Goal: Transaction & Acquisition: Purchase product/service

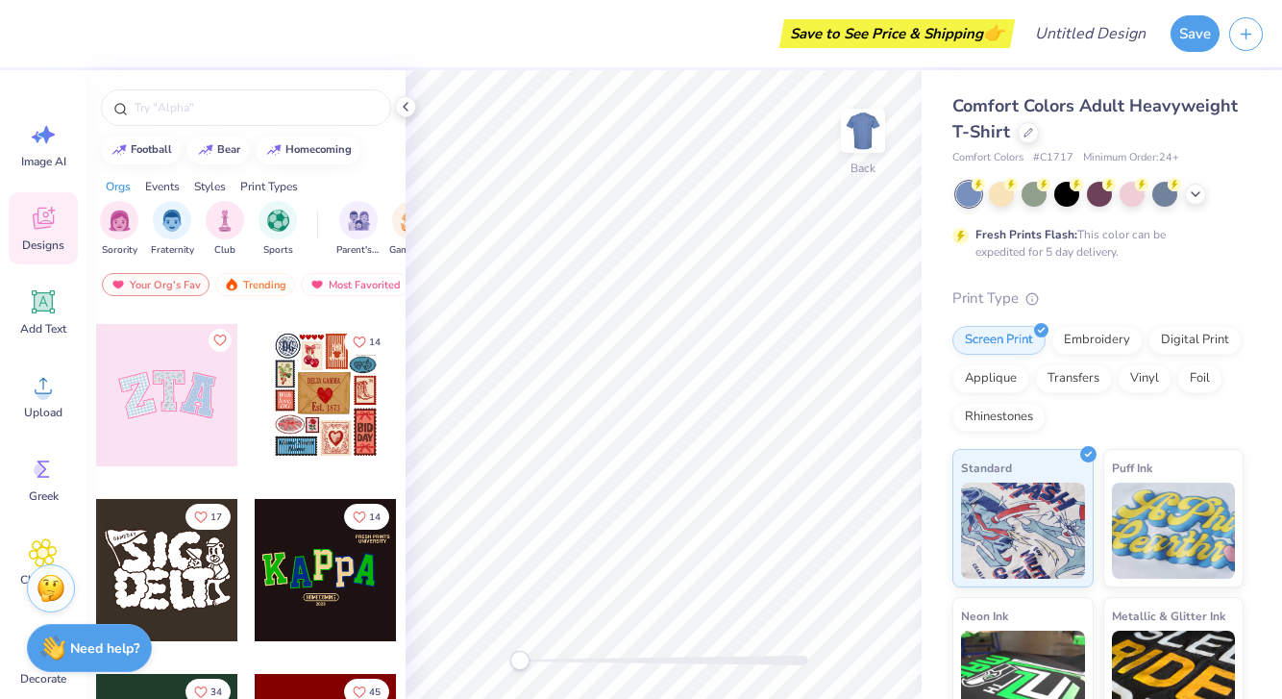
scroll to position [211, 0]
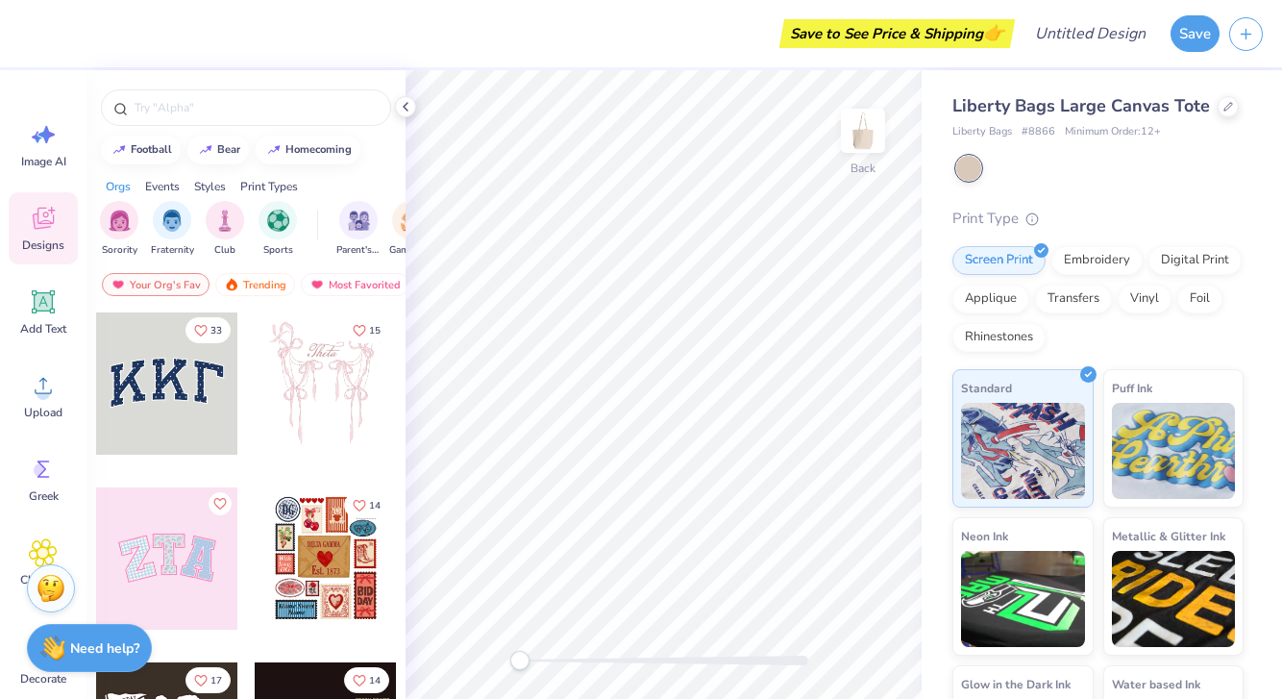
click at [329, 351] on div at bounding box center [326, 383] width 142 height 142
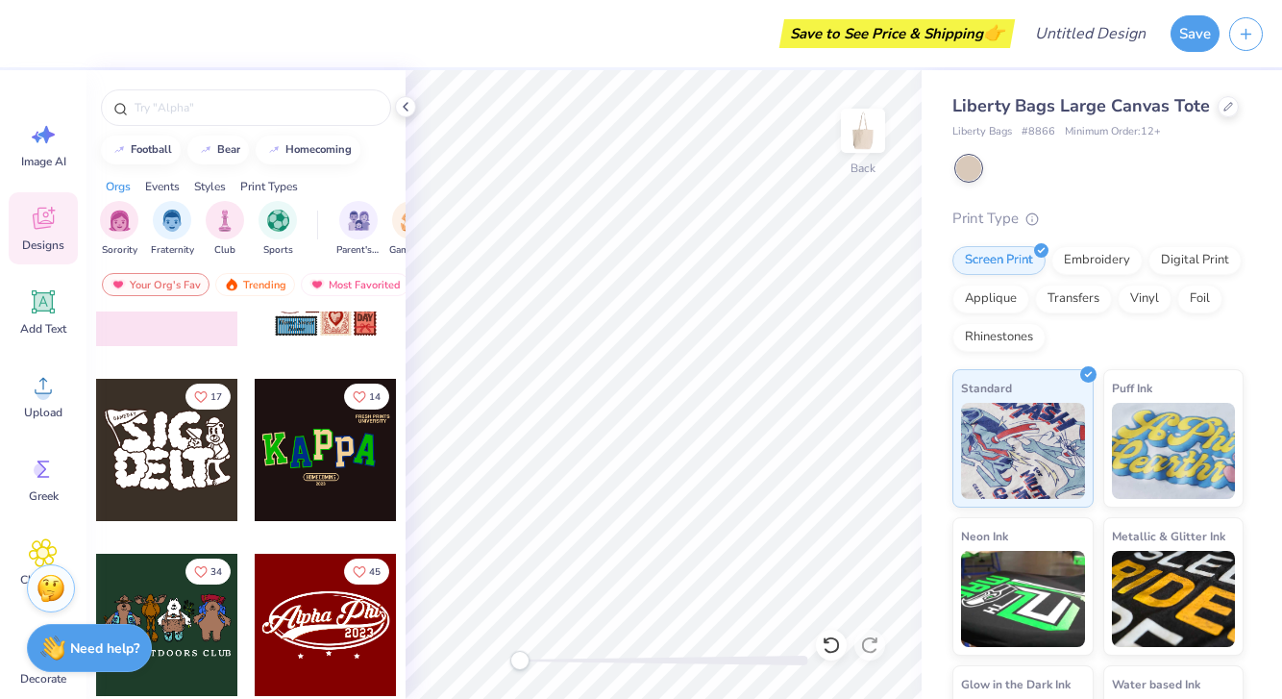
scroll to position [302, 0]
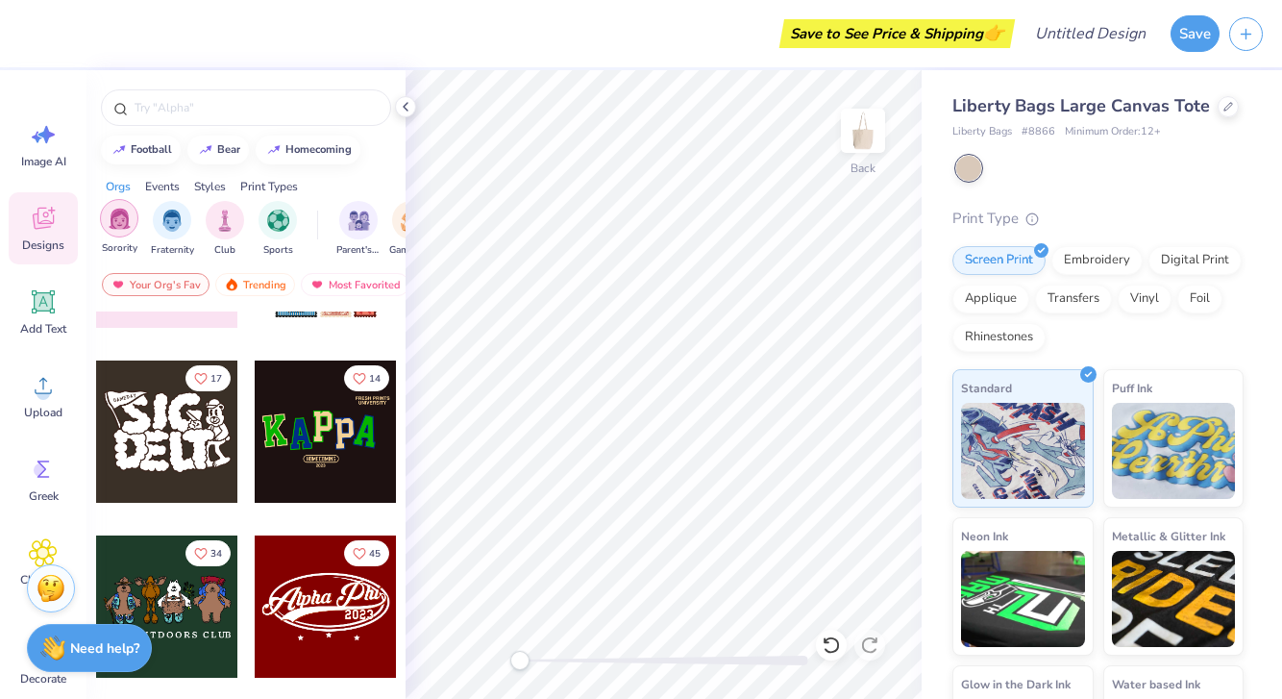
click at [127, 206] on div "filter for Sorority" at bounding box center [119, 218] width 38 height 38
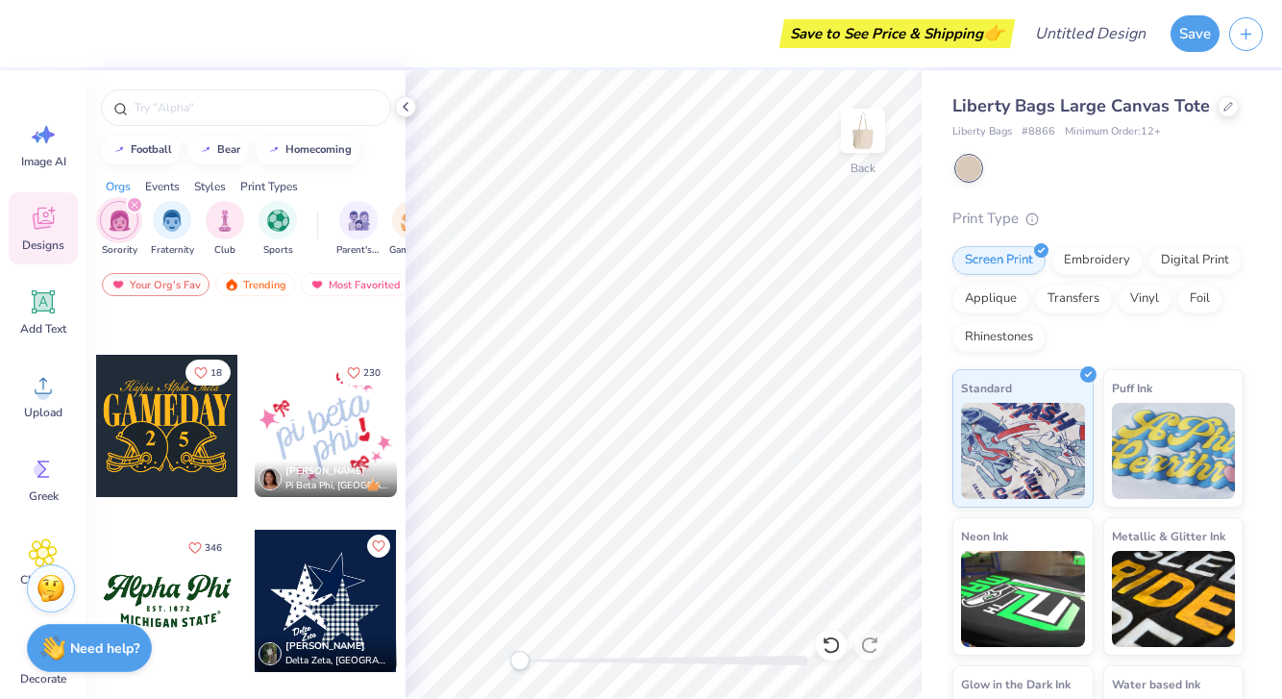
scroll to position [1534, 0]
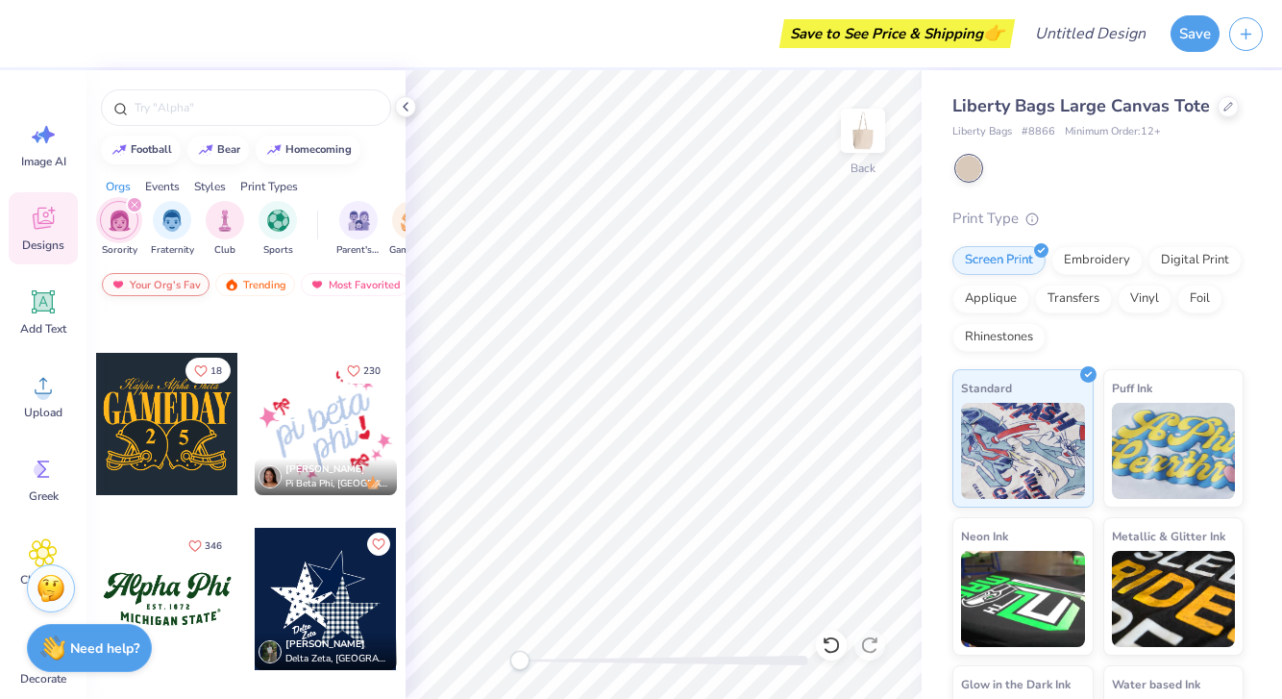
click at [189, 280] on div "Your Org's Fav" at bounding box center [156, 284] width 108 height 23
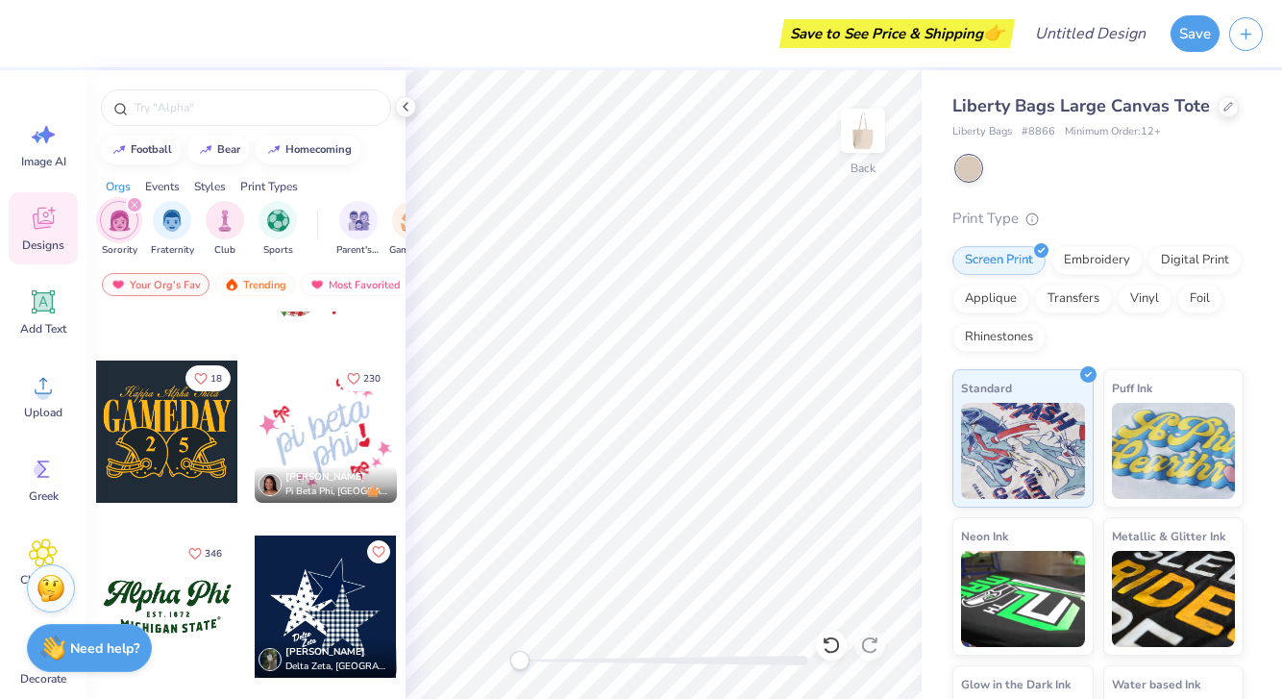
scroll to position [1529, 0]
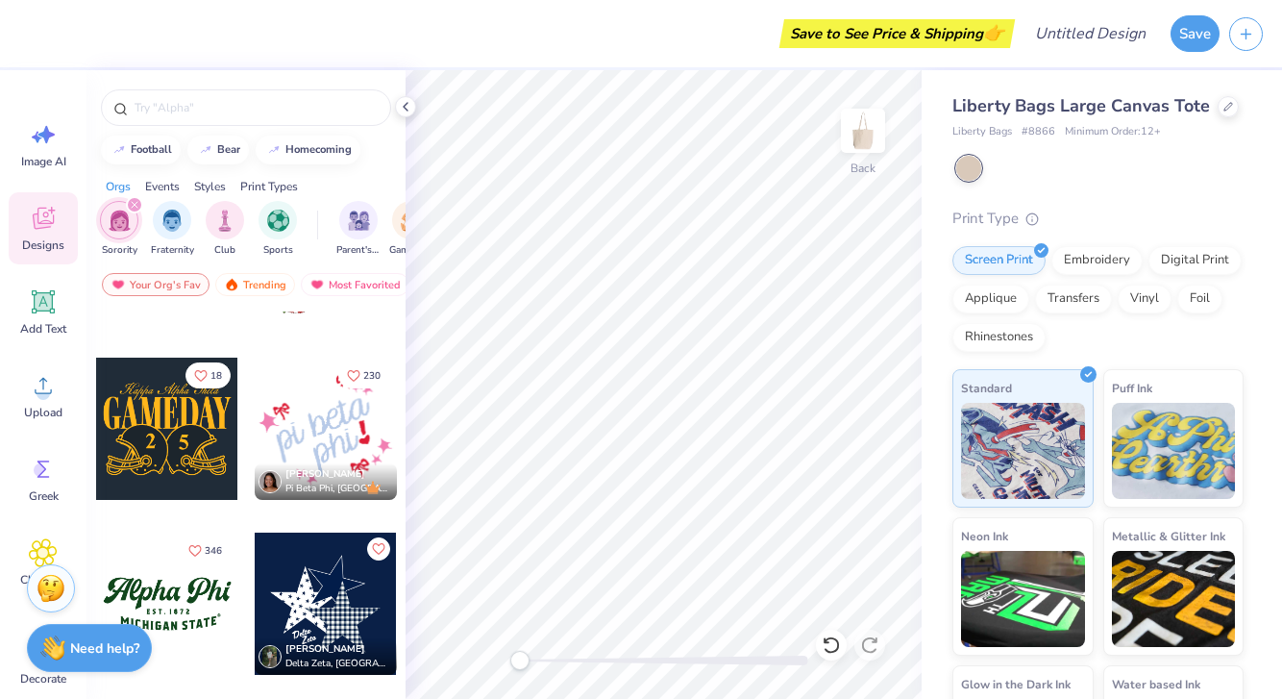
click at [193, 422] on div at bounding box center [167, 429] width 142 height 142
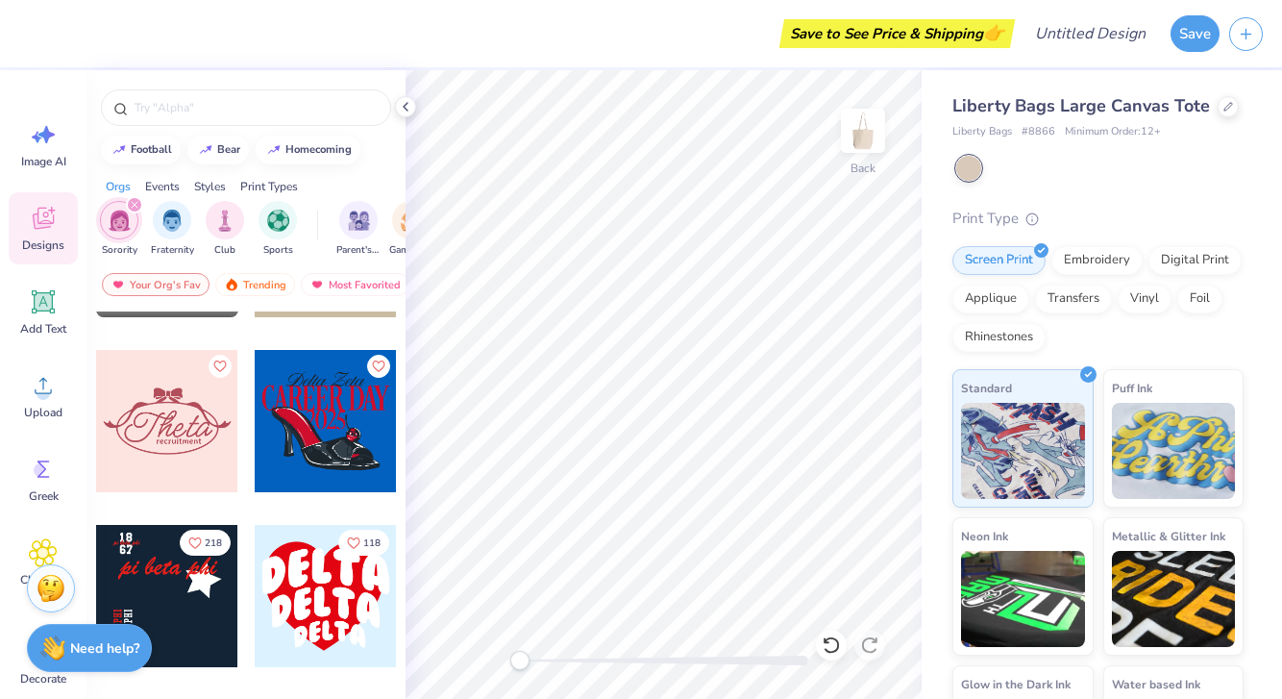
scroll to position [2587, 0]
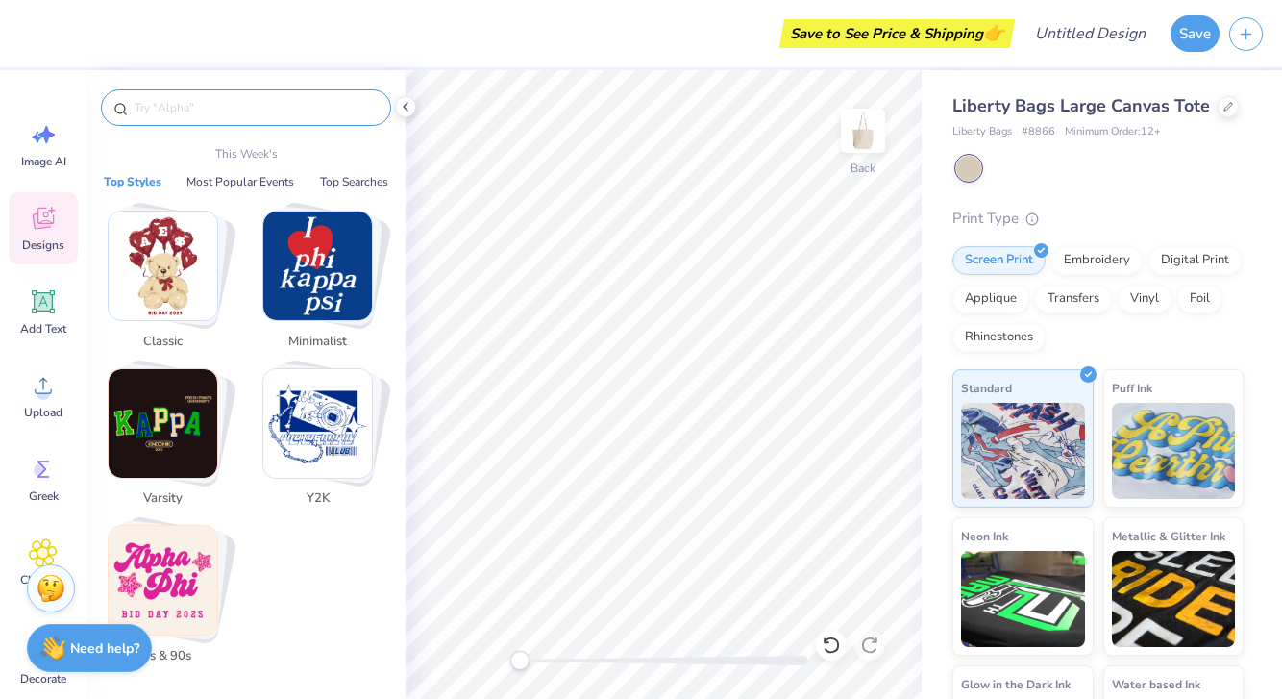
click at [183, 111] on input "text" at bounding box center [256, 107] width 246 height 19
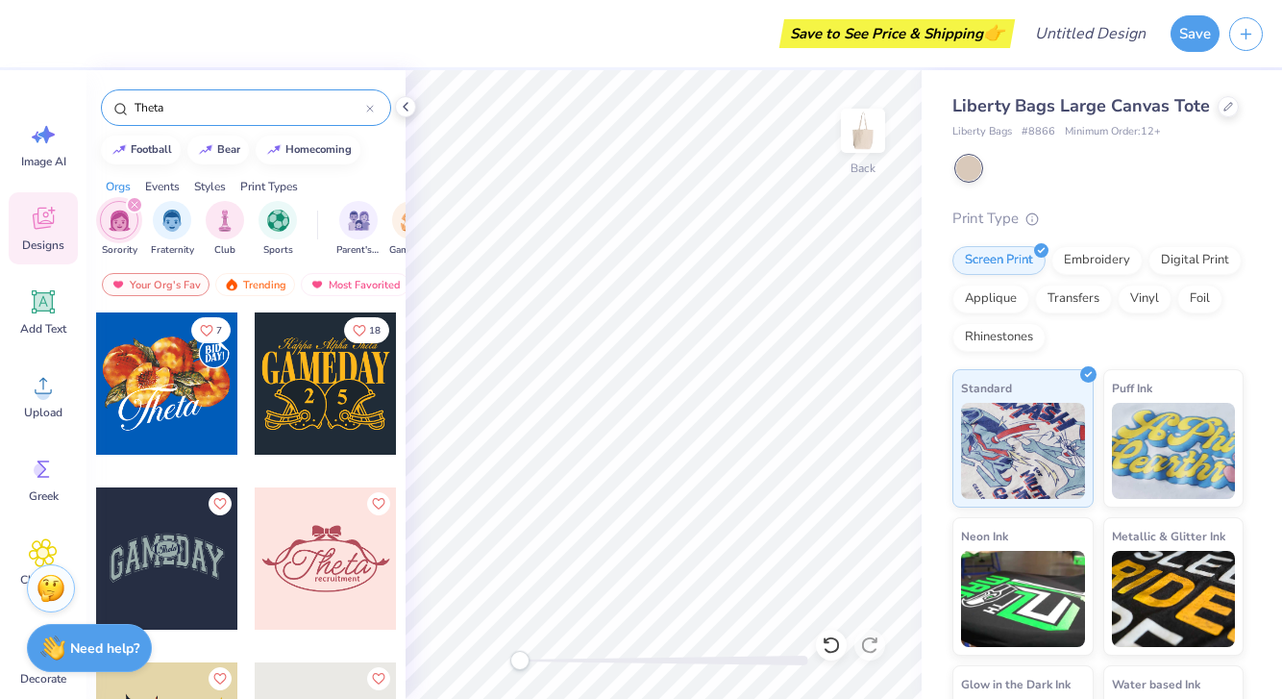
type input "Theta"
click at [166, 387] on div at bounding box center [166, 383] width 142 height 142
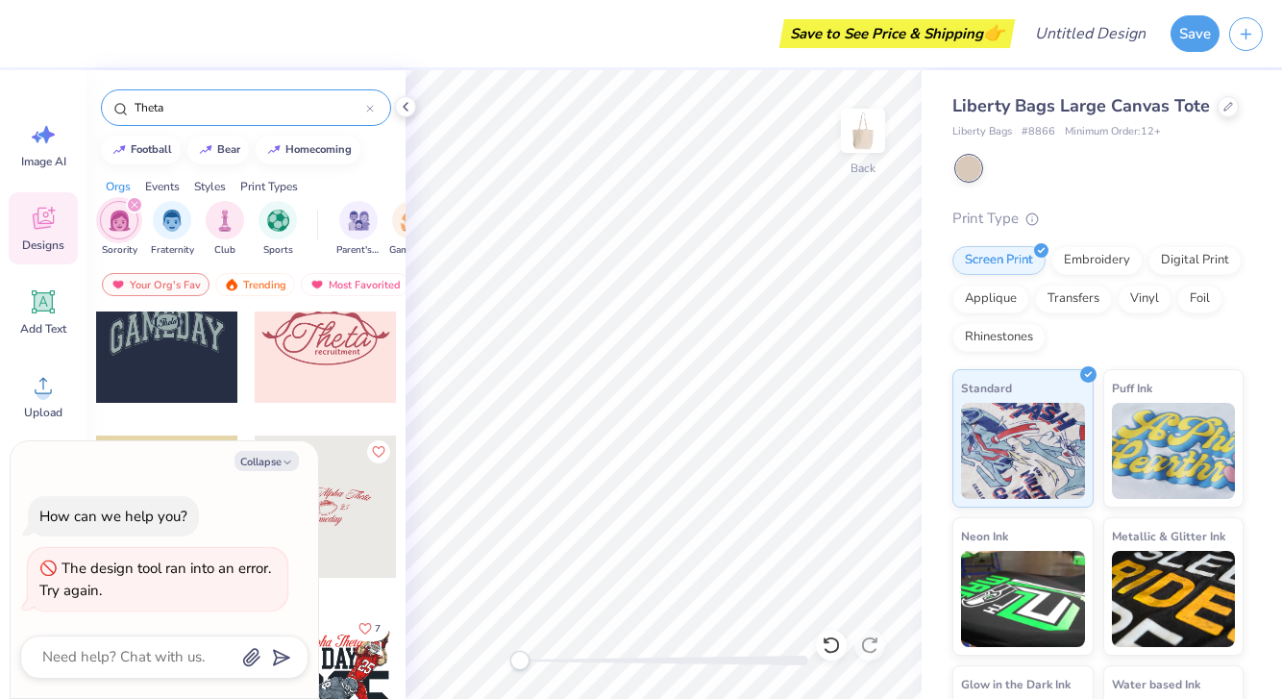
scroll to position [230, 0]
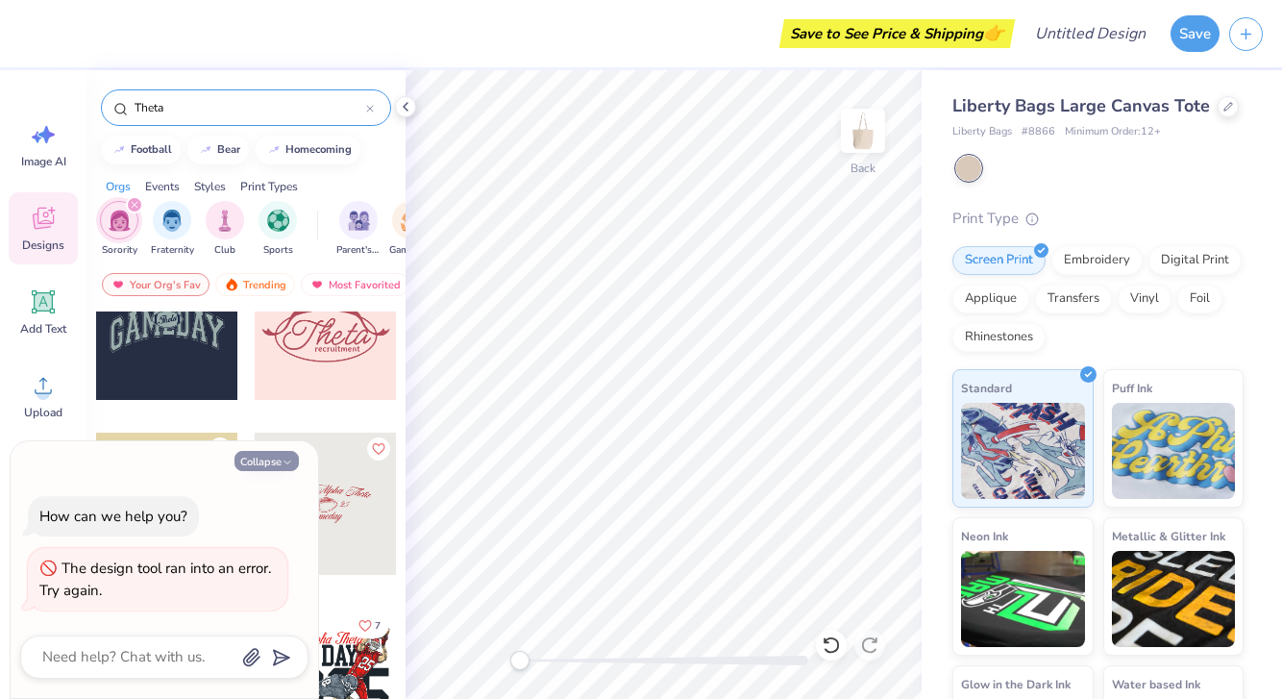
click at [287, 459] on icon "button" at bounding box center [288, 462] width 12 height 12
type textarea "x"
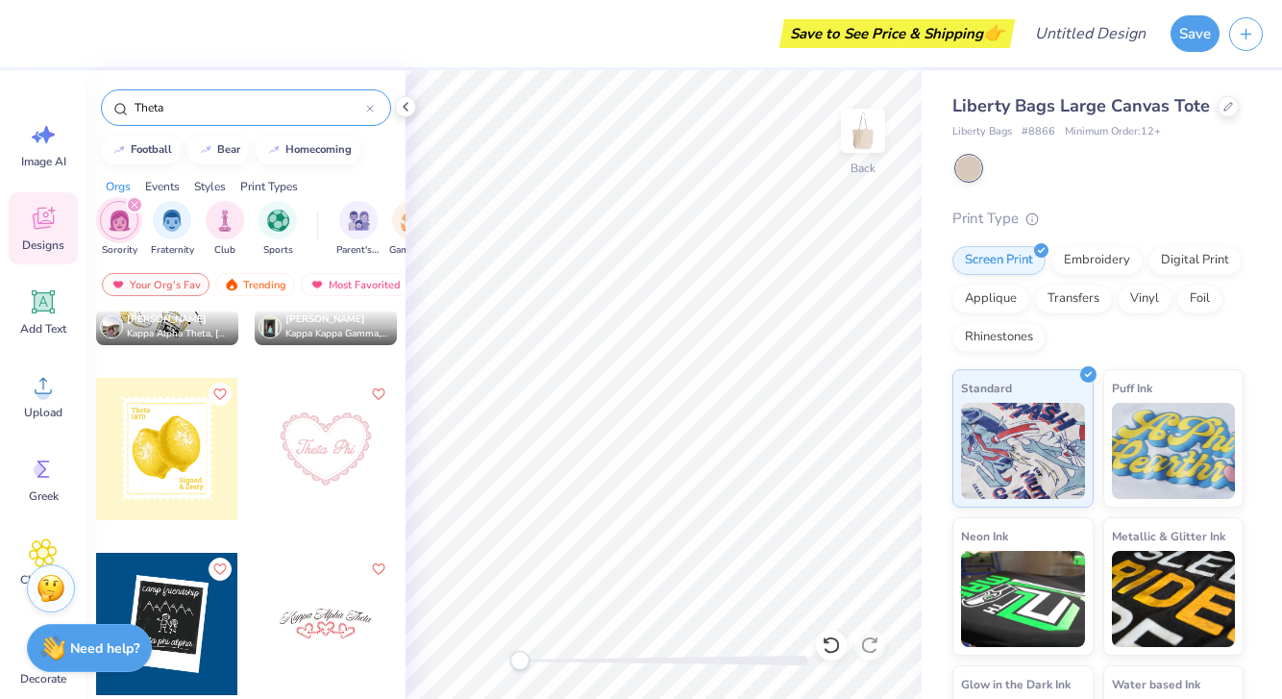
scroll to position [1686, 0]
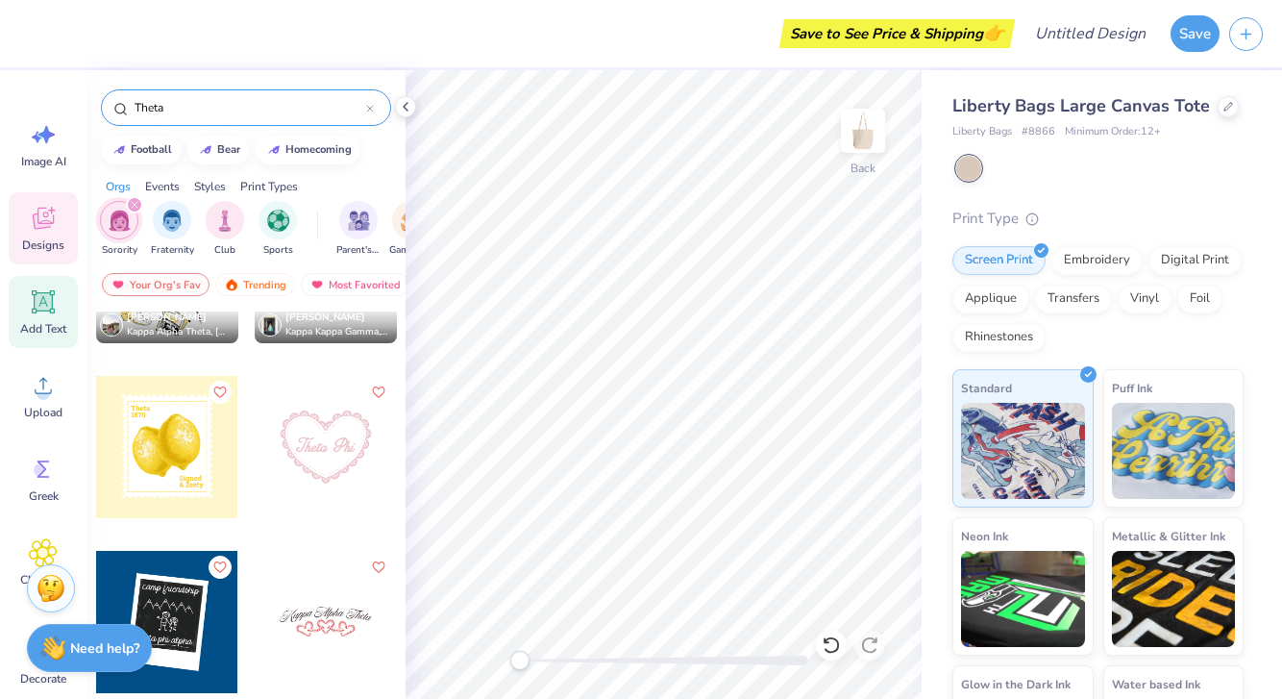
click at [44, 314] on icon at bounding box center [43, 301] width 29 height 29
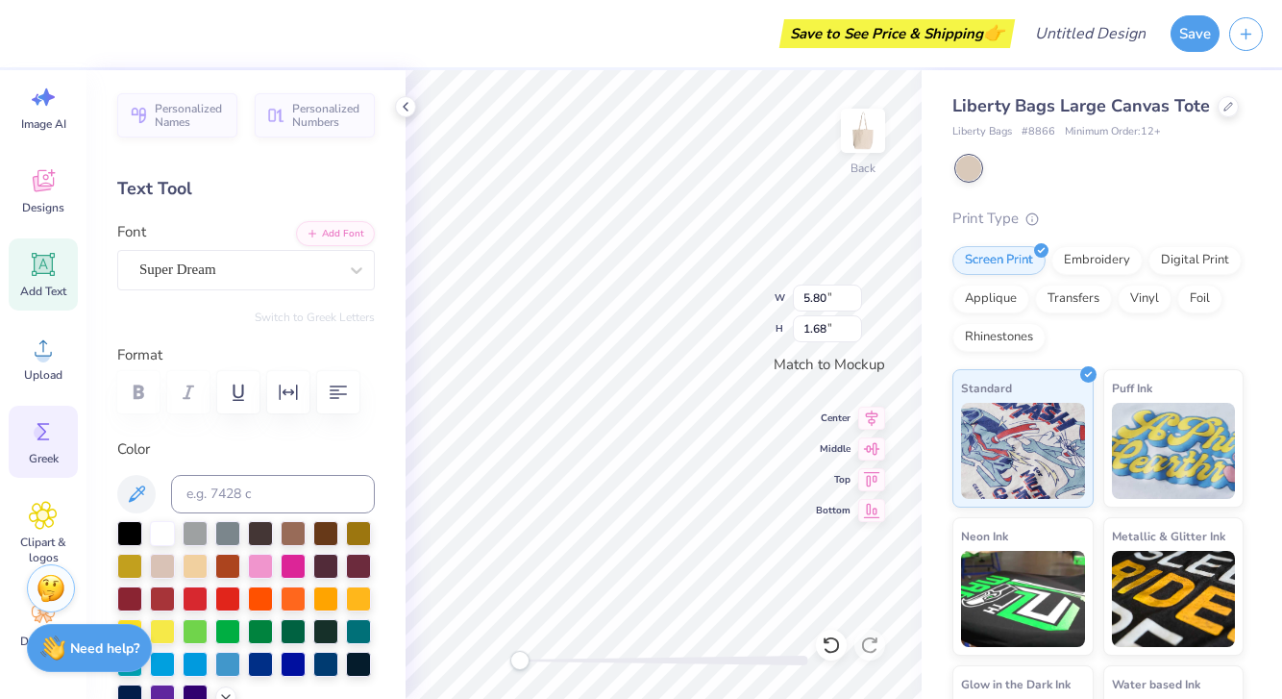
scroll to position [37, 0]
click at [47, 506] on icon at bounding box center [43, 516] width 28 height 29
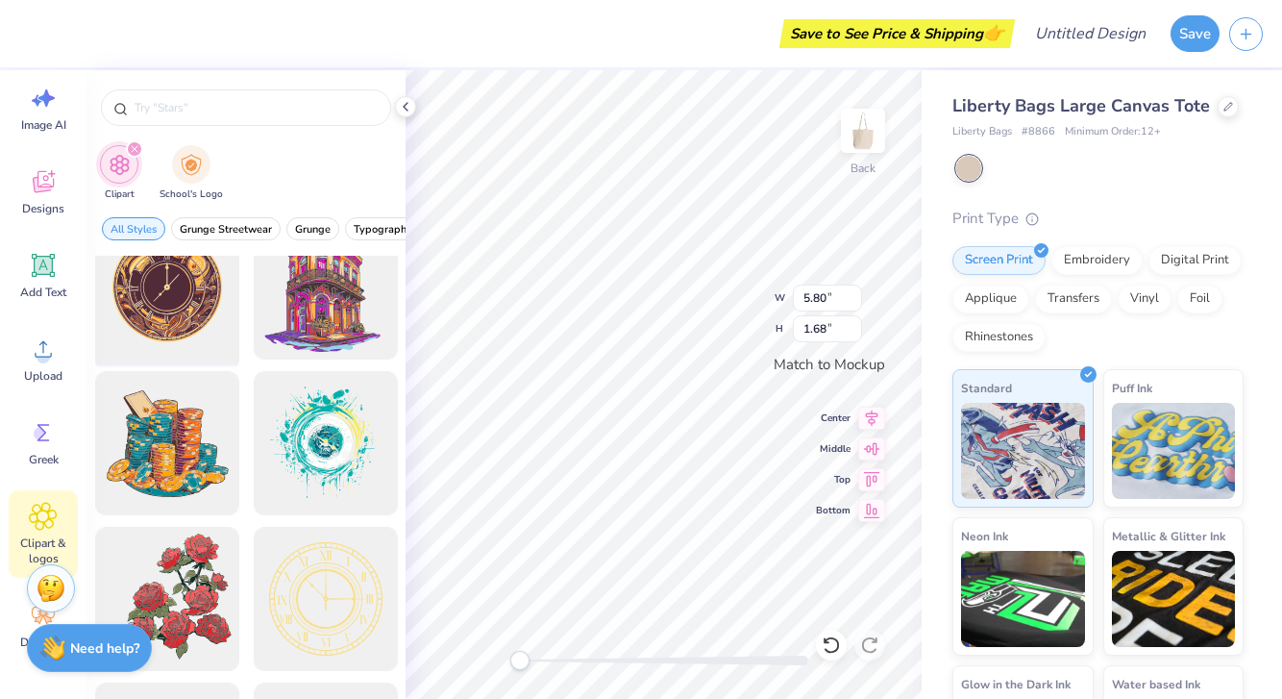
scroll to position [45, 0]
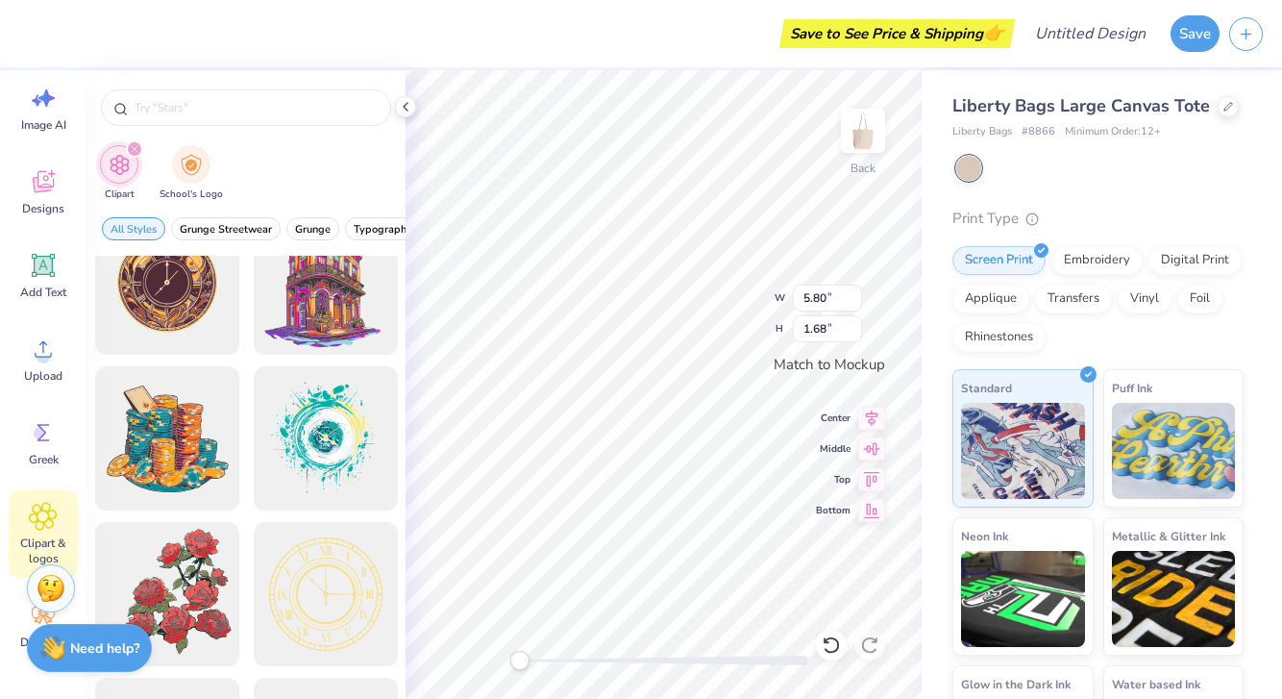
type textarea "TXT"
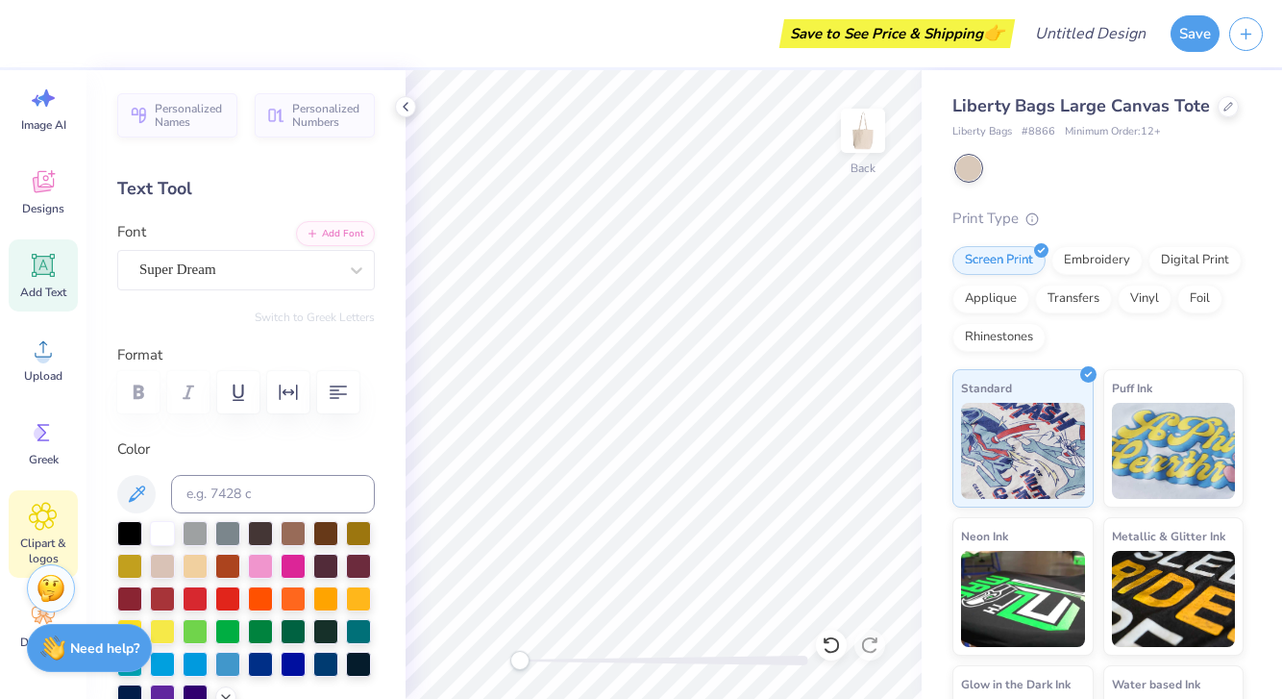
scroll to position [37, 0]
click at [45, 505] on icon at bounding box center [43, 515] width 28 height 29
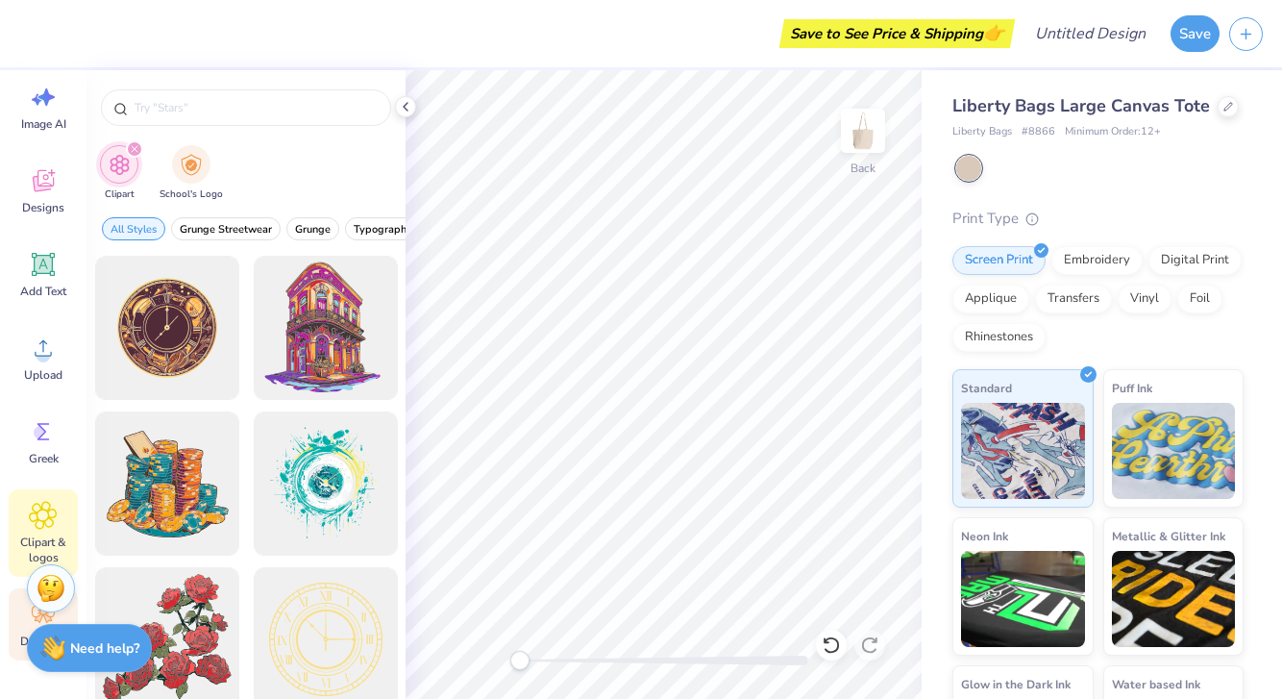
click at [14, 638] on div "Decorate" at bounding box center [43, 624] width 69 height 72
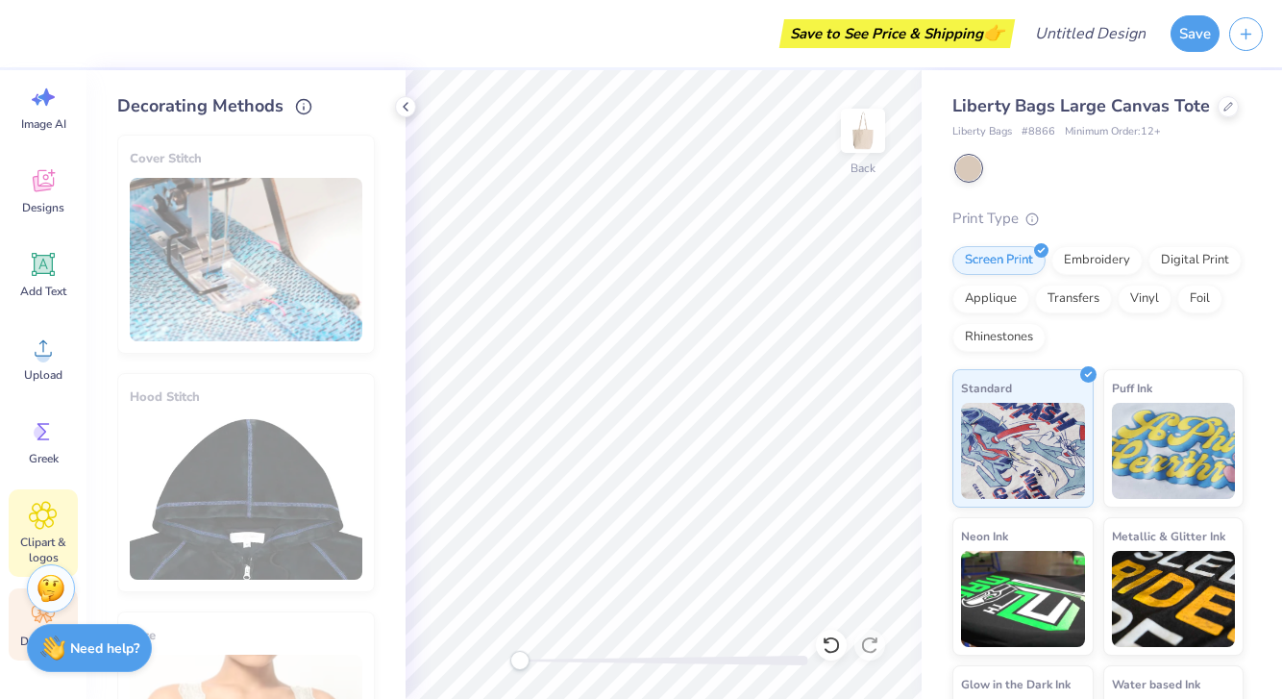
click at [23, 523] on div "Clipart & logos" at bounding box center [43, 532] width 69 height 87
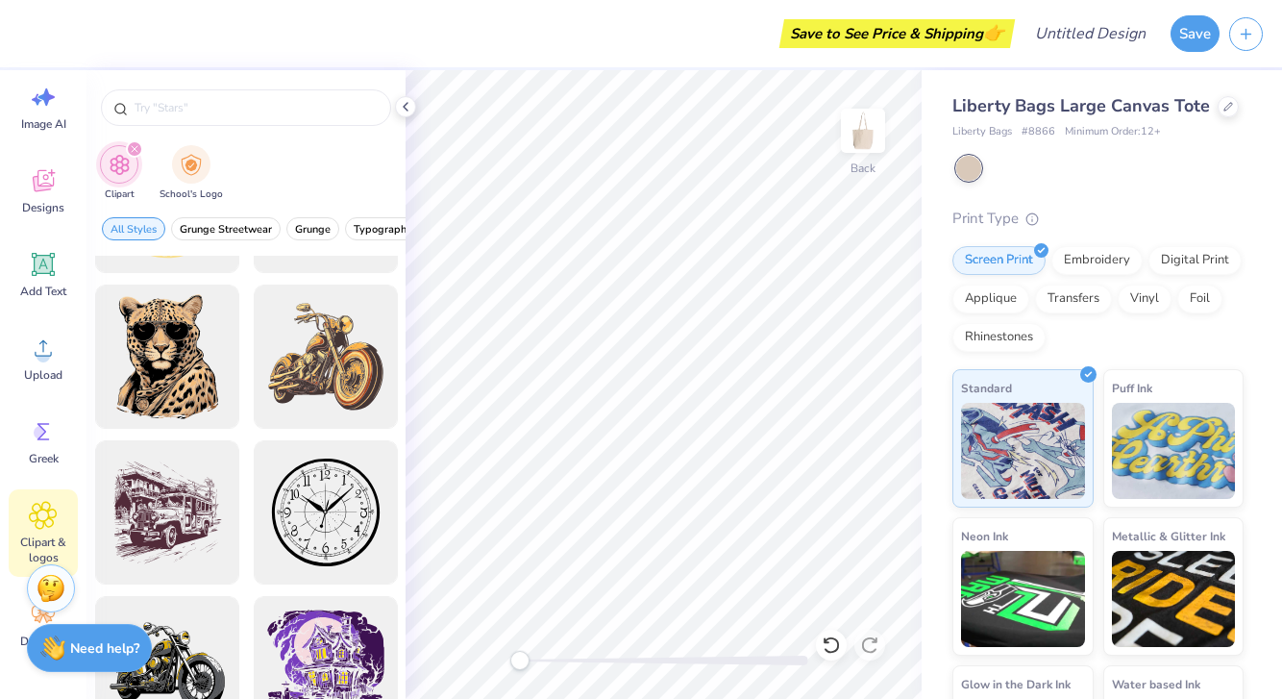
scroll to position [751, 0]
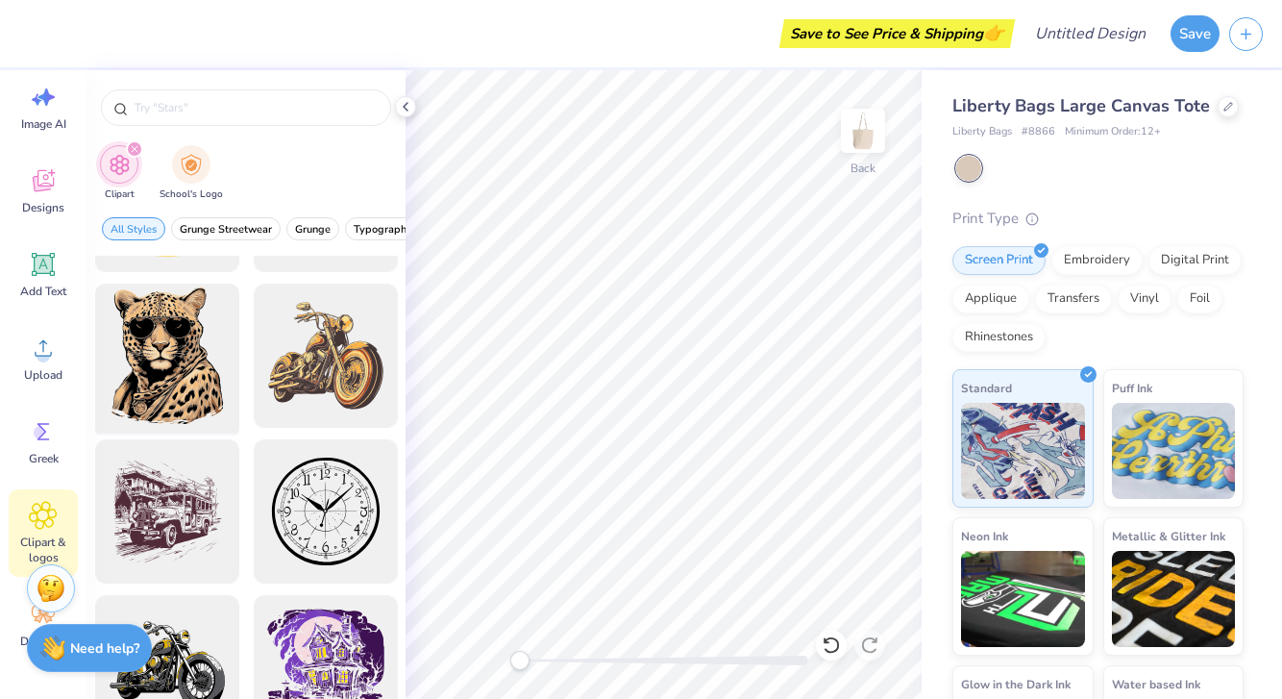
click at [183, 346] on div at bounding box center [166, 356] width 159 height 159
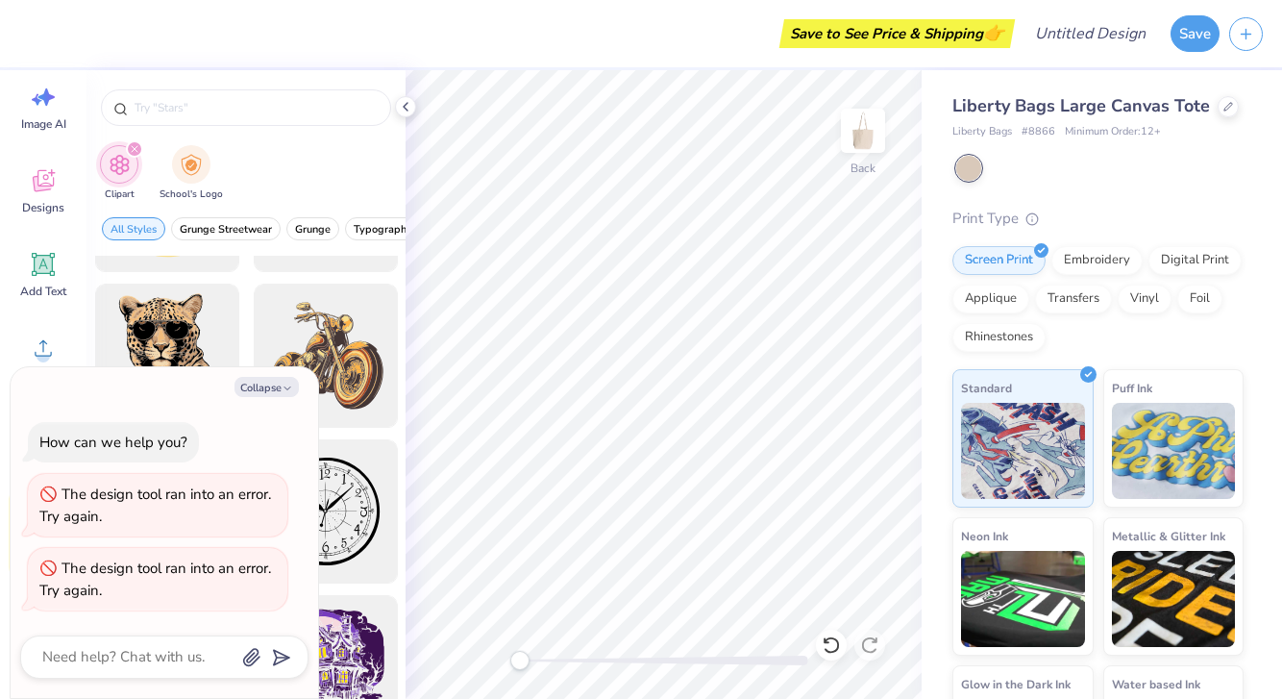
click at [249, 499] on div "The design tool ran into an error. Try again." at bounding box center [155, 504] width 232 height 41
click at [151, 345] on div at bounding box center [166, 356] width 159 height 159
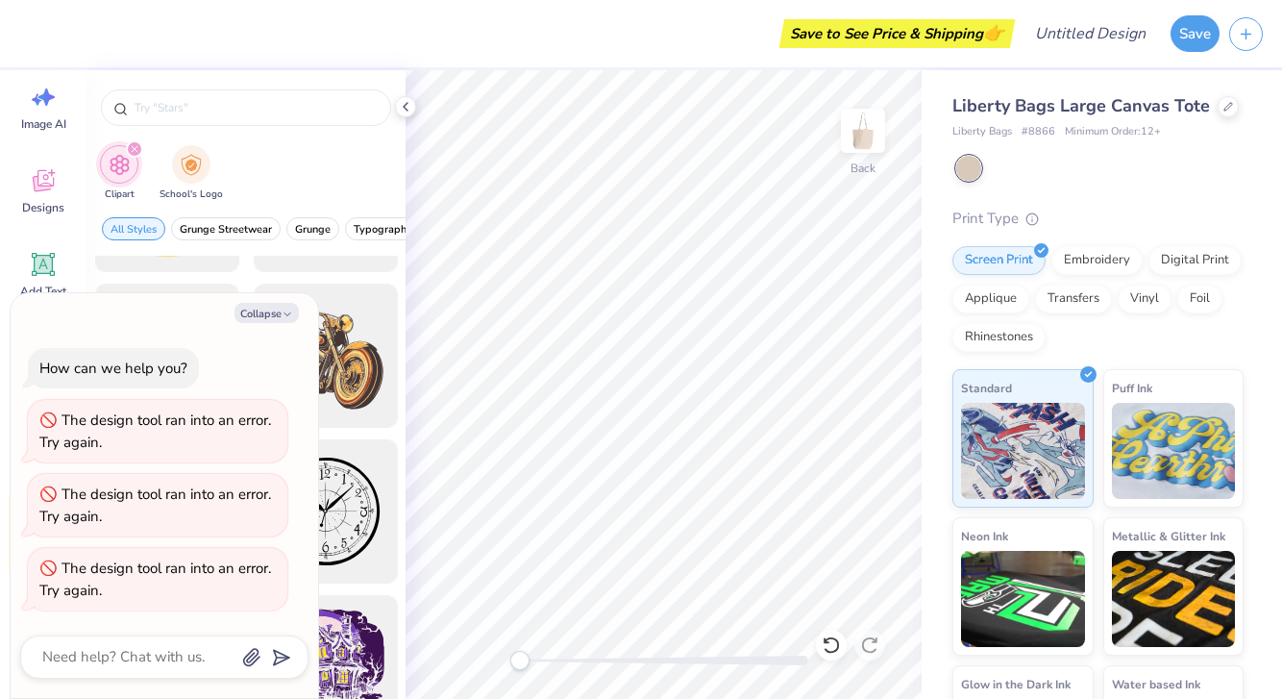
drag, startPoint x: 150, startPoint y: 336, endPoint x: 185, endPoint y: 342, distance: 35.1
click at [183, 341] on div "How can we help you? The design tool ran into an error. Try again. The design t…" at bounding box center [164, 480] width 288 height 294
click at [260, 314] on button "Collapse" at bounding box center [266, 313] width 64 height 20
type textarea "x"
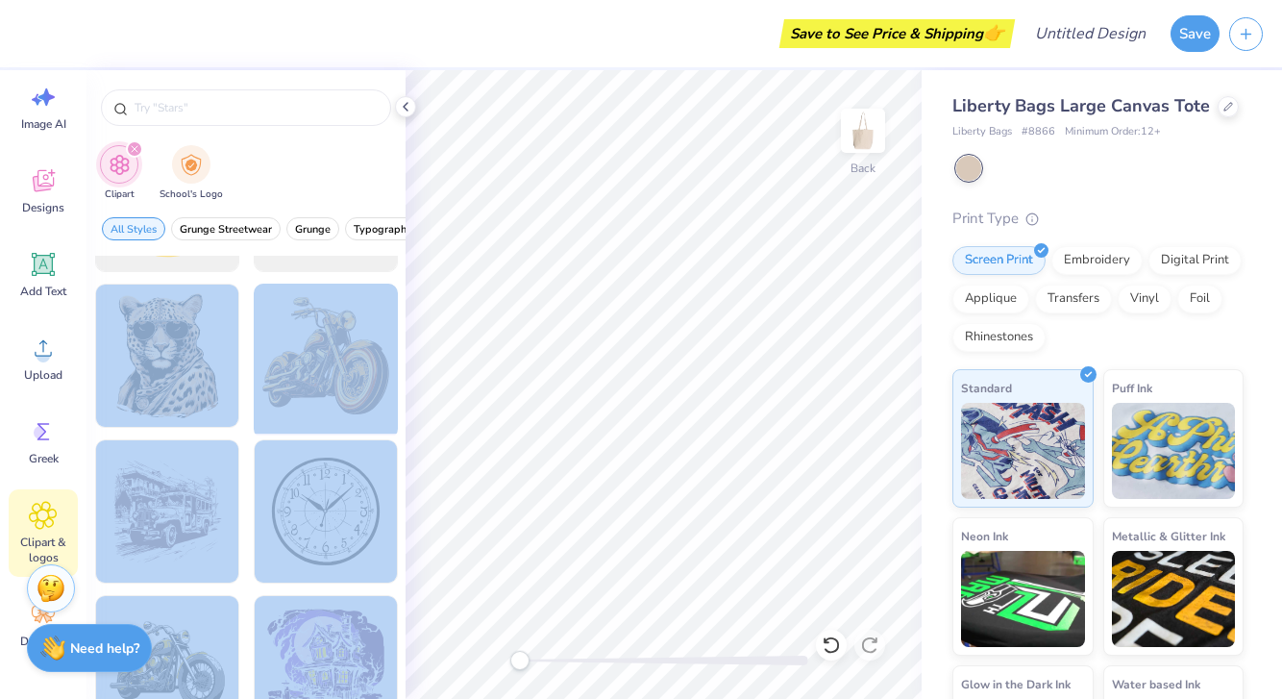
click at [526, 413] on div "Save to See Price & Shipping 👉 Design Title Save Image AI Designs Add Text Uplo…" at bounding box center [641, 349] width 1282 height 699
click at [300, 335] on div at bounding box center [325, 356] width 159 height 159
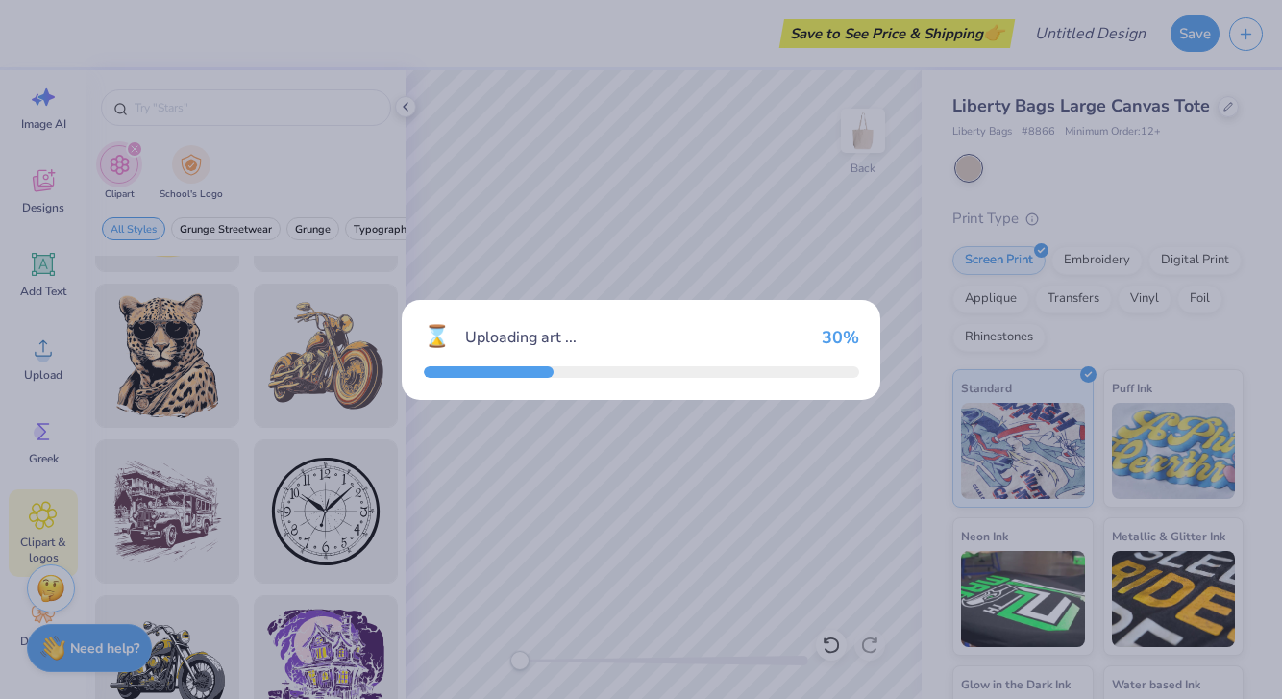
click at [200, 98] on div "⌛ Uploading art ... 30 %" at bounding box center [641, 349] width 1282 height 699
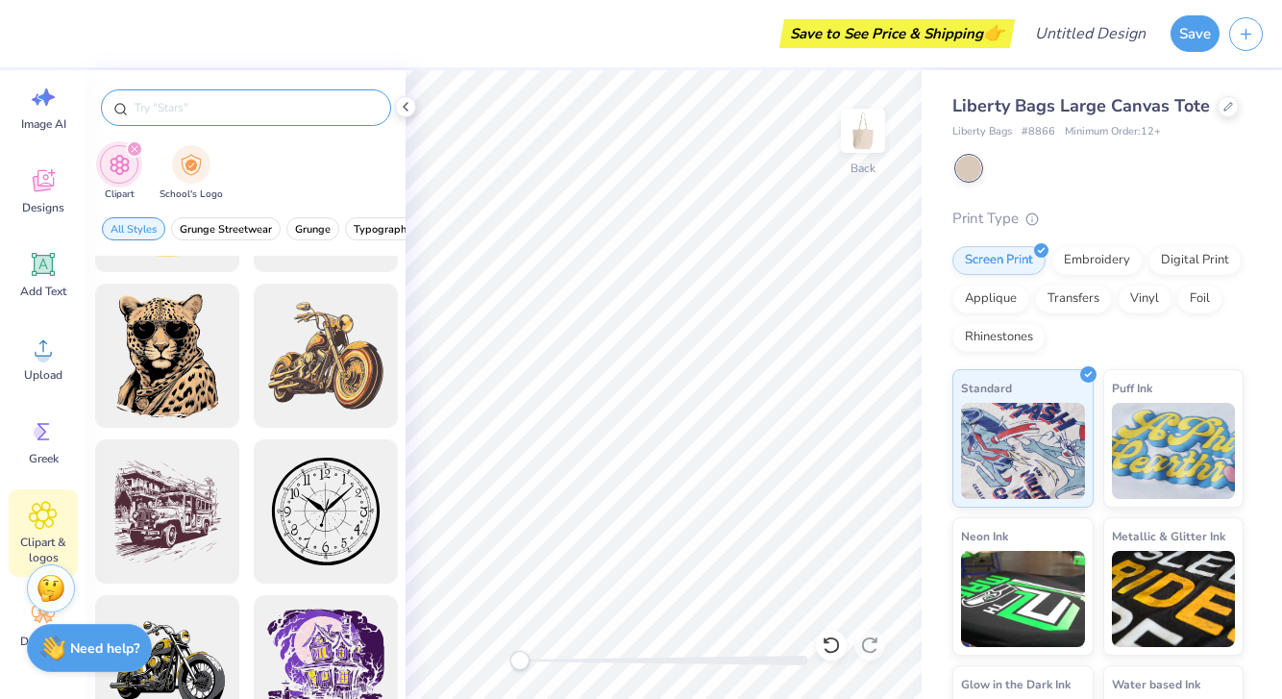
click at [263, 114] on input "text" at bounding box center [256, 107] width 246 height 19
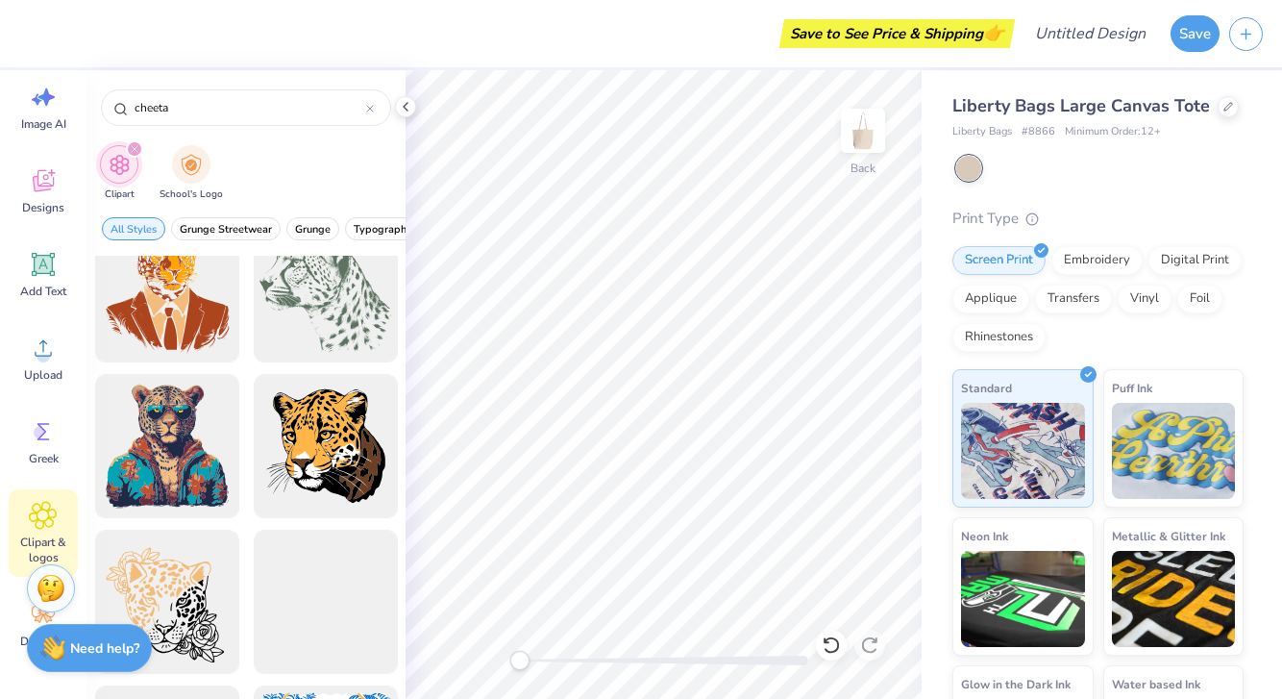
scroll to position [209, 0]
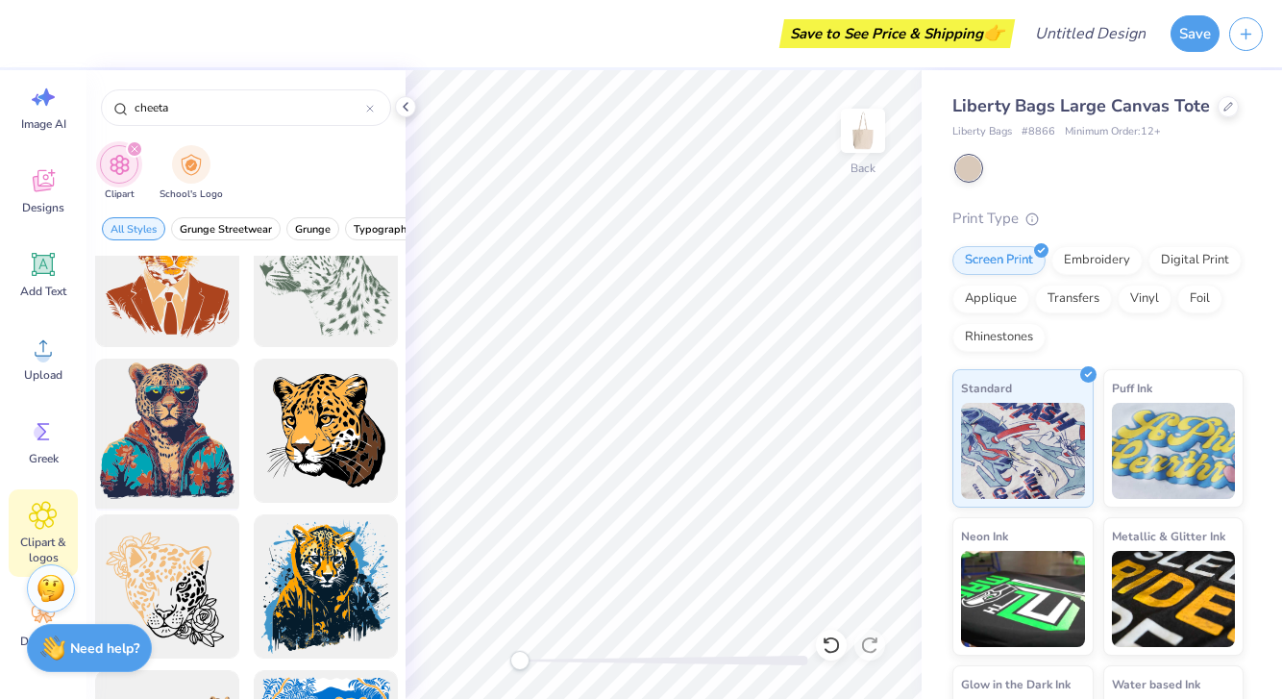
type input "cheeta"
click at [160, 417] on div at bounding box center [166, 431] width 159 height 159
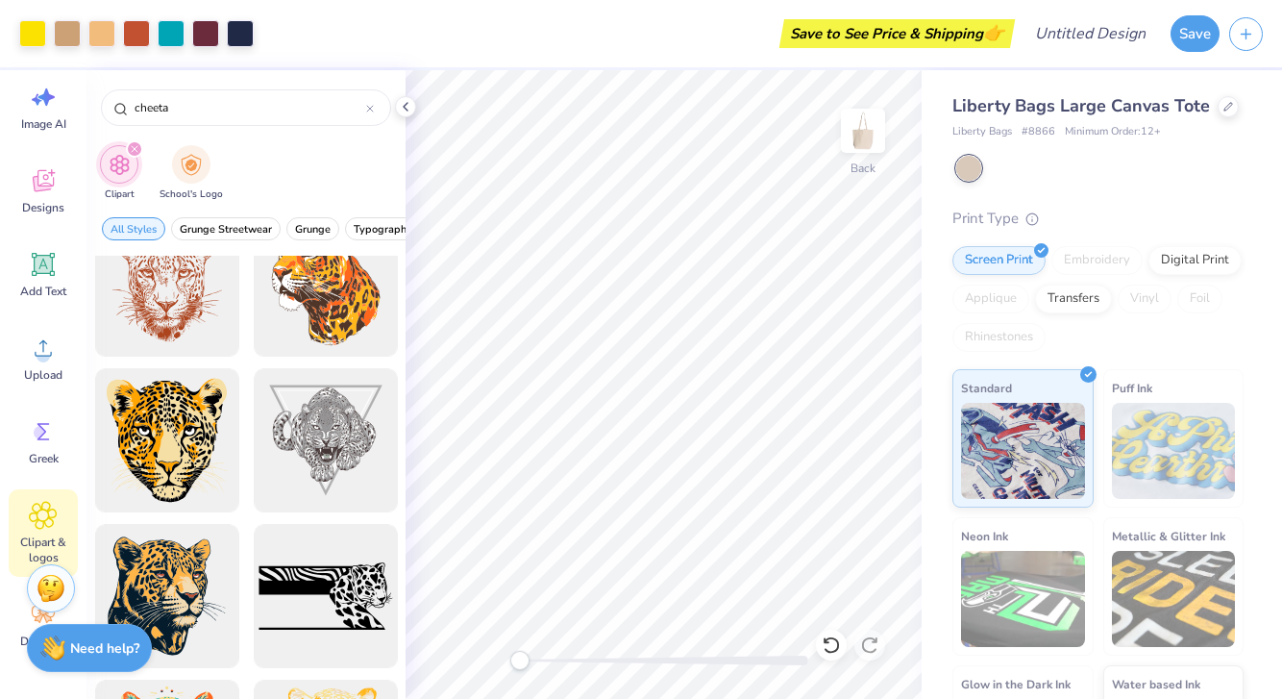
scroll to position [1914, 0]
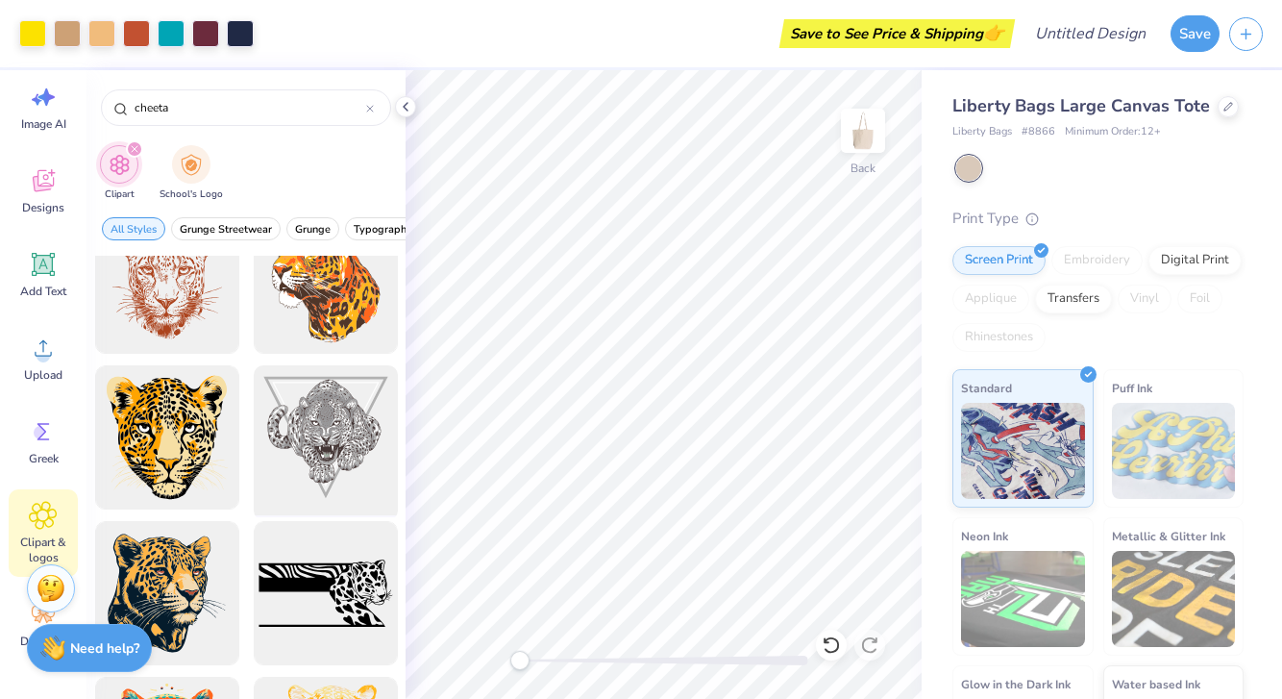
click at [308, 422] on div at bounding box center [325, 437] width 159 height 159
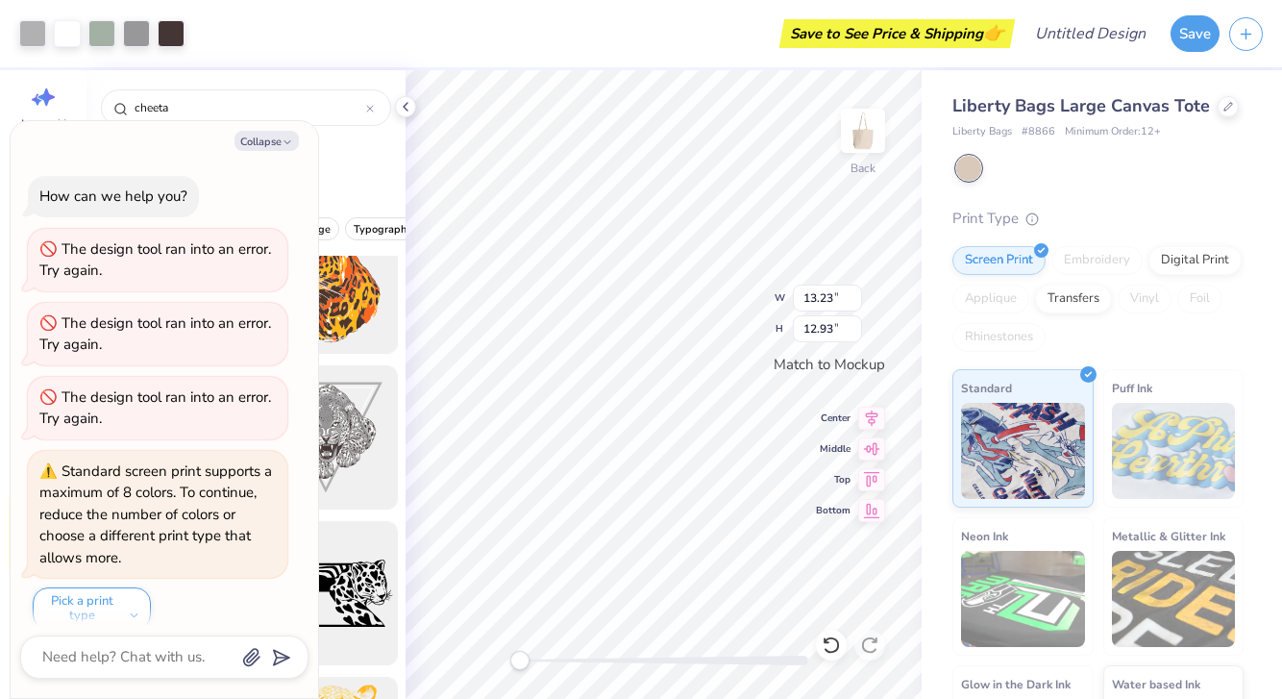
scroll to position [19, 0]
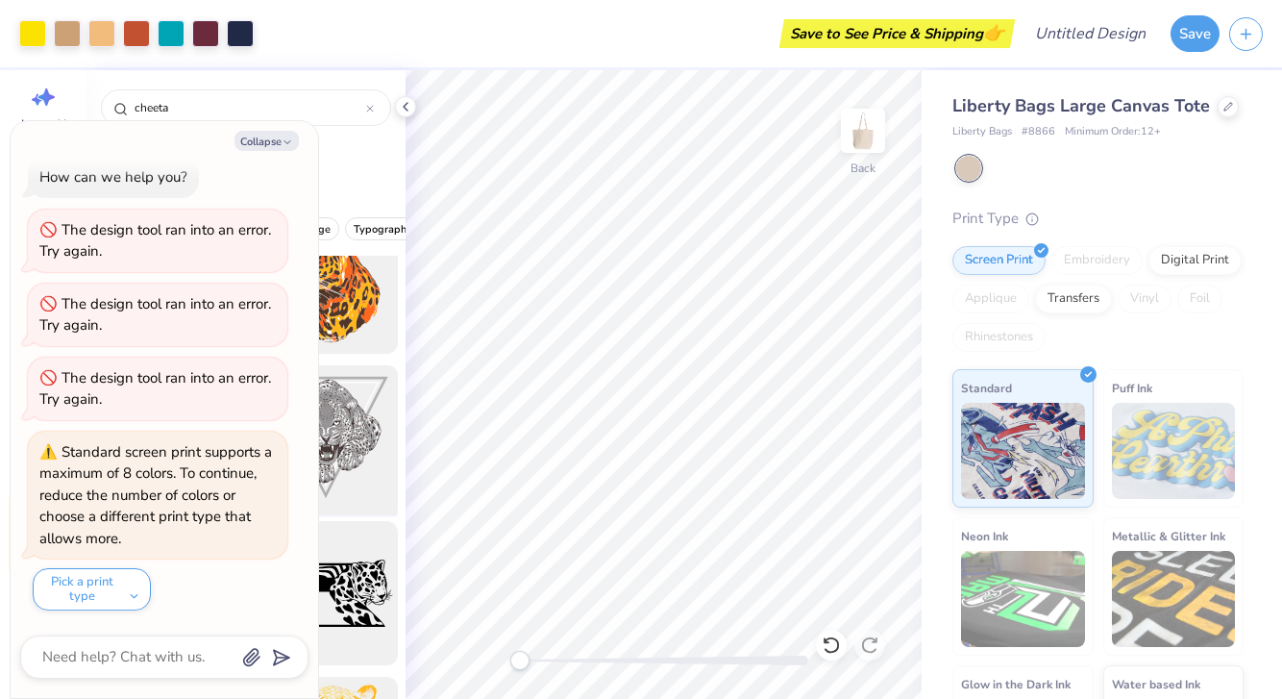
click at [342, 388] on div at bounding box center [325, 437] width 159 height 159
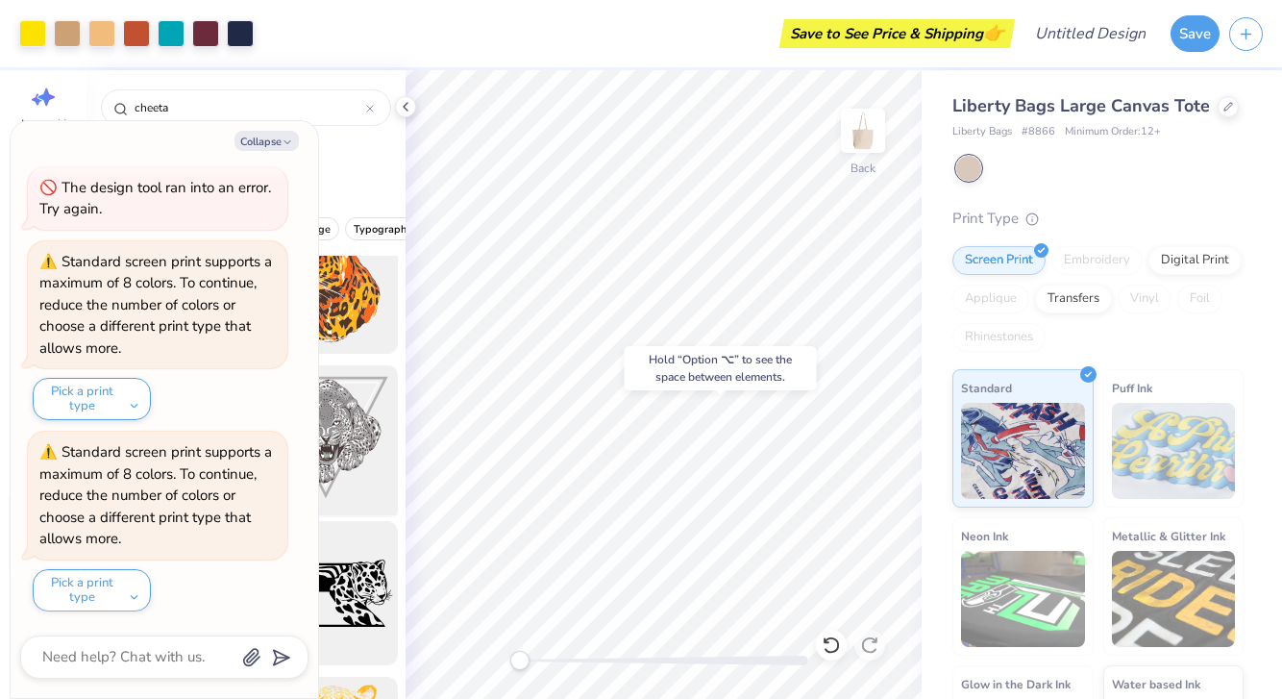
scroll to position [1862, 0]
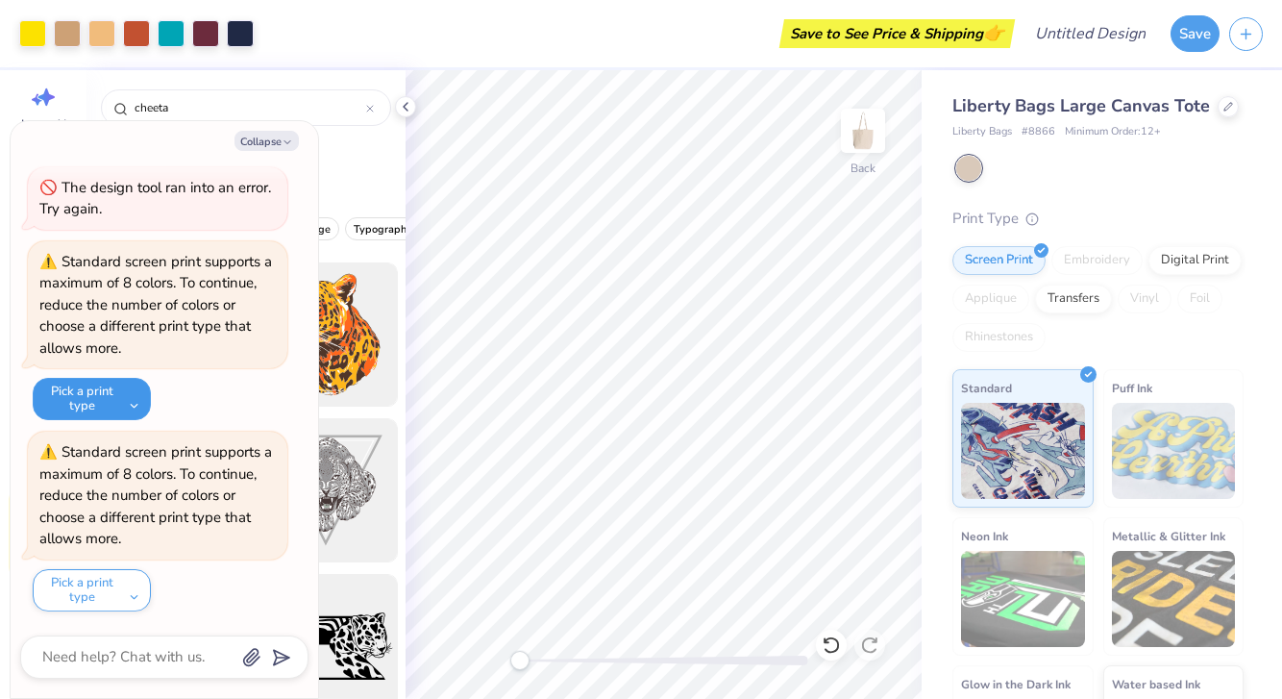
click at [96, 405] on button "Pick a print type" at bounding box center [92, 399] width 118 height 42
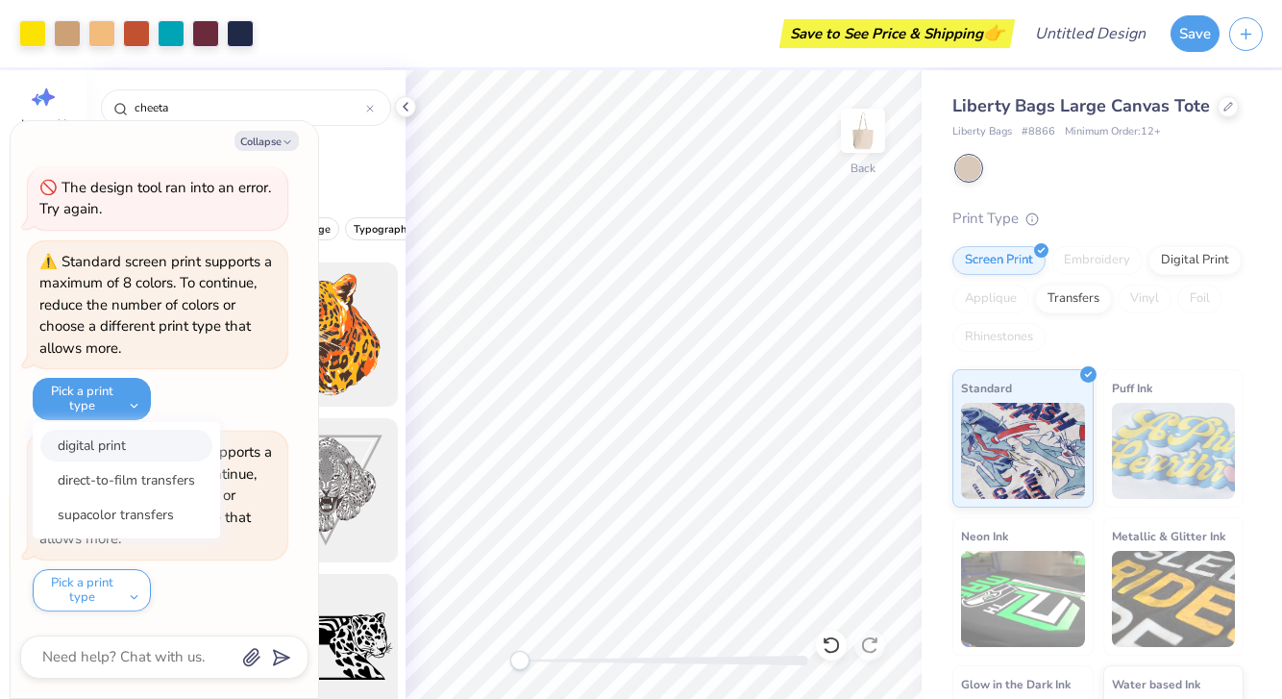
click at [103, 442] on button "digital print" at bounding box center [126, 446] width 172 height 32
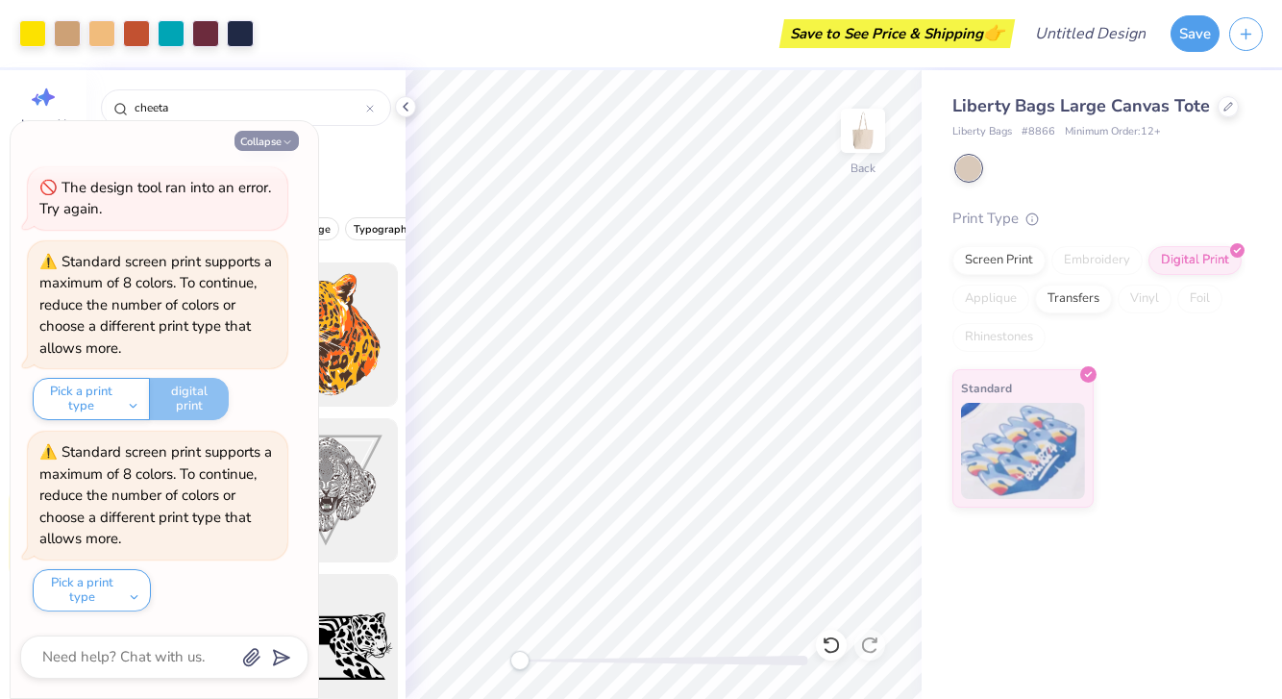
click at [281, 133] on button "Collapse" at bounding box center [266, 141] width 64 height 20
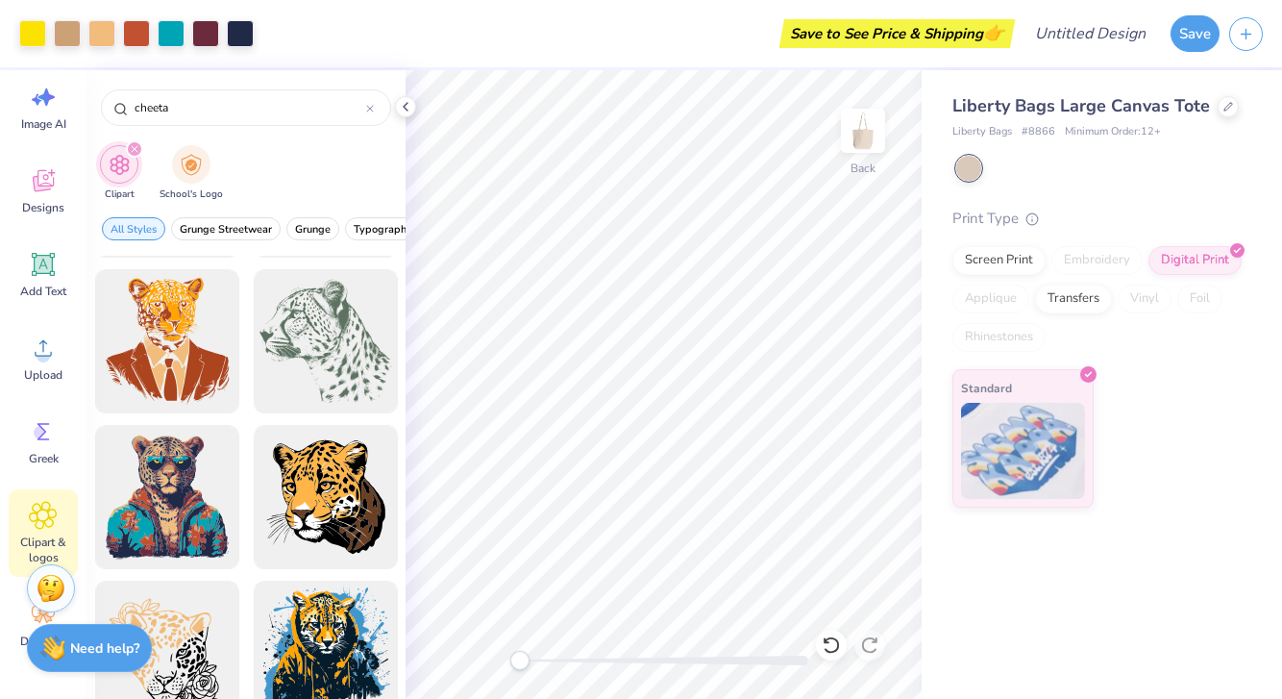
scroll to position [0, 0]
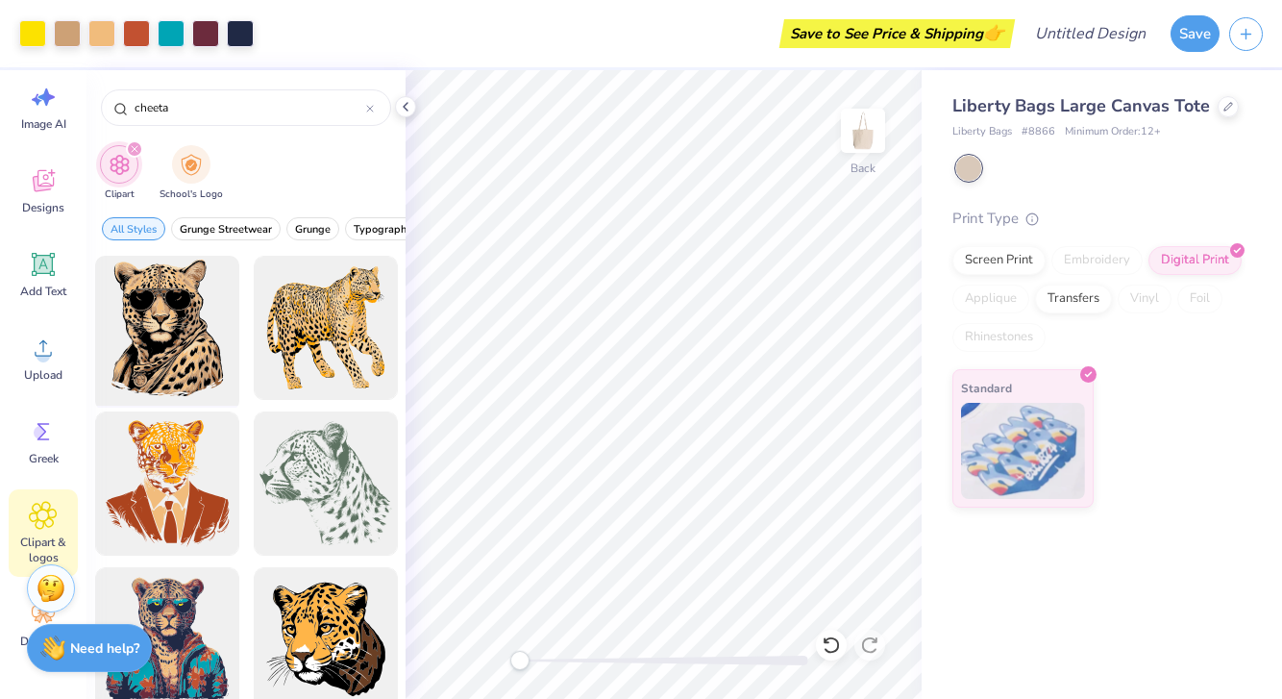
click at [181, 392] on div at bounding box center [166, 328] width 159 height 159
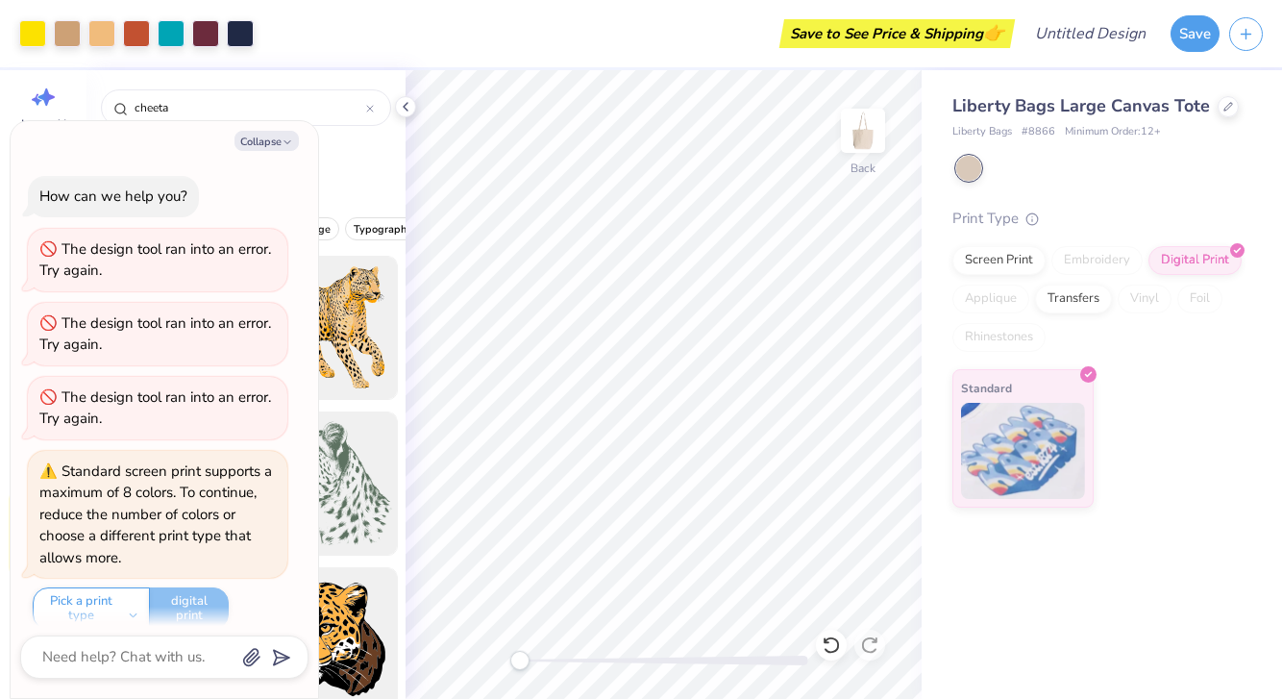
scroll to position [284, 0]
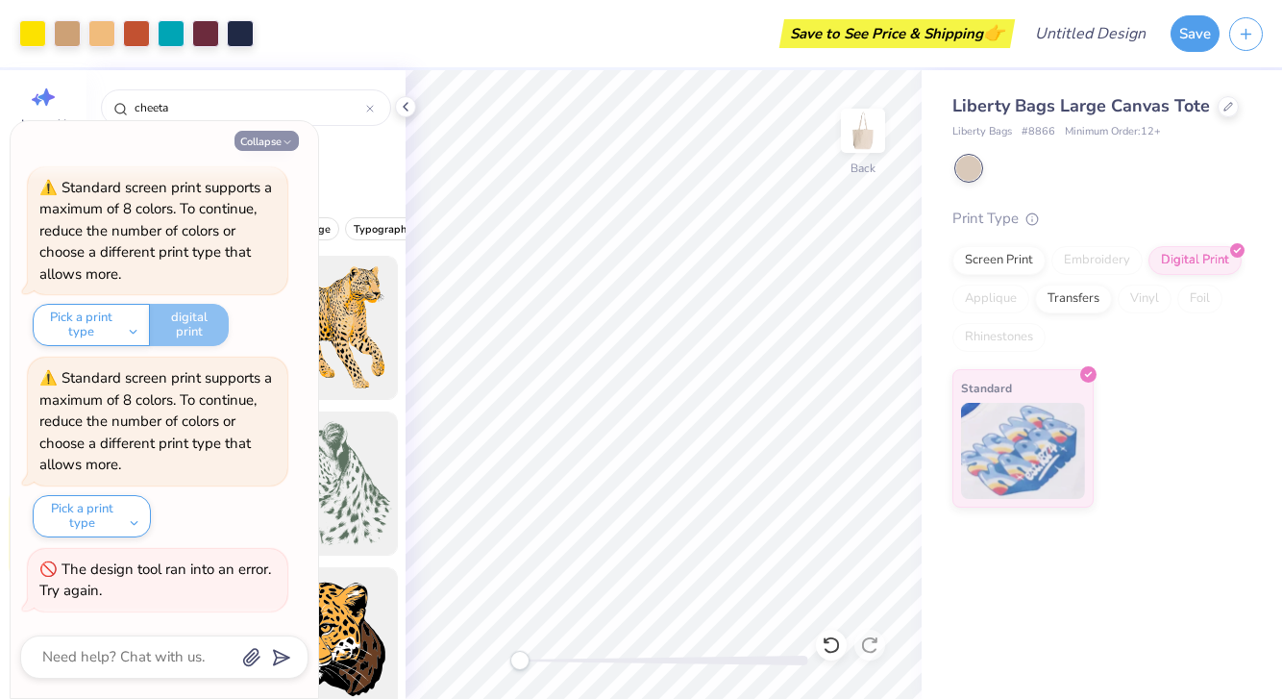
click at [259, 138] on button "Collapse" at bounding box center [266, 141] width 64 height 20
type textarea "x"
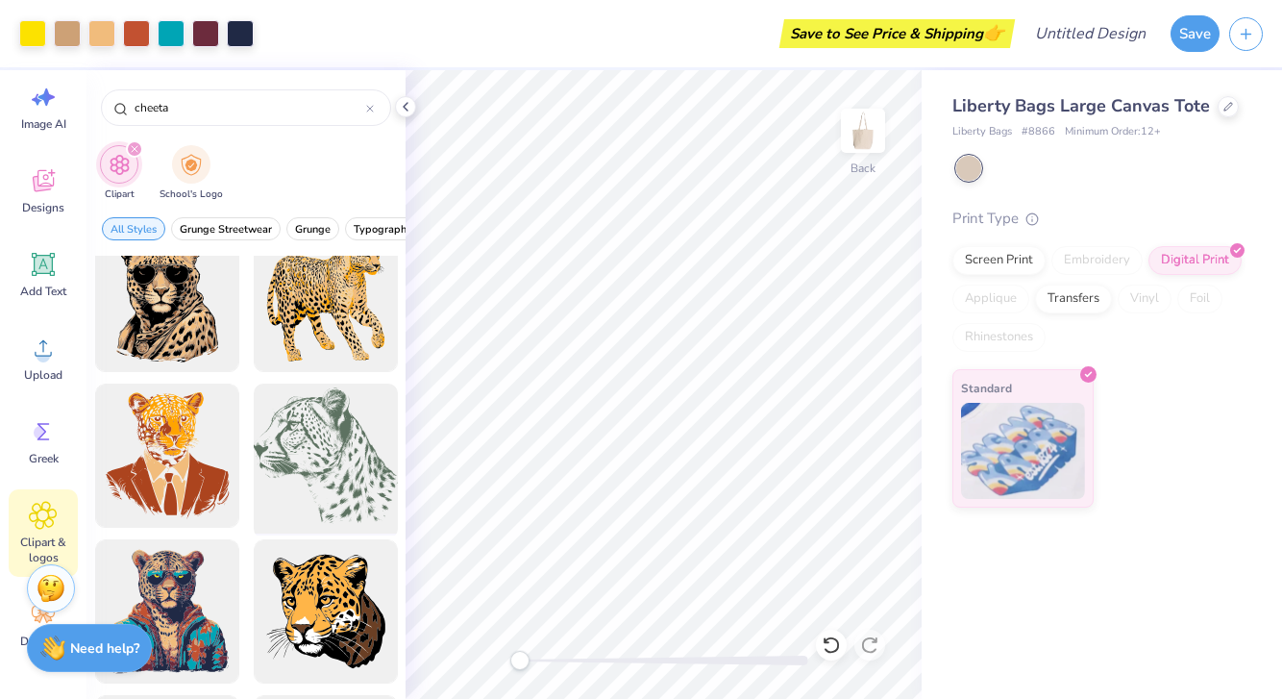
scroll to position [26, 0]
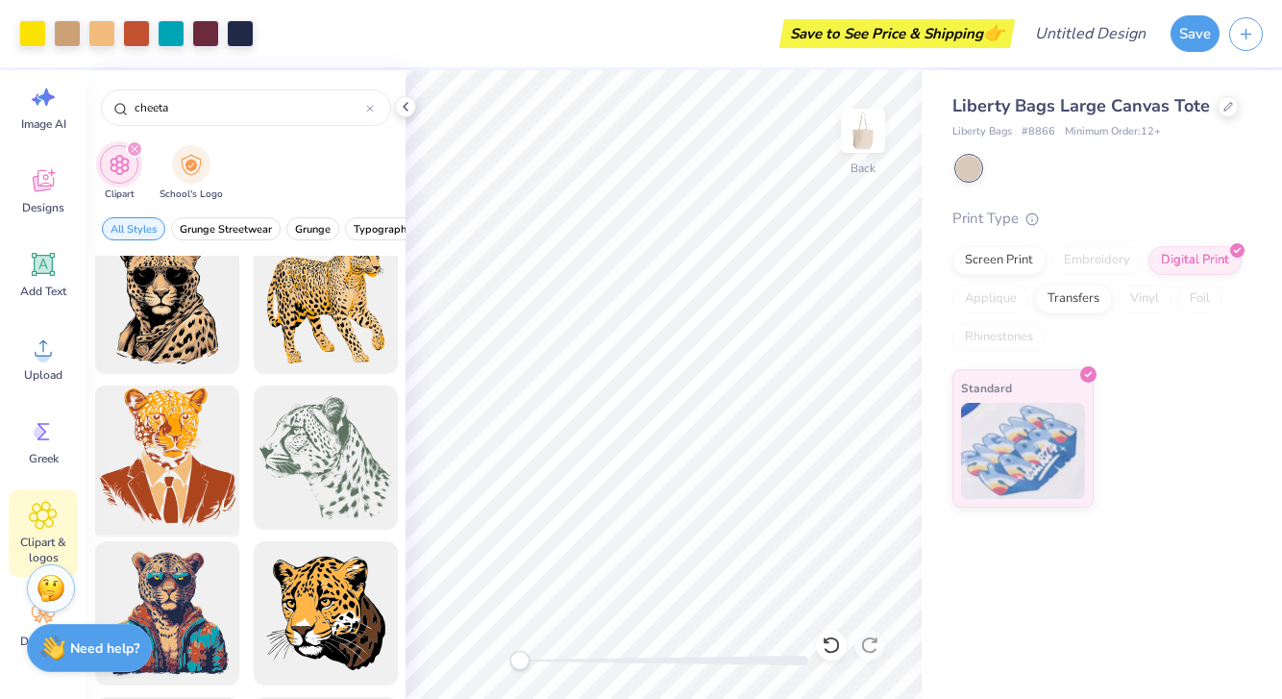
click at [207, 441] on div at bounding box center [166, 458] width 159 height 159
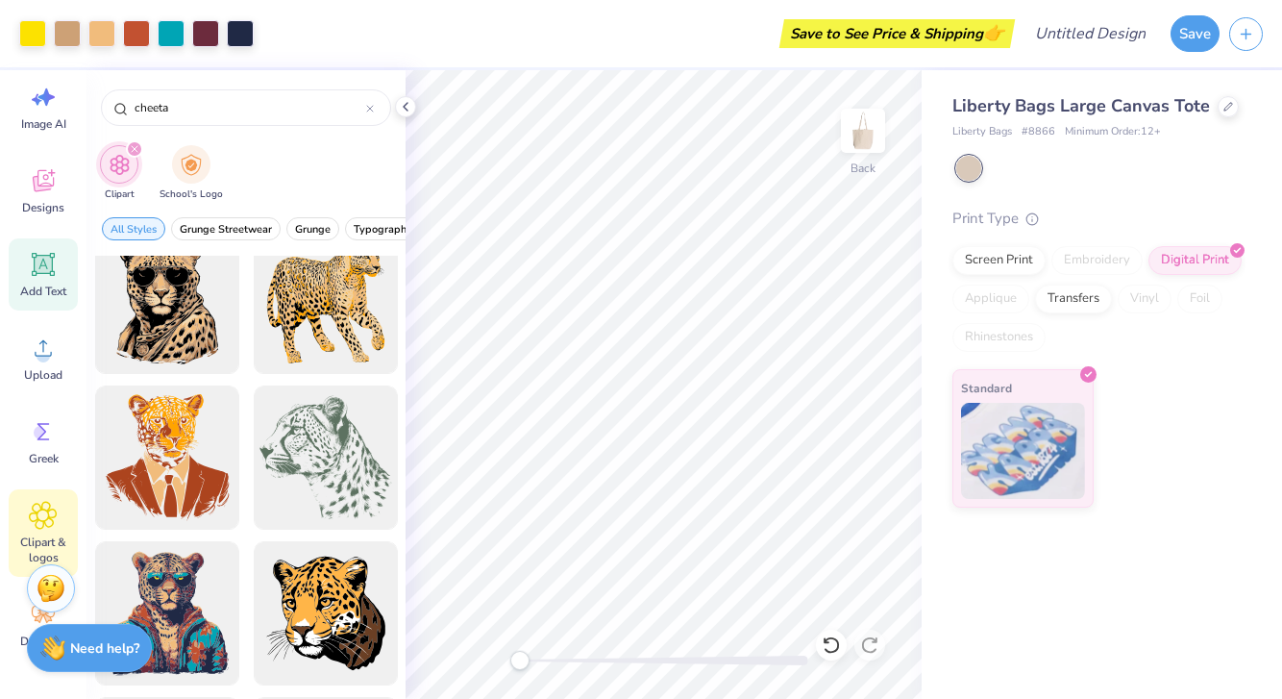
click at [41, 274] on icon at bounding box center [43, 264] width 29 height 29
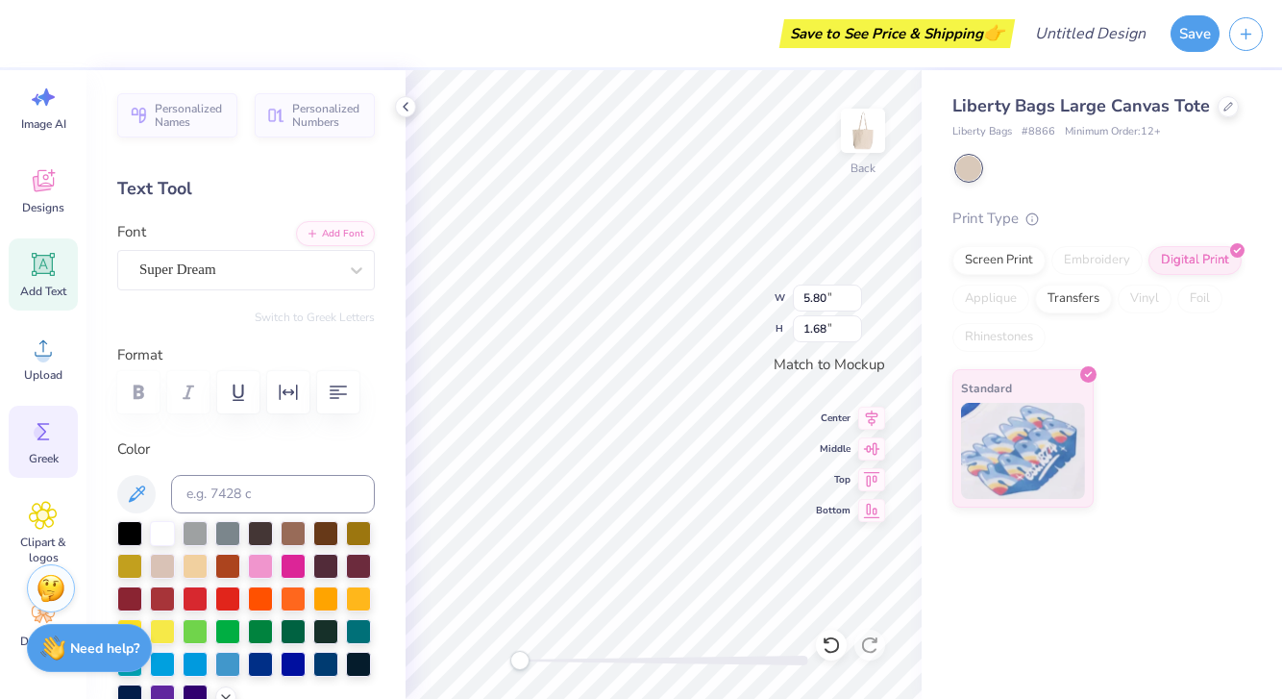
click at [48, 447] on div "Greek" at bounding box center [43, 442] width 69 height 72
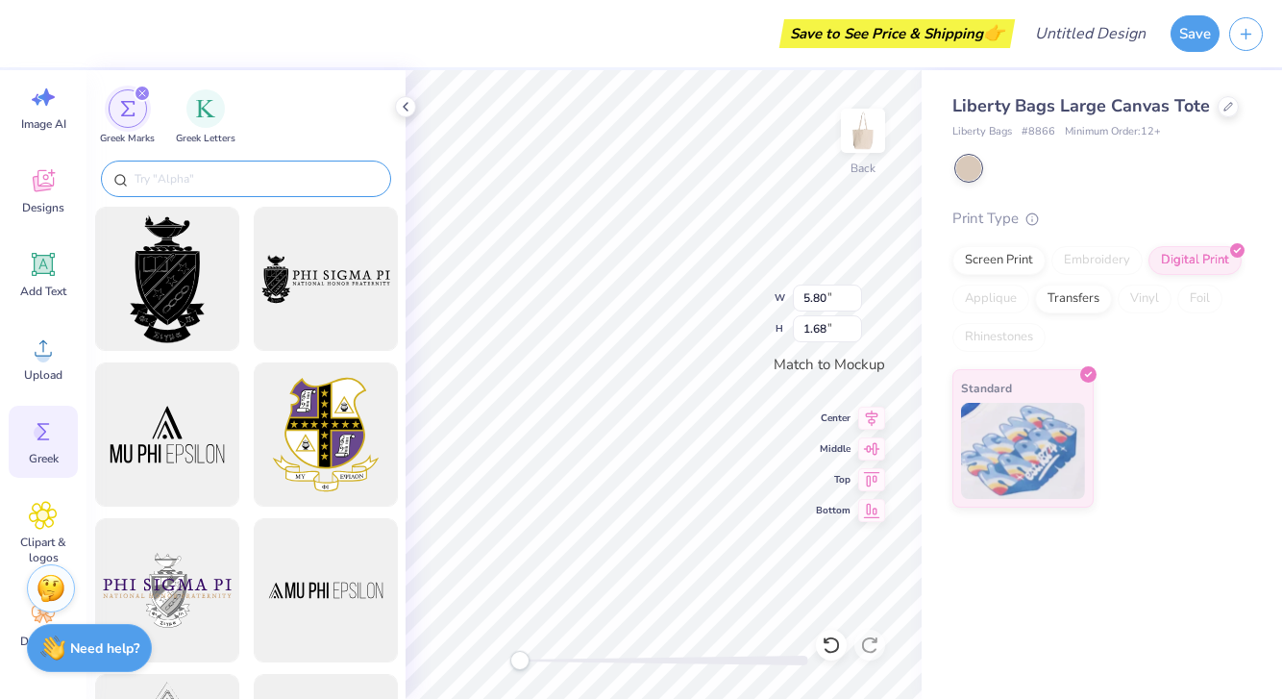
click at [230, 169] on input "text" at bounding box center [256, 178] width 246 height 19
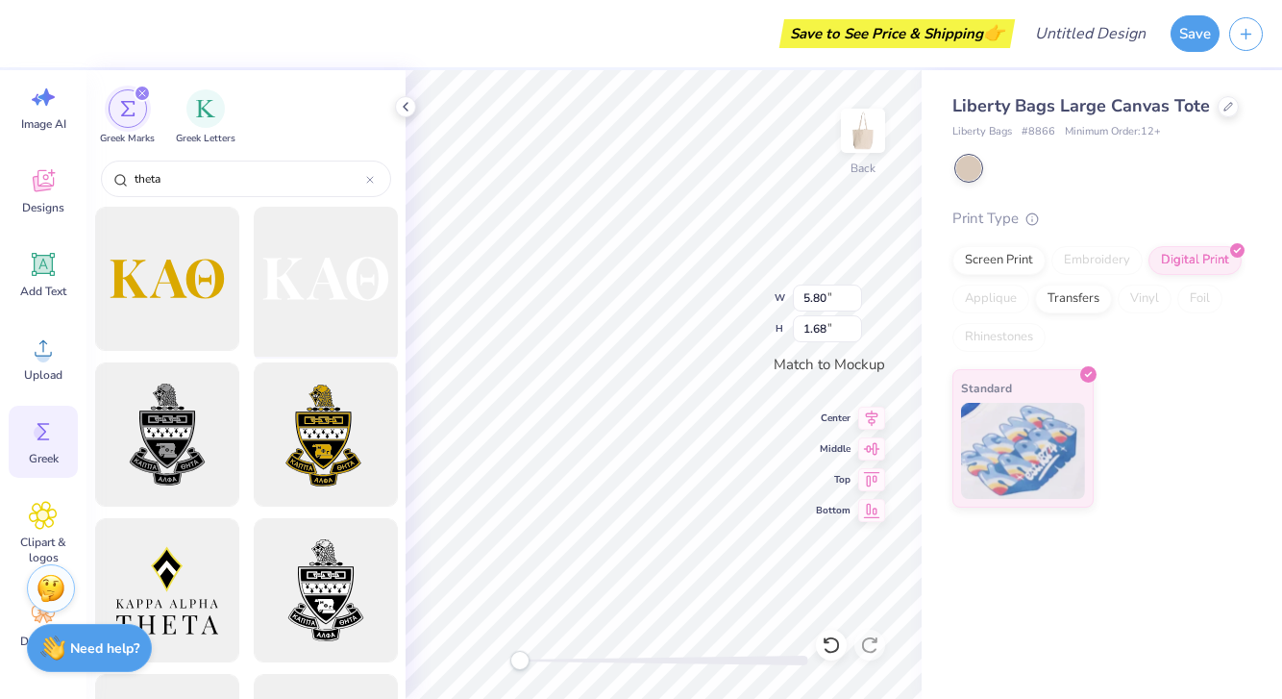
type input "theta"
click at [339, 285] on div at bounding box center [325, 279] width 159 height 159
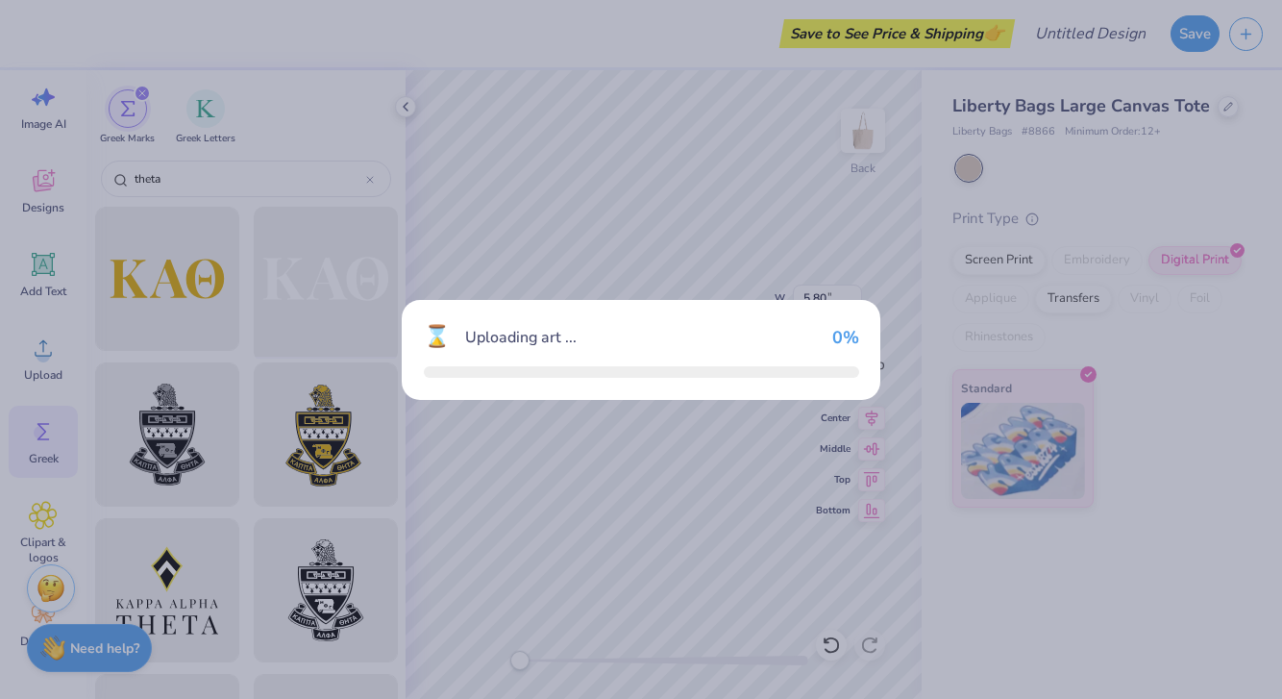
type input "13.76"
type input "4.78"
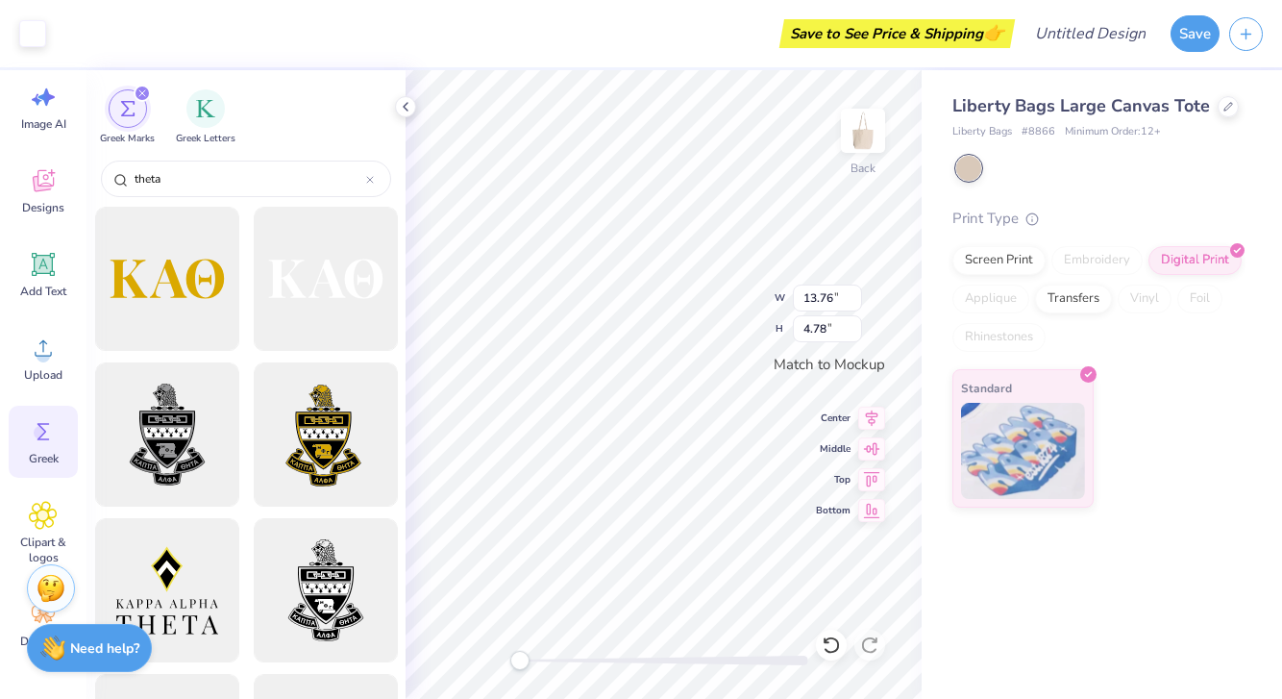
type input "5.80"
type input "1.68"
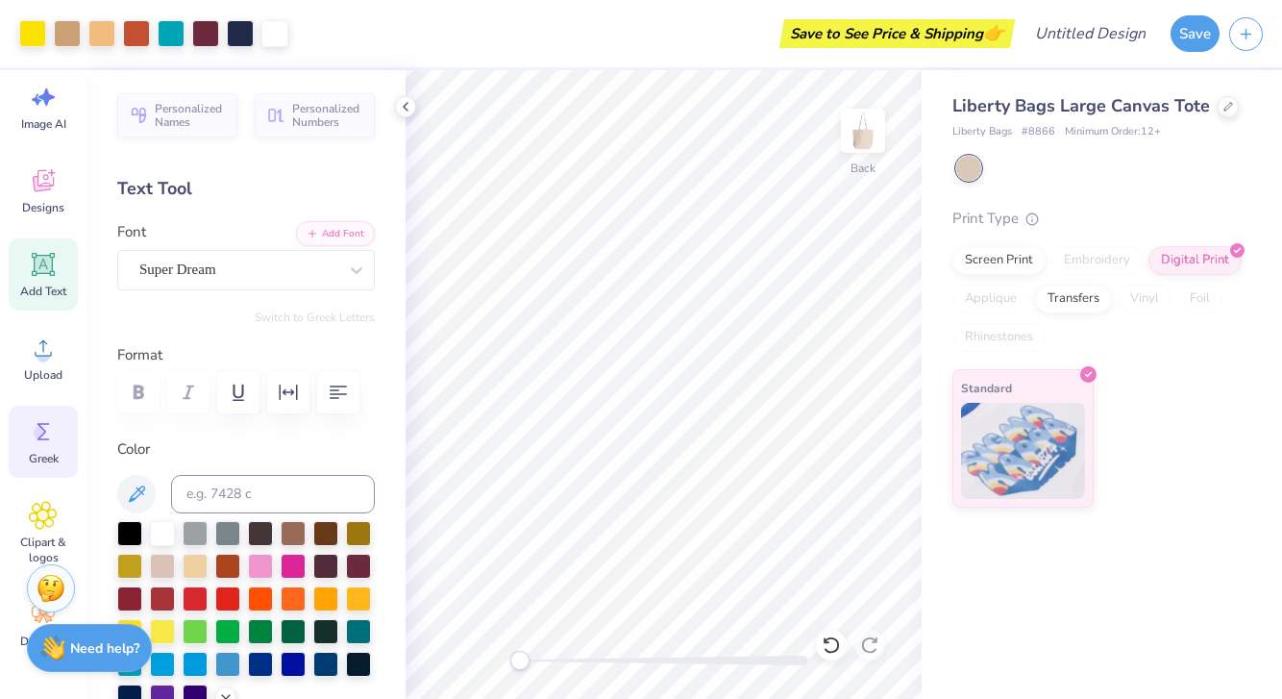
click at [37, 429] on circle at bounding box center [40, 432] width 13 height 13
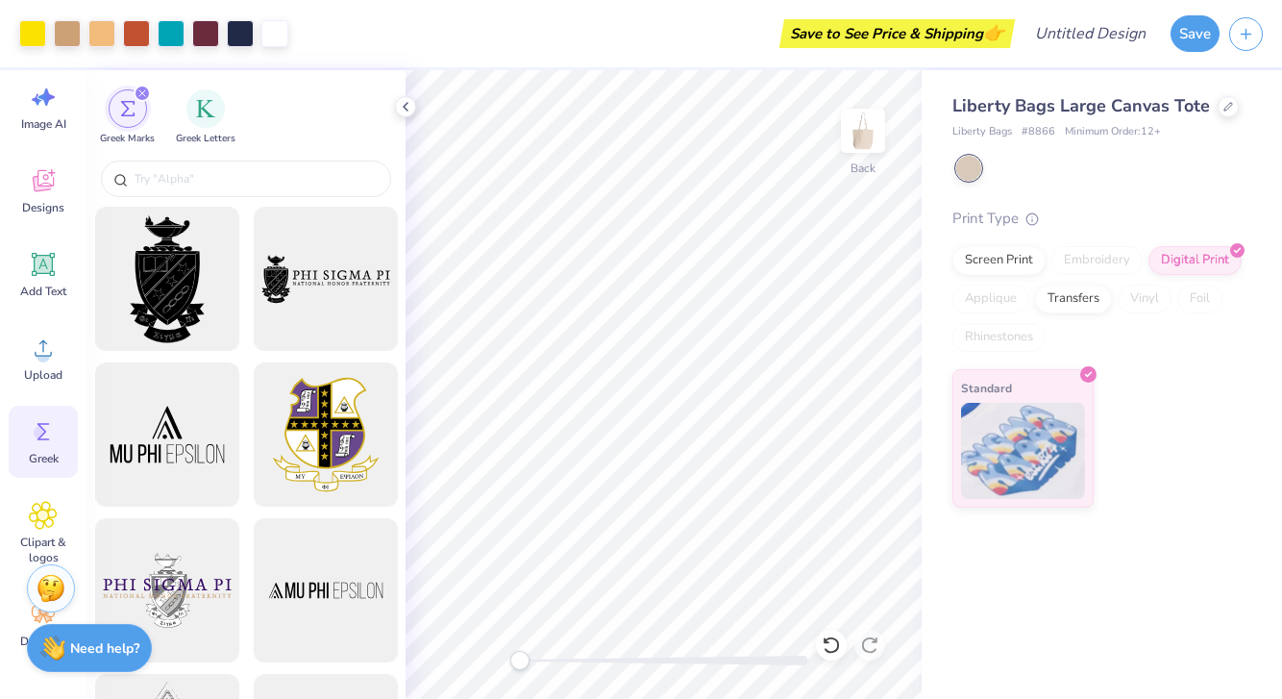
click at [188, 160] on div at bounding box center [245, 181] width 319 height 51
click at [187, 176] on input "text" at bounding box center [256, 178] width 246 height 19
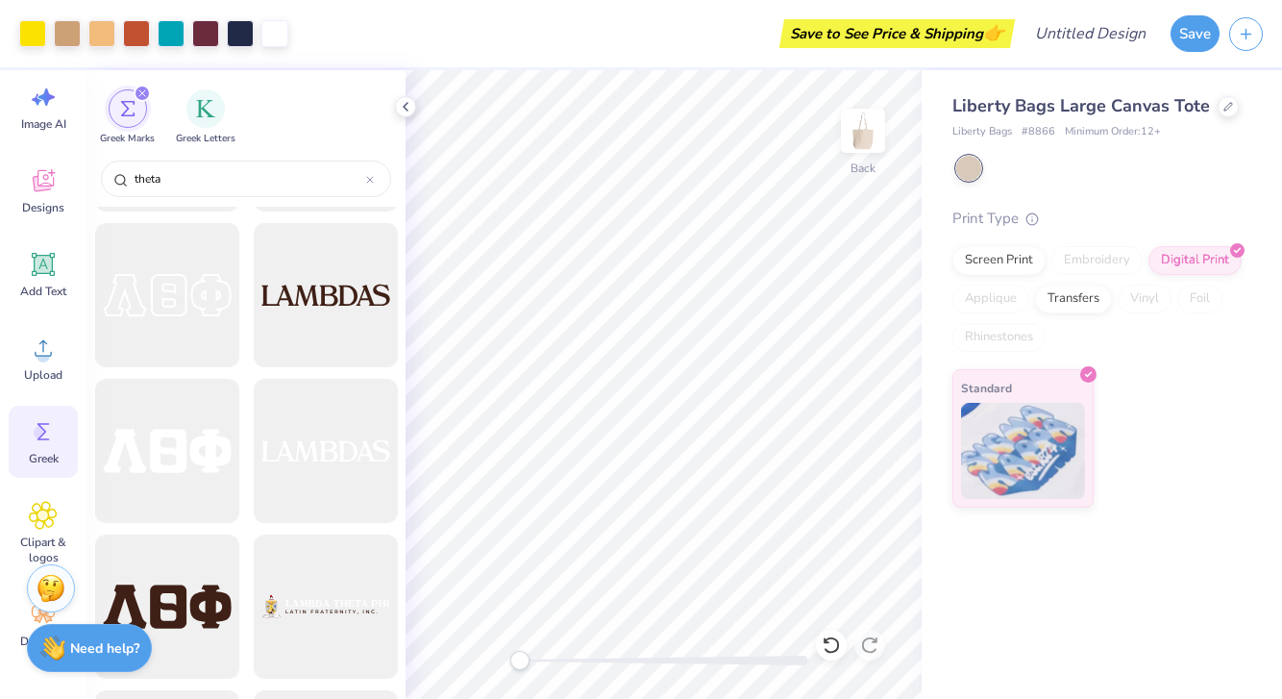
scroll to position [947, 0]
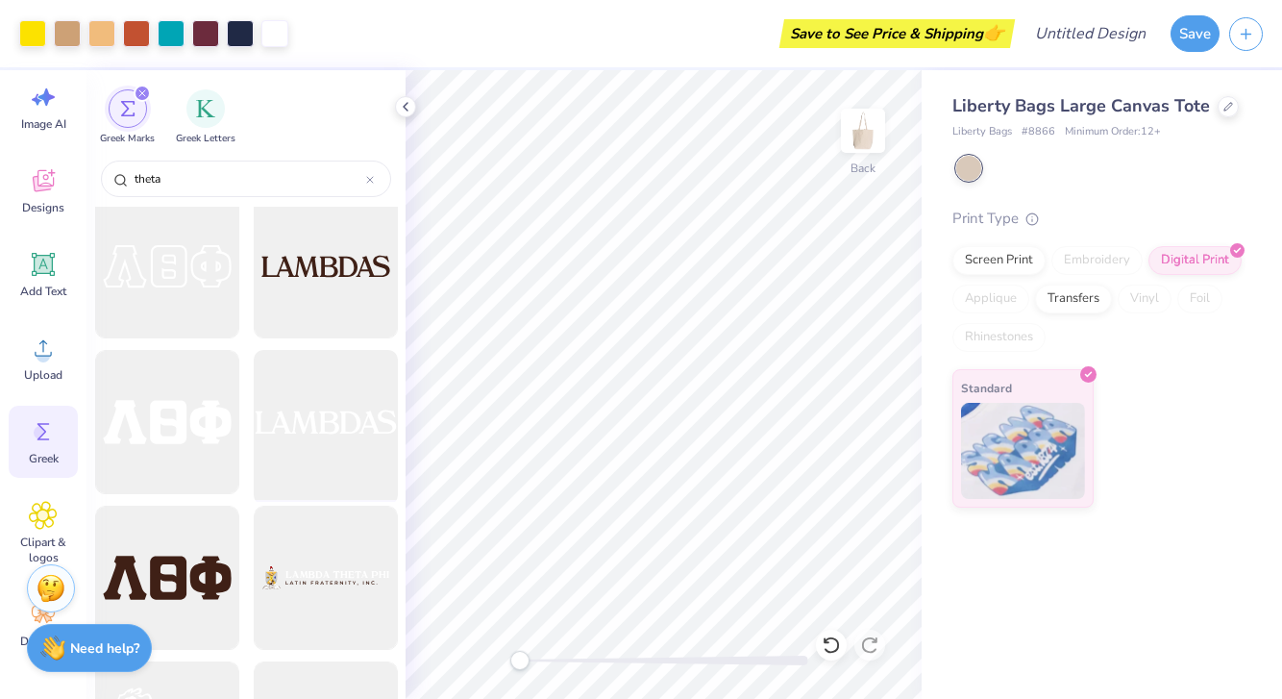
type input "theta"
type input "6.06"
type input "2.11"
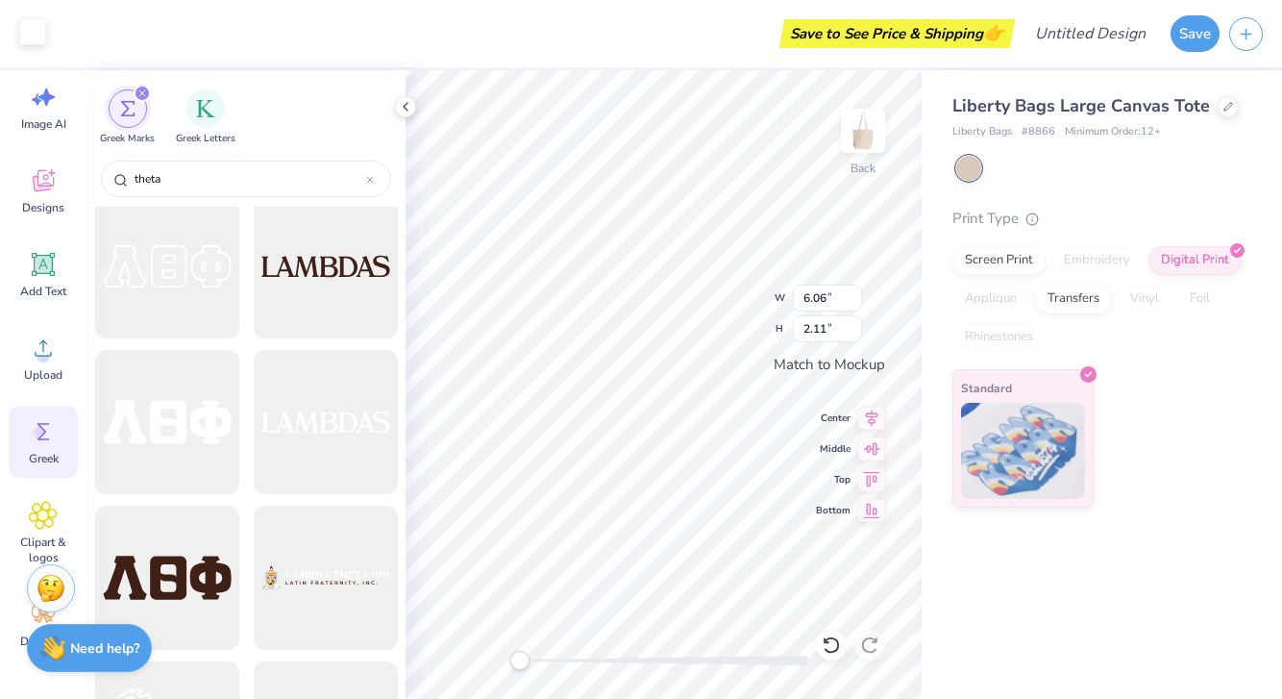
click at [25, 26] on div at bounding box center [32, 31] width 27 height 27
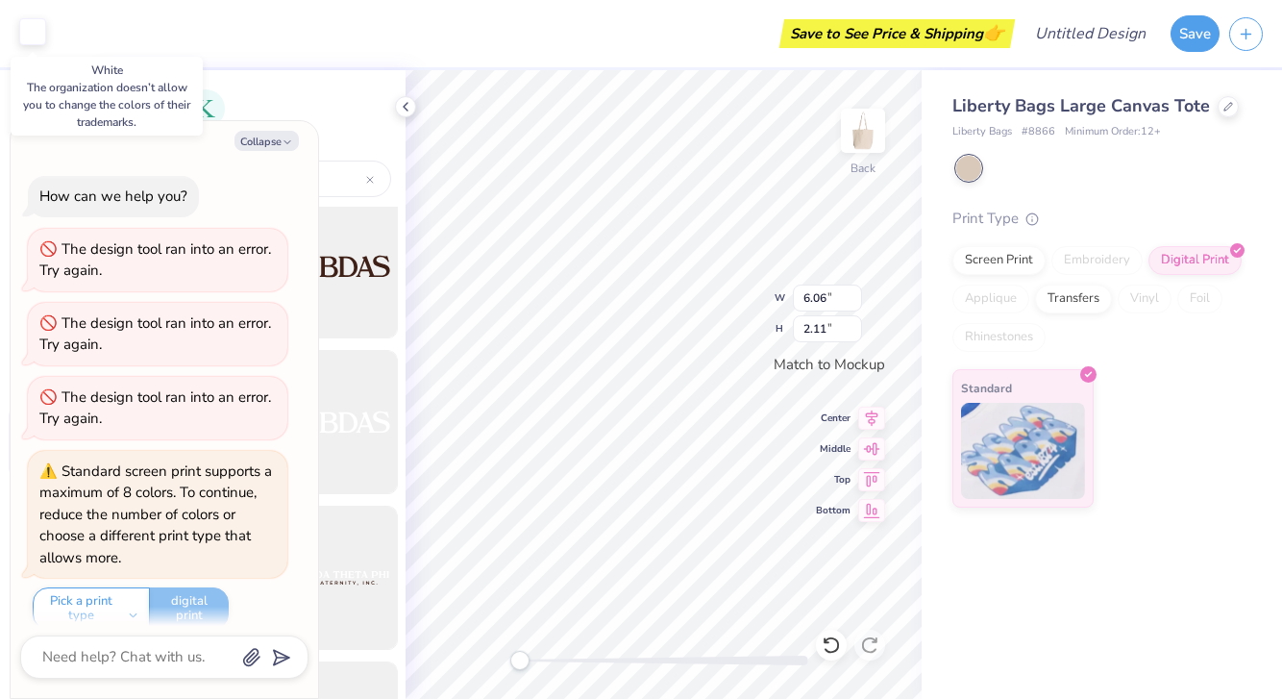
scroll to position [380, 0]
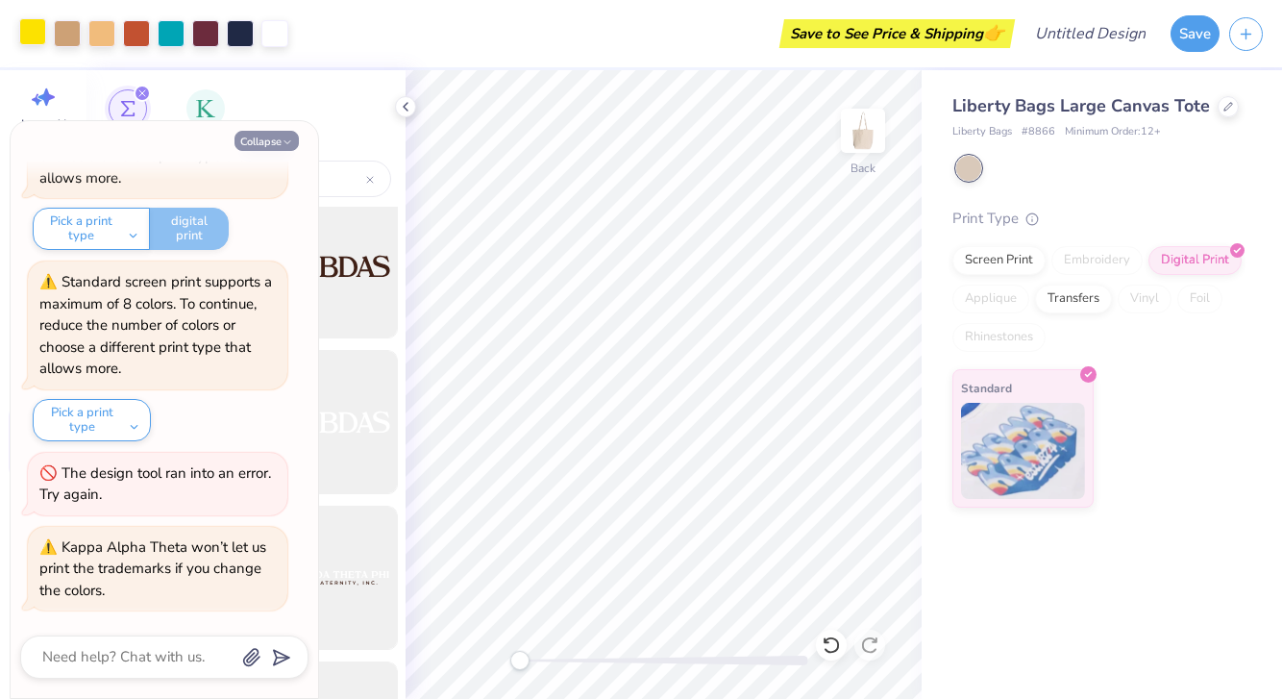
click at [276, 147] on button "Collapse" at bounding box center [266, 141] width 64 height 20
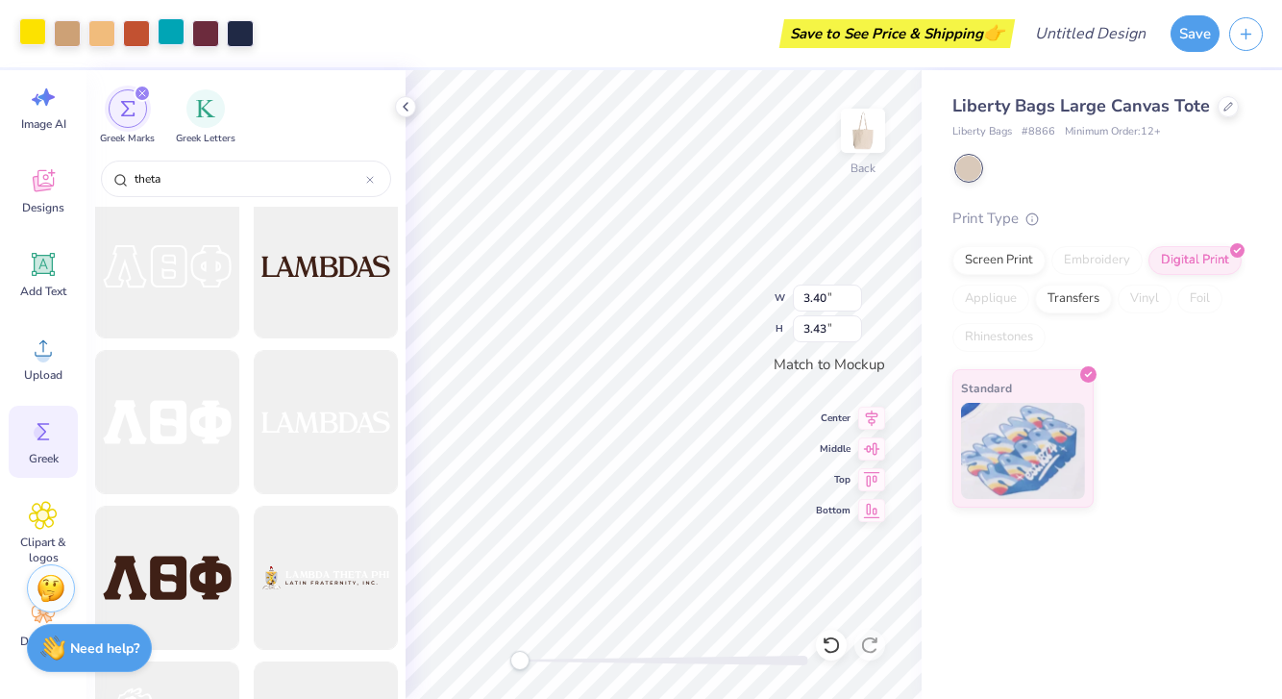
click at [161, 29] on div at bounding box center [171, 31] width 27 height 27
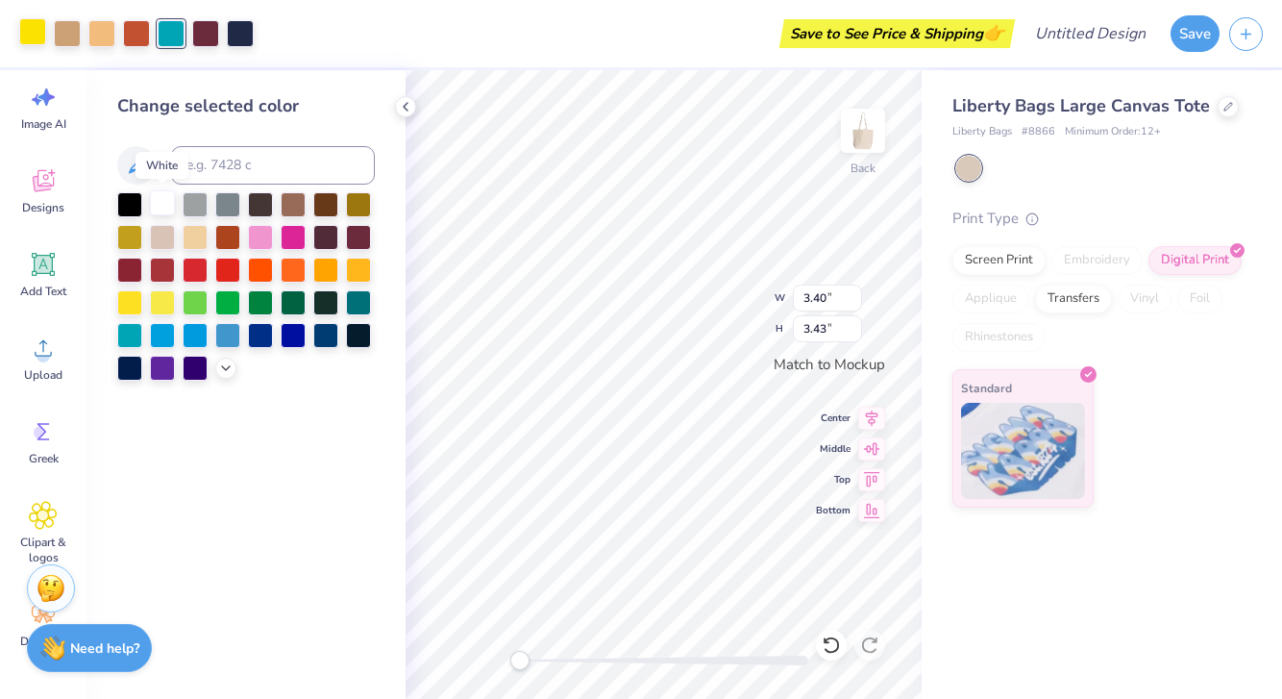
click at [165, 202] on div at bounding box center [162, 202] width 25 height 25
click at [262, 233] on div at bounding box center [260, 235] width 25 height 25
click at [185, 329] on div at bounding box center [195, 333] width 25 height 25
click at [155, 333] on div at bounding box center [162, 333] width 25 height 25
click at [129, 329] on div at bounding box center [129, 333] width 25 height 25
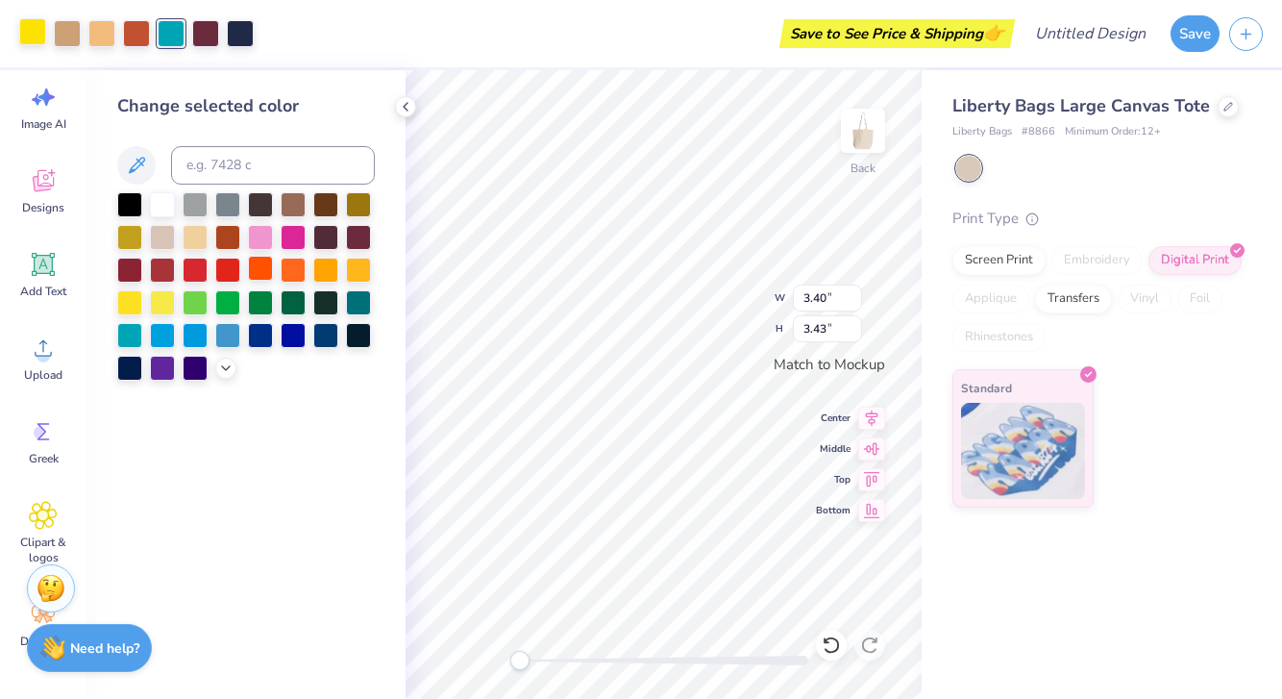
click at [249, 265] on div at bounding box center [260, 268] width 25 height 25
click at [134, 334] on div at bounding box center [129, 333] width 25 height 25
click at [266, 232] on div at bounding box center [260, 235] width 25 height 25
click at [125, 343] on div at bounding box center [129, 333] width 25 height 25
click at [134, 31] on div at bounding box center [136, 31] width 27 height 27
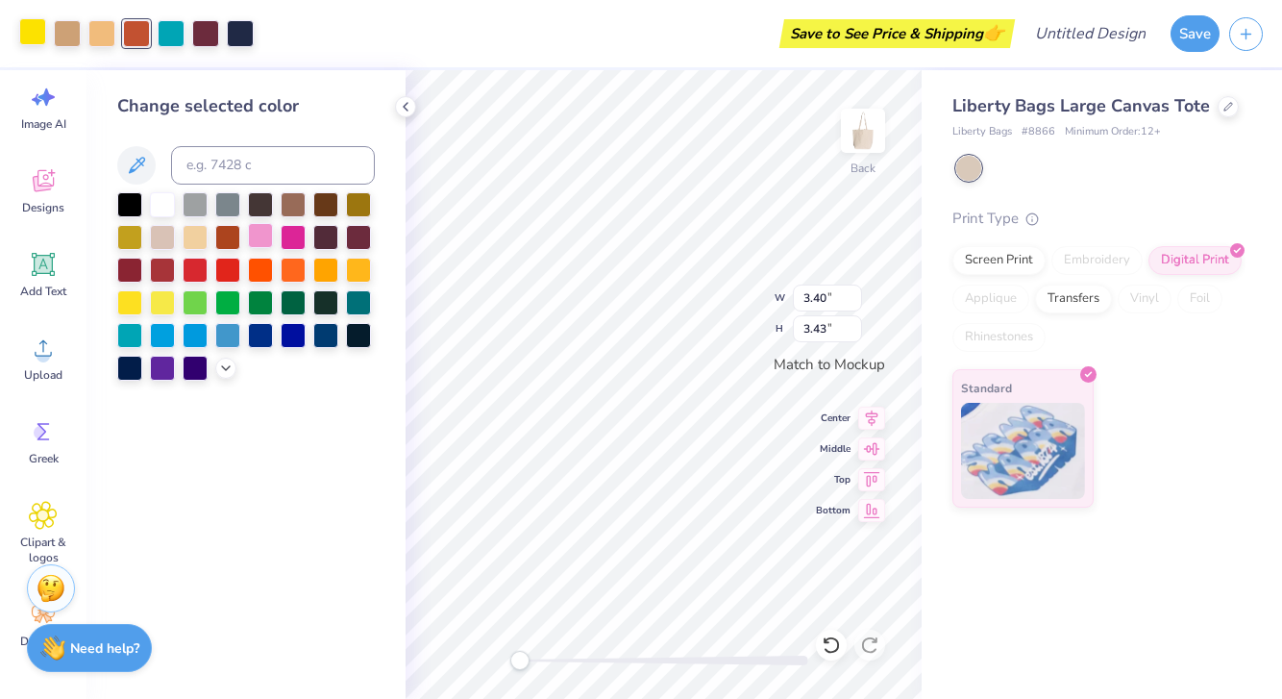
click at [254, 239] on div at bounding box center [260, 235] width 25 height 25
click at [278, 234] on div at bounding box center [246, 286] width 258 height 188
click at [288, 261] on div at bounding box center [293, 268] width 25 height 25
click at [257, 262] on div at bounding box center [260, 268] width 25 height 25
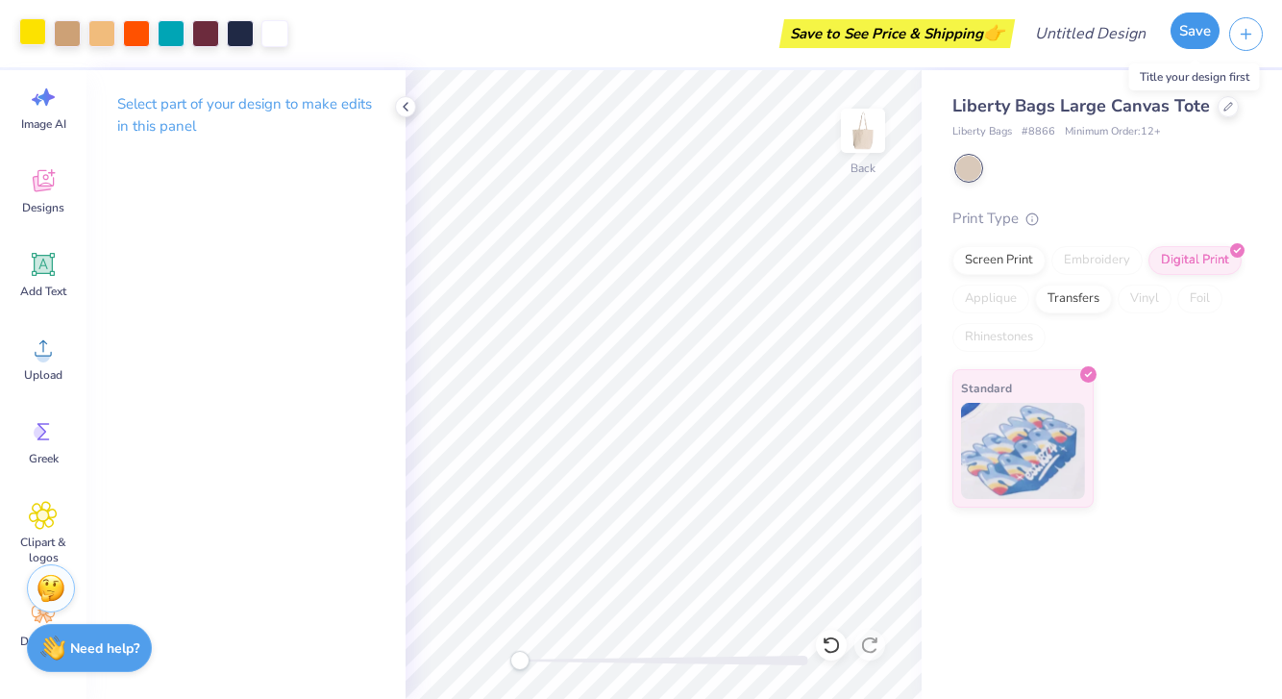
click at [1189, 36] on button "Save" at bounding box center [1195, 30] width 49 height 37
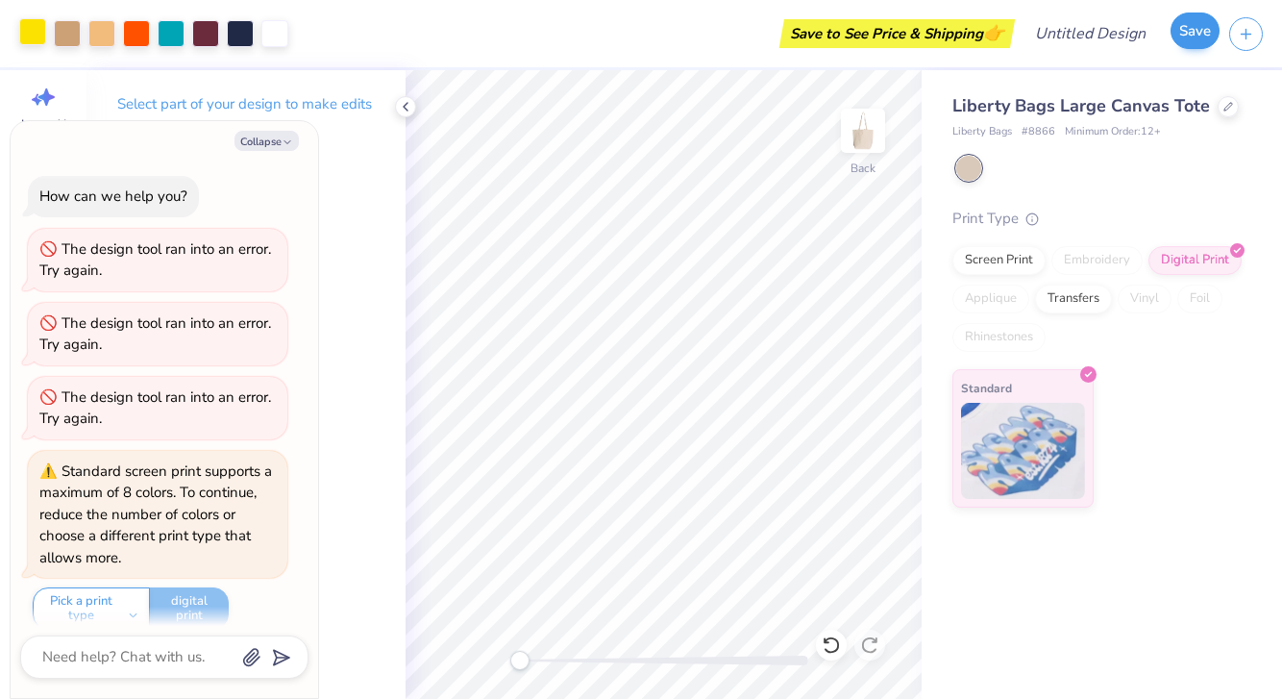
scroll to position [431, 0]
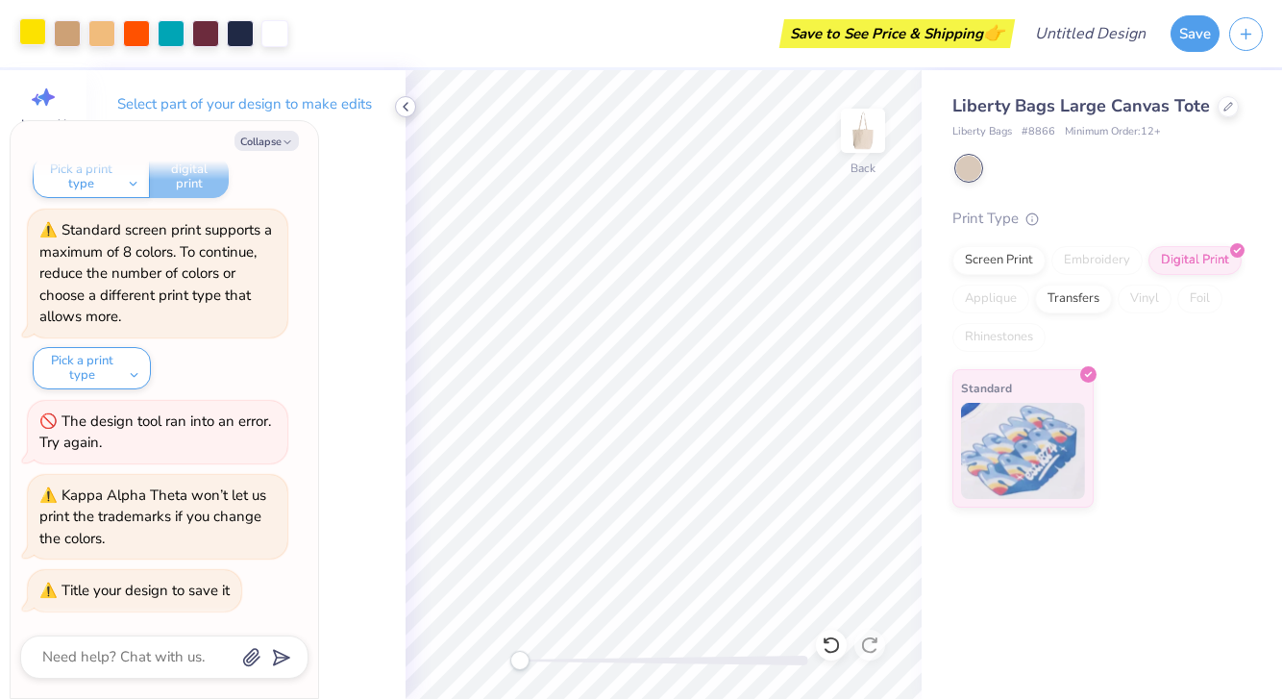
click at [399, 103] on icon at bounding box center [405, 106] width 15 height 15
type textarea "x"
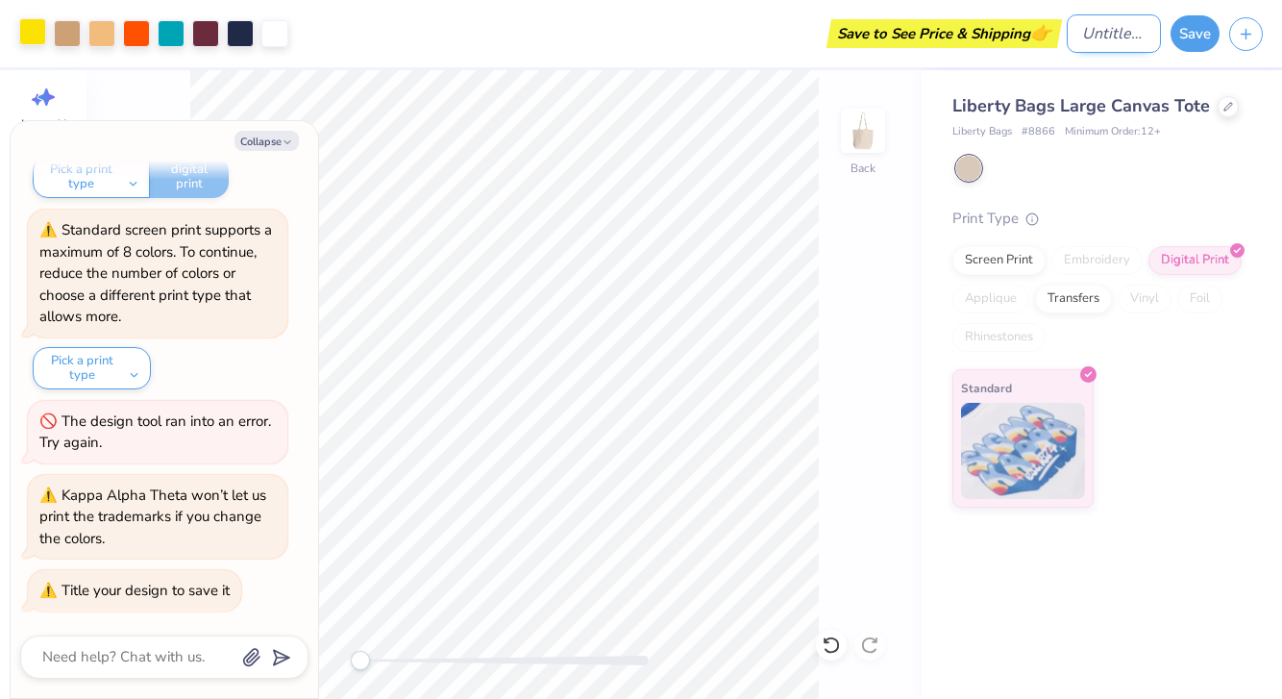
click at [1107, 43] on input "Design Title" at bounding box center [1114, 33] width 94 height 38
type input "t"
type textarea "x"
type input "th"
type textarea "x"
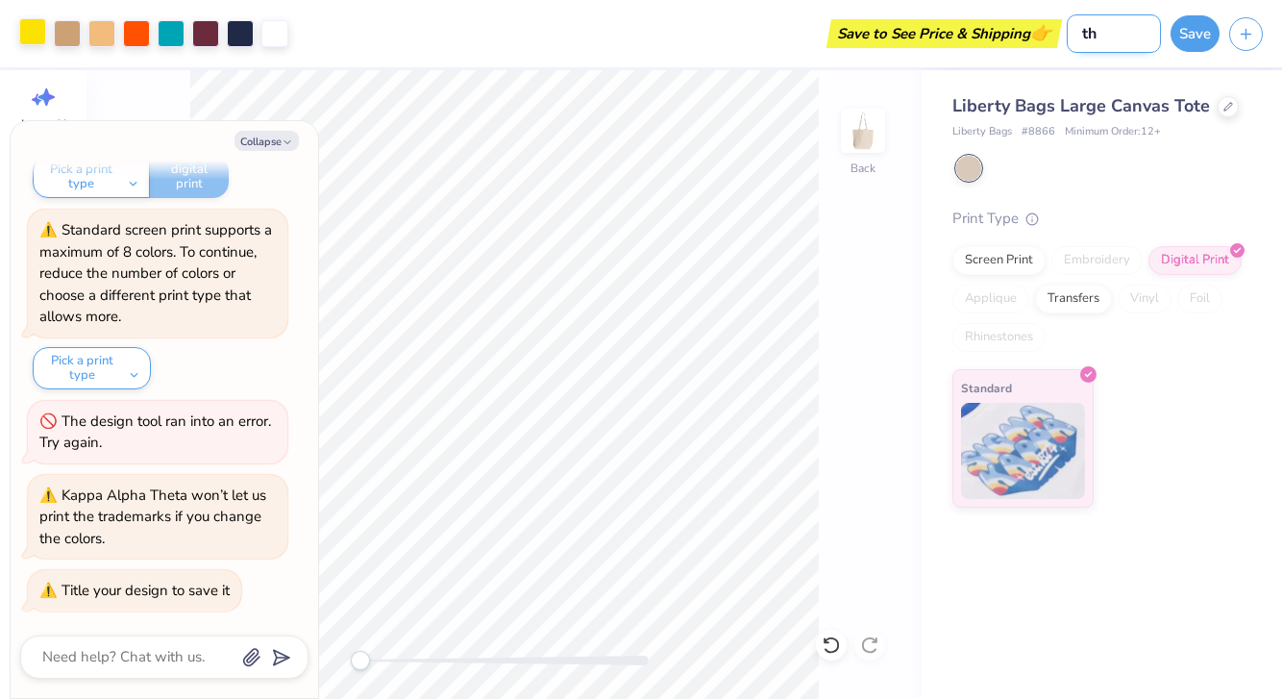
type input "the"
type textarea "x"
type input "thet"
type textarea "x"
type input "theta"
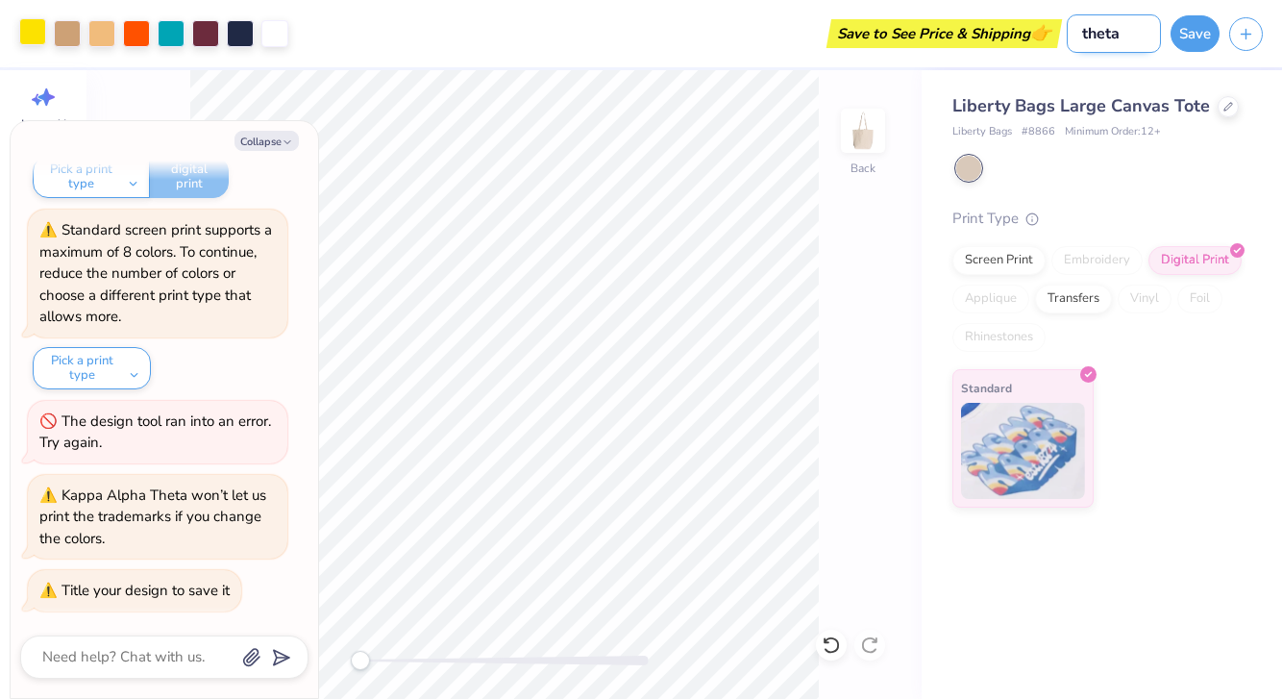
type textarea "x"
type input "theta"
type textarea "x"
type input "theta m"
type textarea "x"
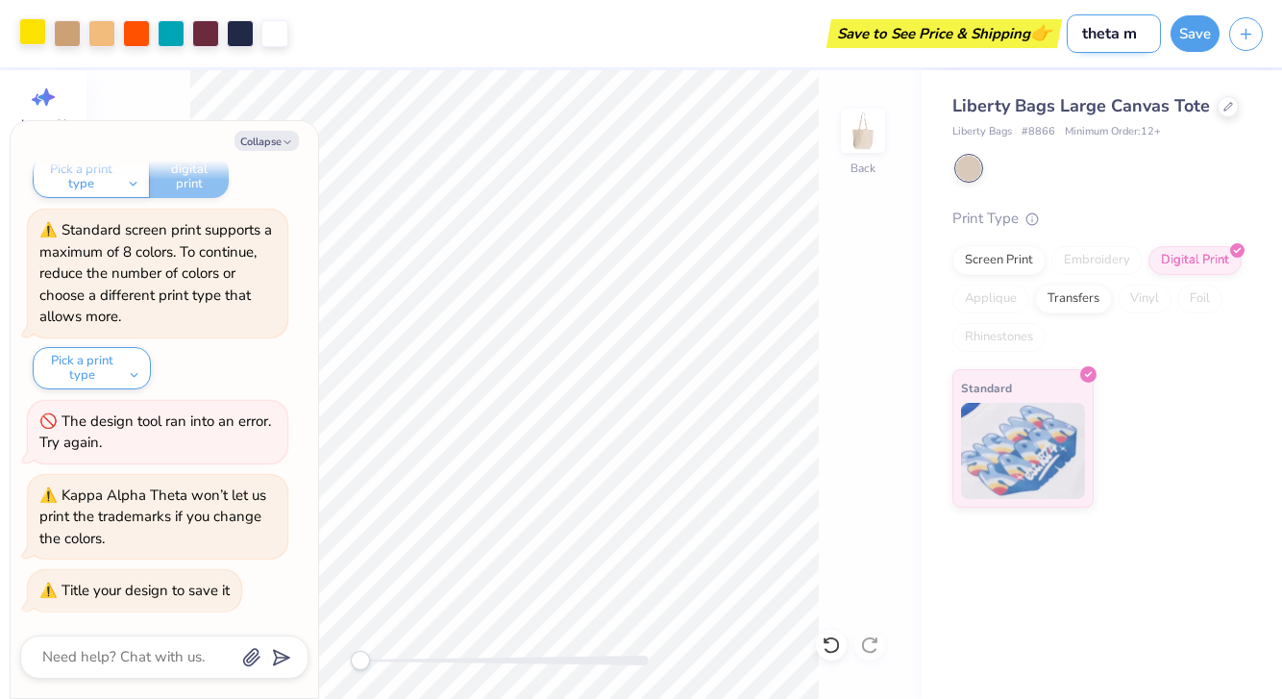
type input "theta ma"
type textarea "x"
type input "theta m"
type textarea "x"
type input "theta"
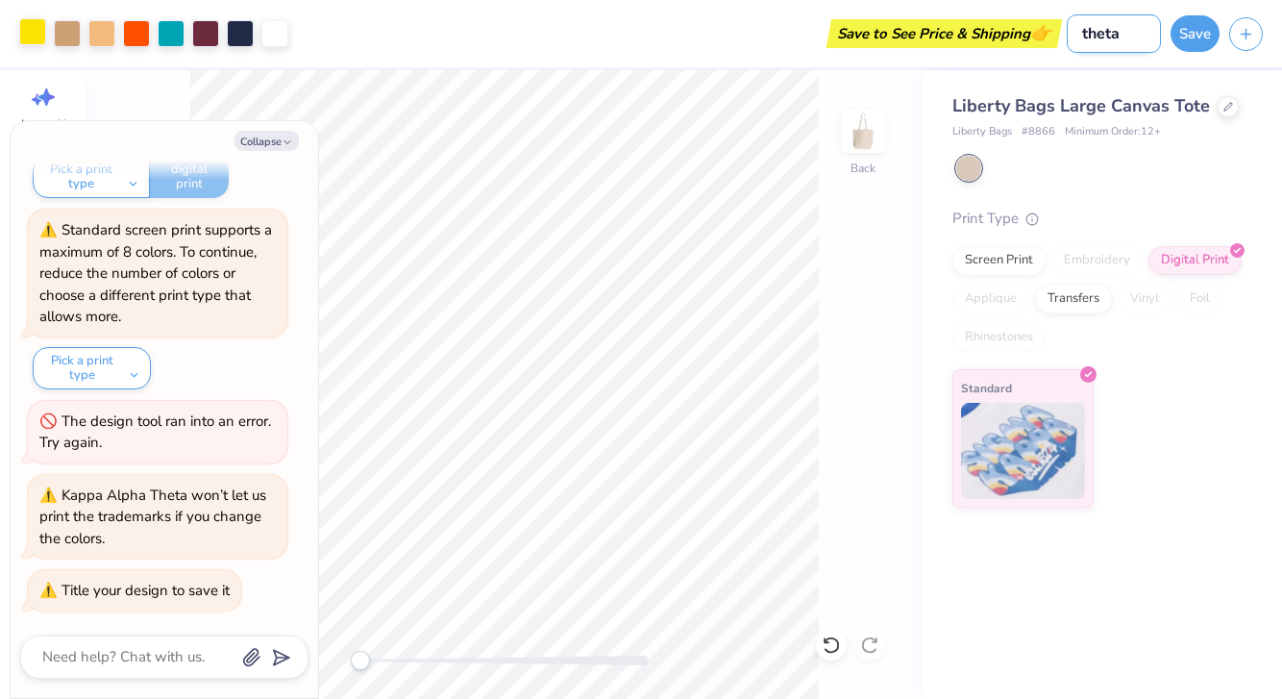
type textarea "x"
type input "theta b"
type textarea "x"
type input "theta ba"
type textarea "x"
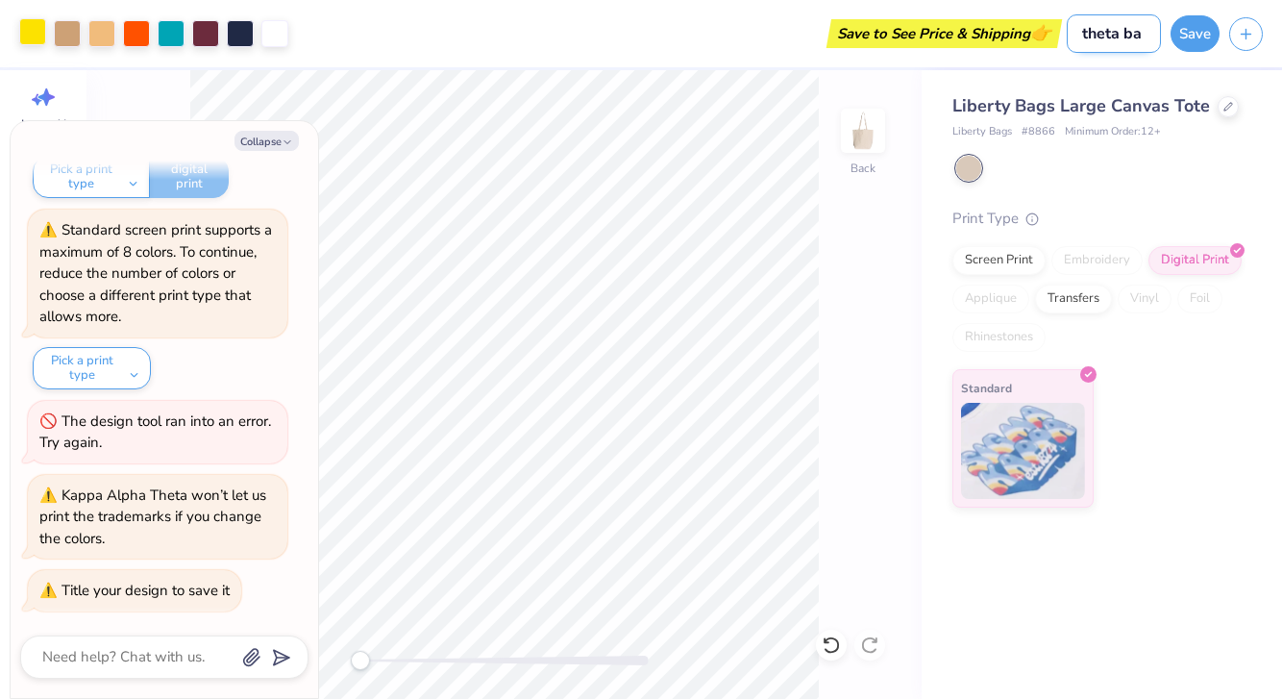
type input "theta bag"
type textarea "x"
type input "theta bag"
type textarea "x"
type input "theta bag i"
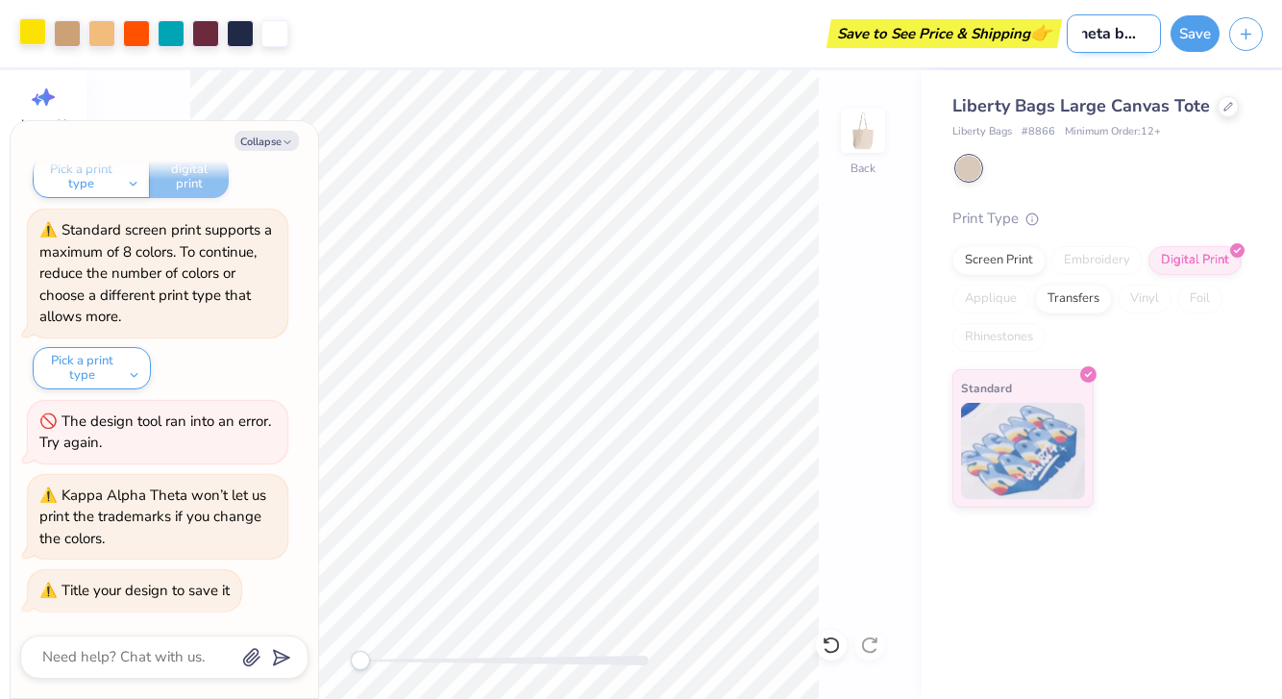
type textarea "x"
type input "theta bag id"
type textarea "x"
type input "theta bag ide"
type textarea "x"
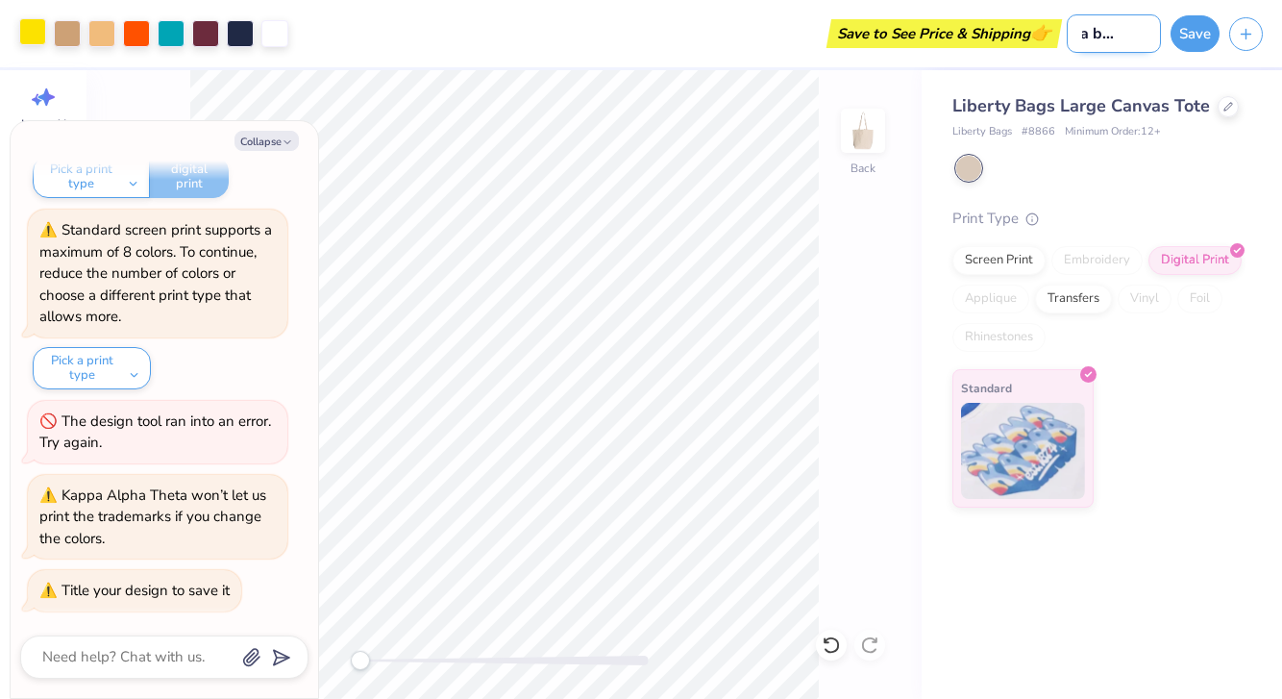
type input "theta bag idea"
type textarea "x"
type input "theta bag idea"
click at [1211, 44] on button "Save" at bounding box center [1195, 30] width 49 height 37
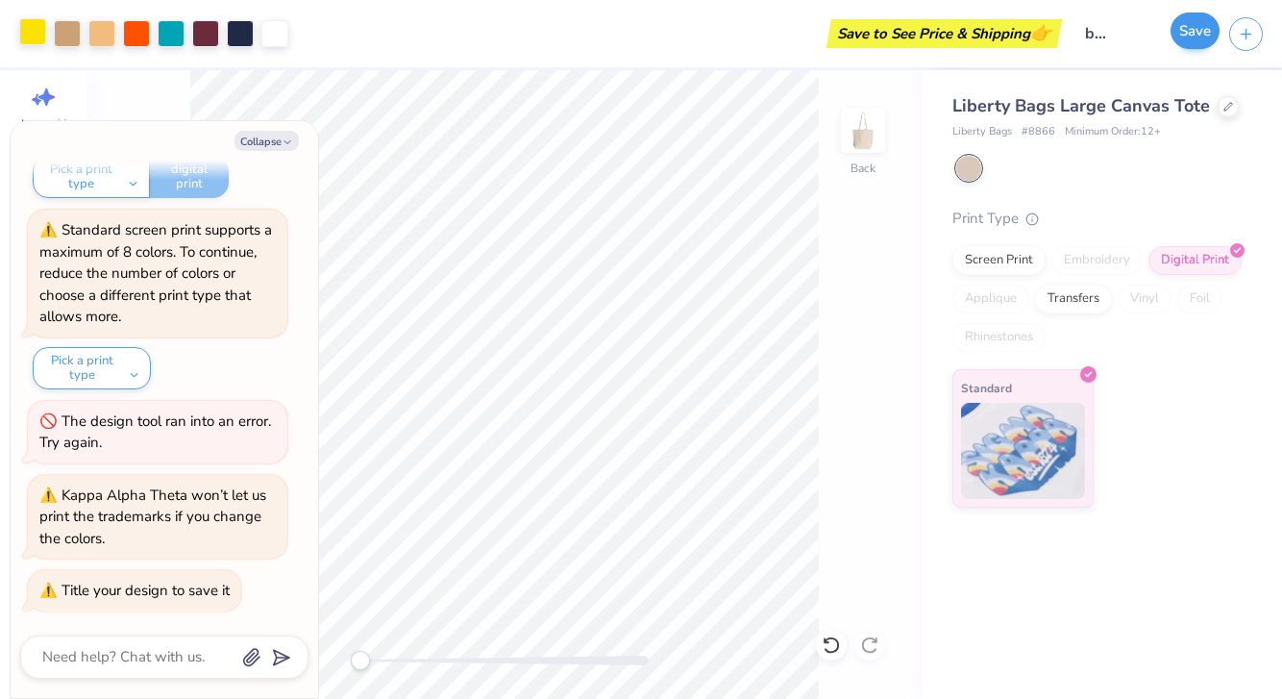
scroll to position [0, 0]
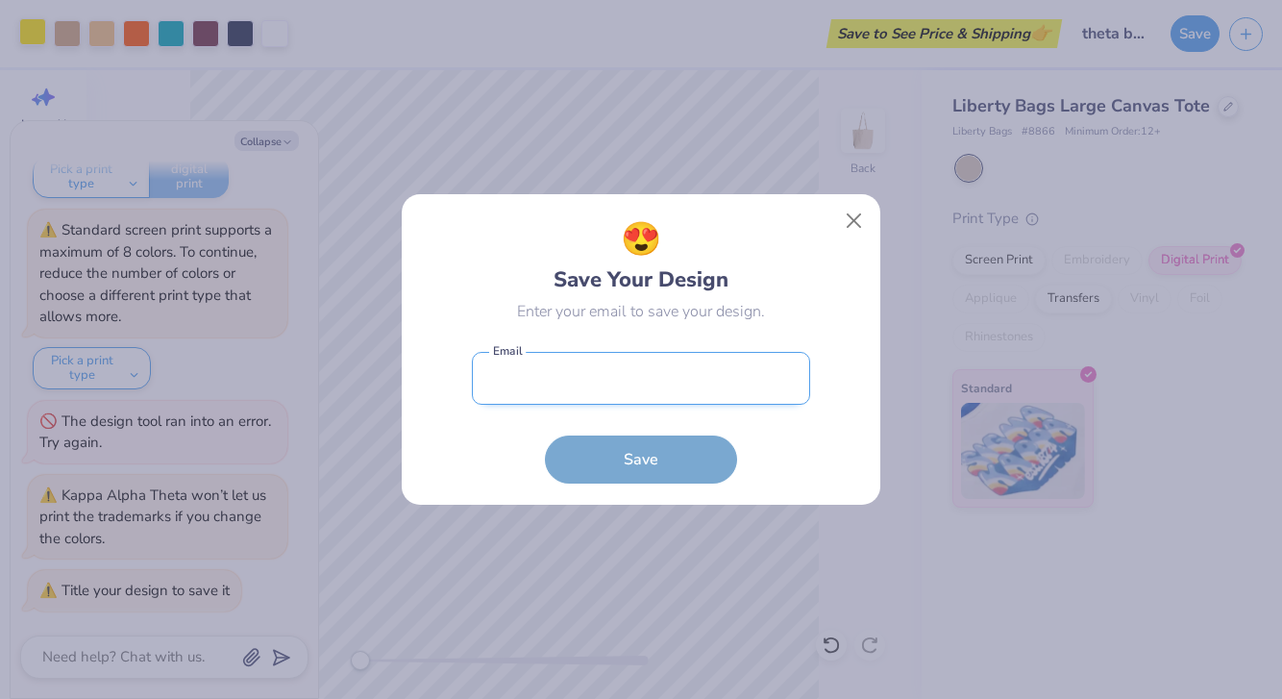
click at [701, 370] on input "email" at bounding box center [641, 378] width 338 height 53
type input "edougla1@lion.lmu.edu"
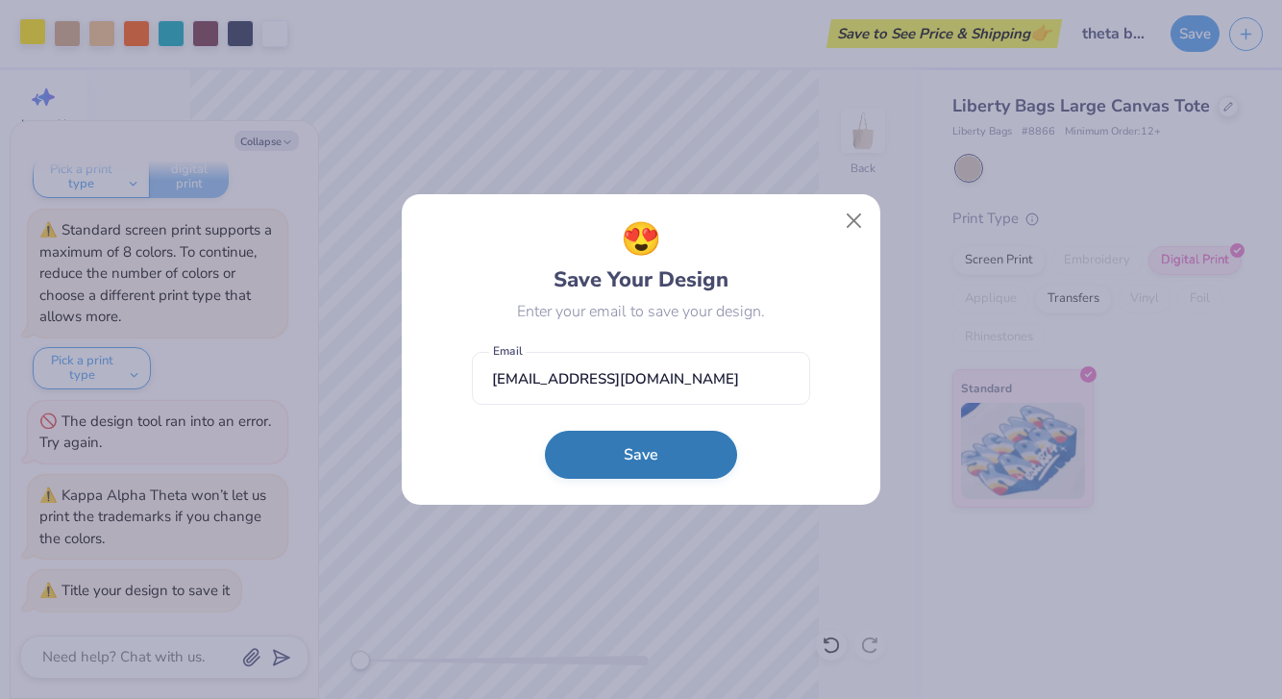
click at [667, 445] on button "Save" at bounding box center [641, 455] width 192 height 48
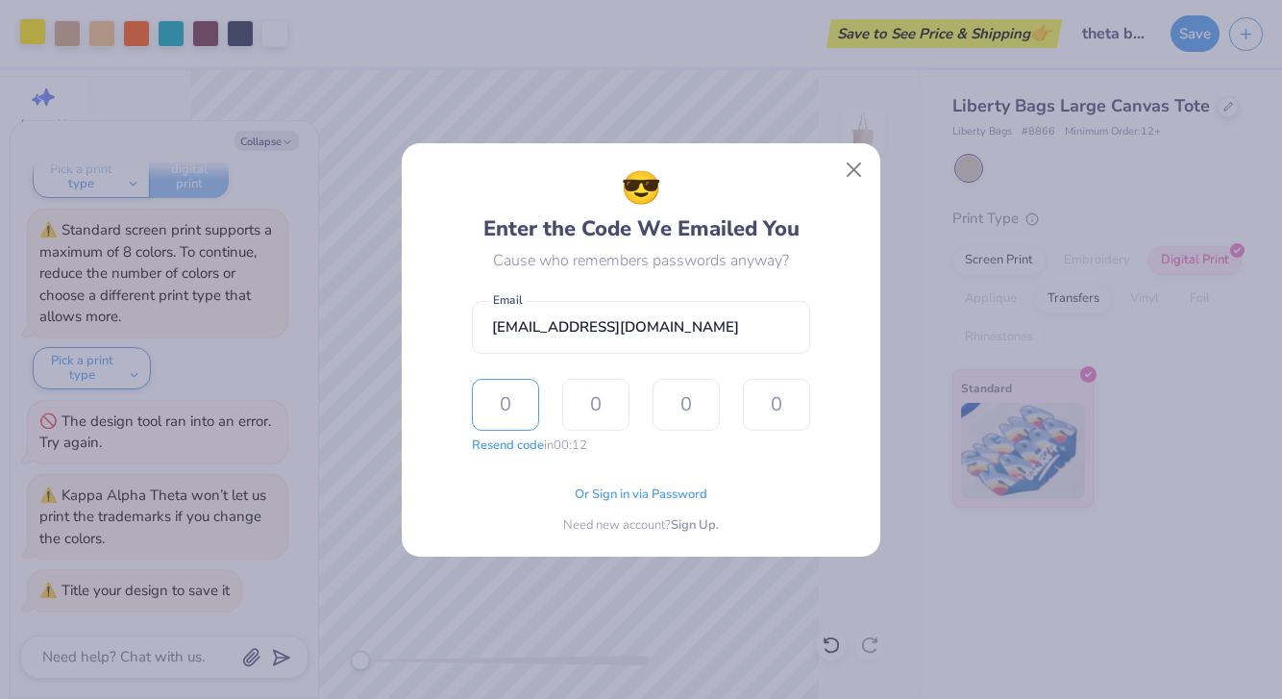
type input "2"
type input "3"
type input "7"
type input "6"
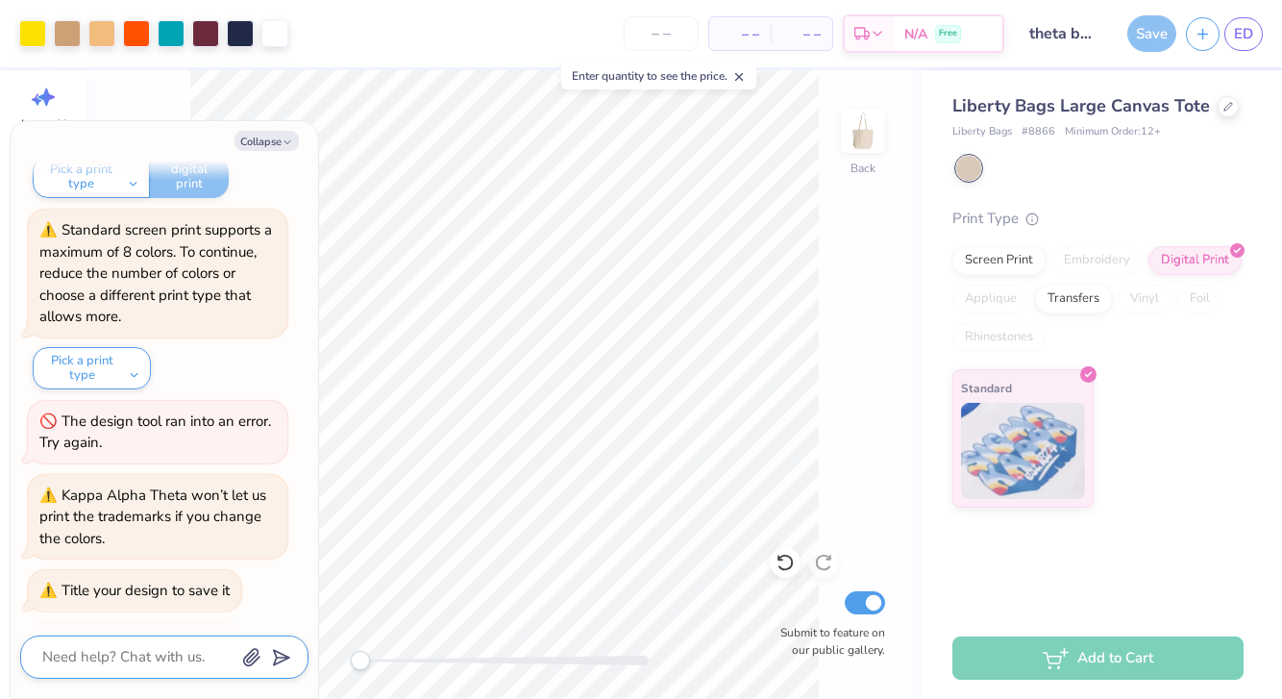
scroll to position [484, 0]
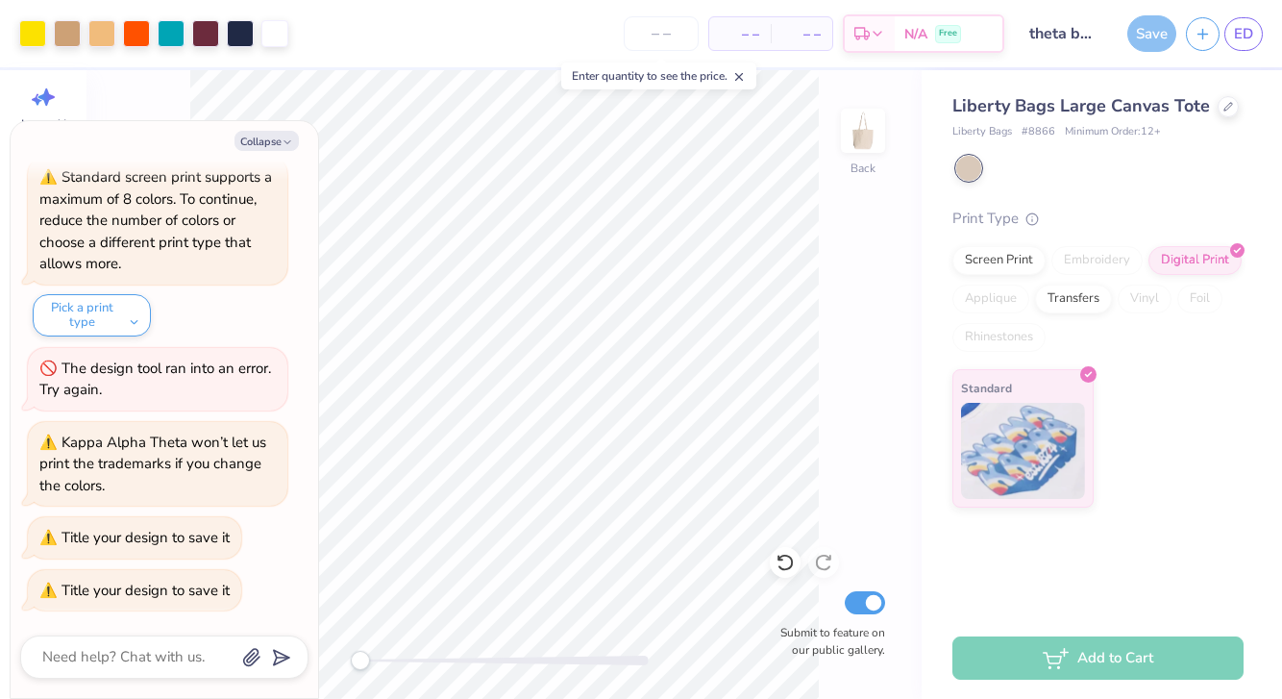
click at [1116, 418] on div "Standard" at bounding box center [1097, 438] width 291 height 138
type textarea "x"
click at [1140, 633] on div "Add to Cart" at bounding box center [1102, 658] width 360 height 82
click at [1131, 660] on div "Add to Cart" at bounding box center [1097, 657] width 291 height 43
click at [1115, 631] on div "Add to Cart" at bounding box center [1102, 658] width 360 height 82
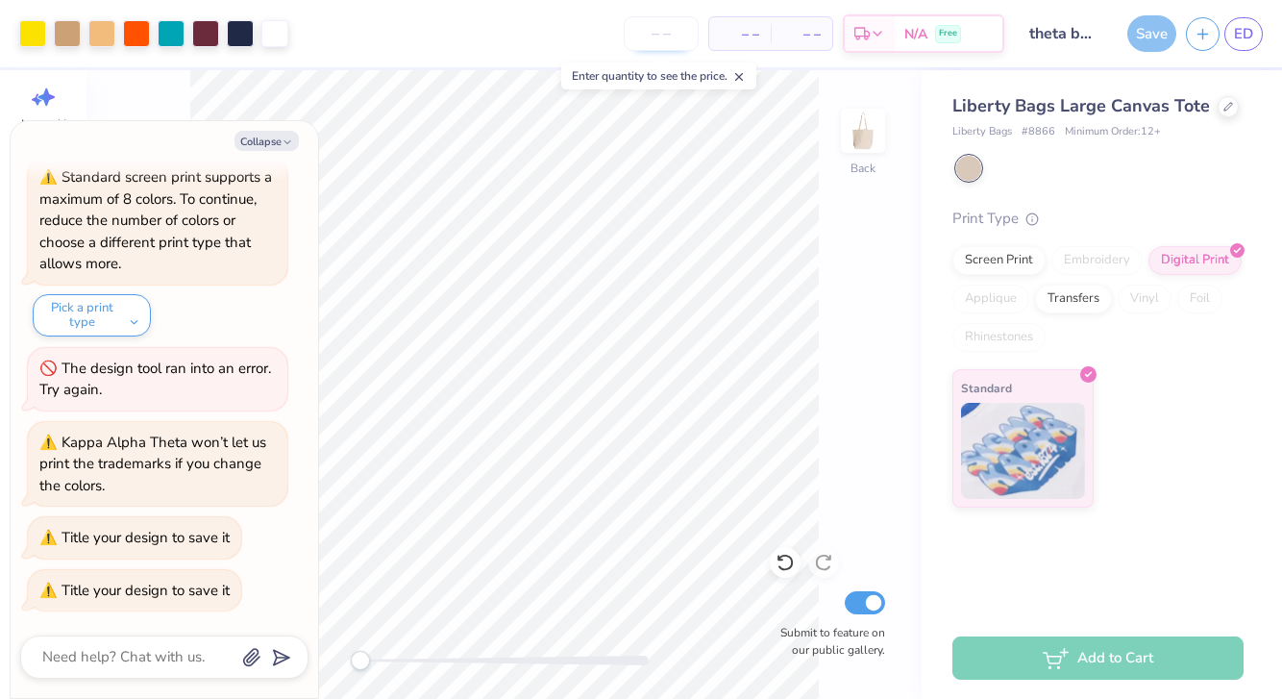
click at [679, 36] on input "number" at bounding box center [661, 33] width 75 height 35
type input "103"
type textarea "x"
type input "103"
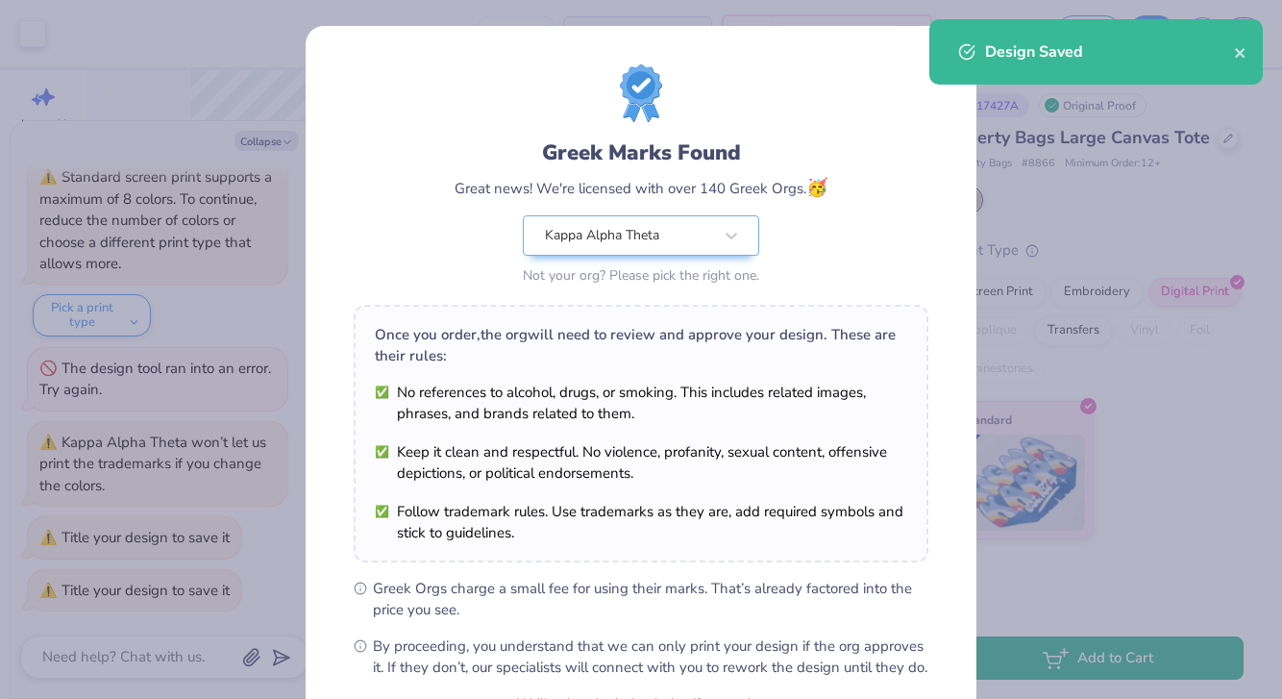
click at [501, 513] on body "Art colors 103 $19.97 Per Item $2,056.91 Total Est. Delivery Sep 20 - 23 Free D…" at bounding box center [641, 349] width 1282 height 699
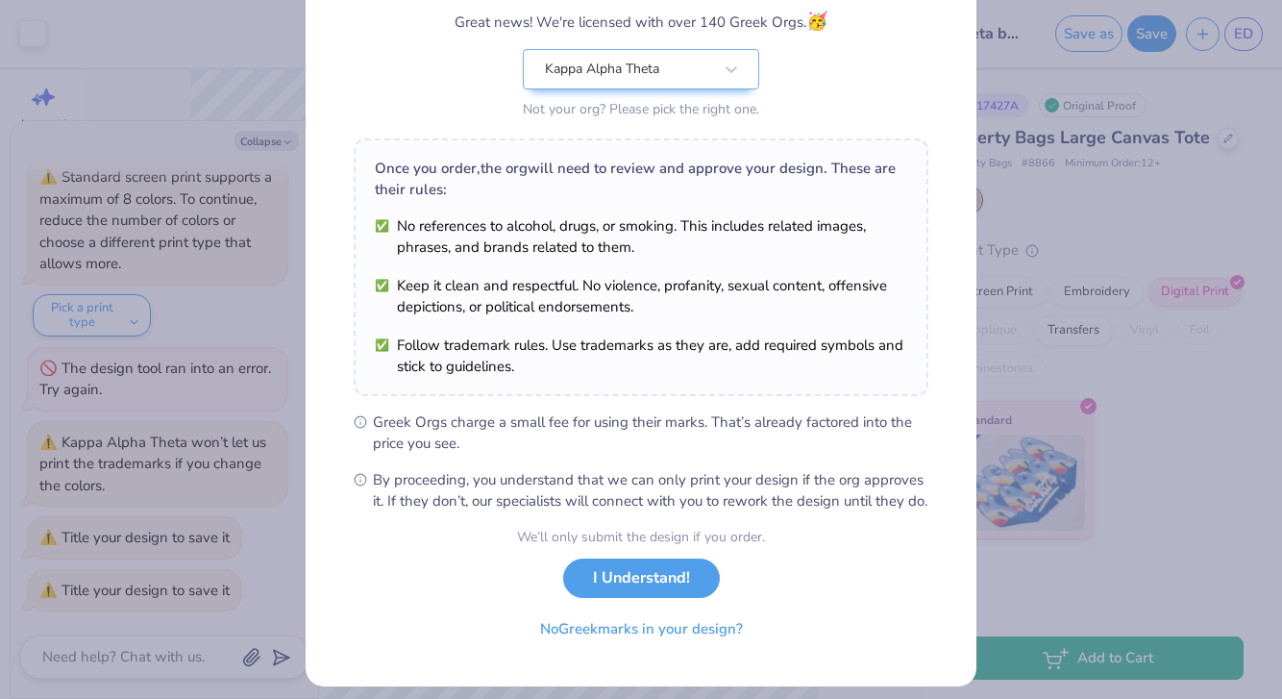
scroll to position [201, 0]
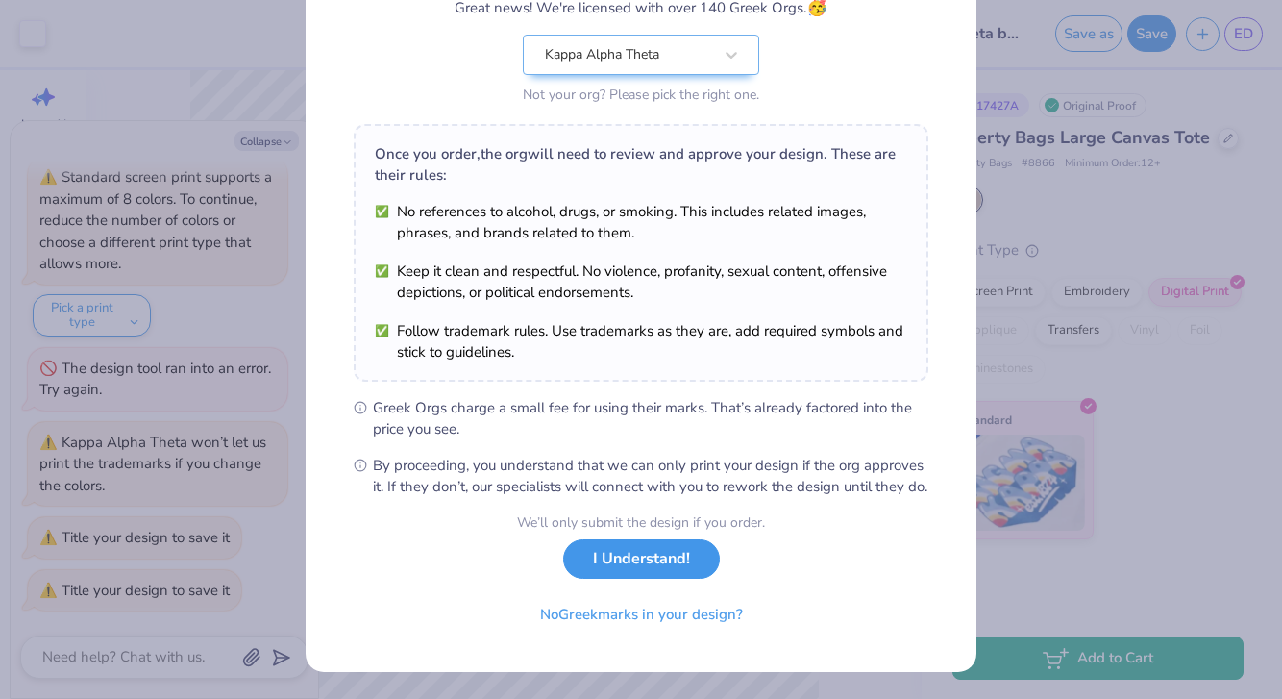
click at [634, 553] on button "I Understand!" at bounding box center [641, 558] width 157 height 39
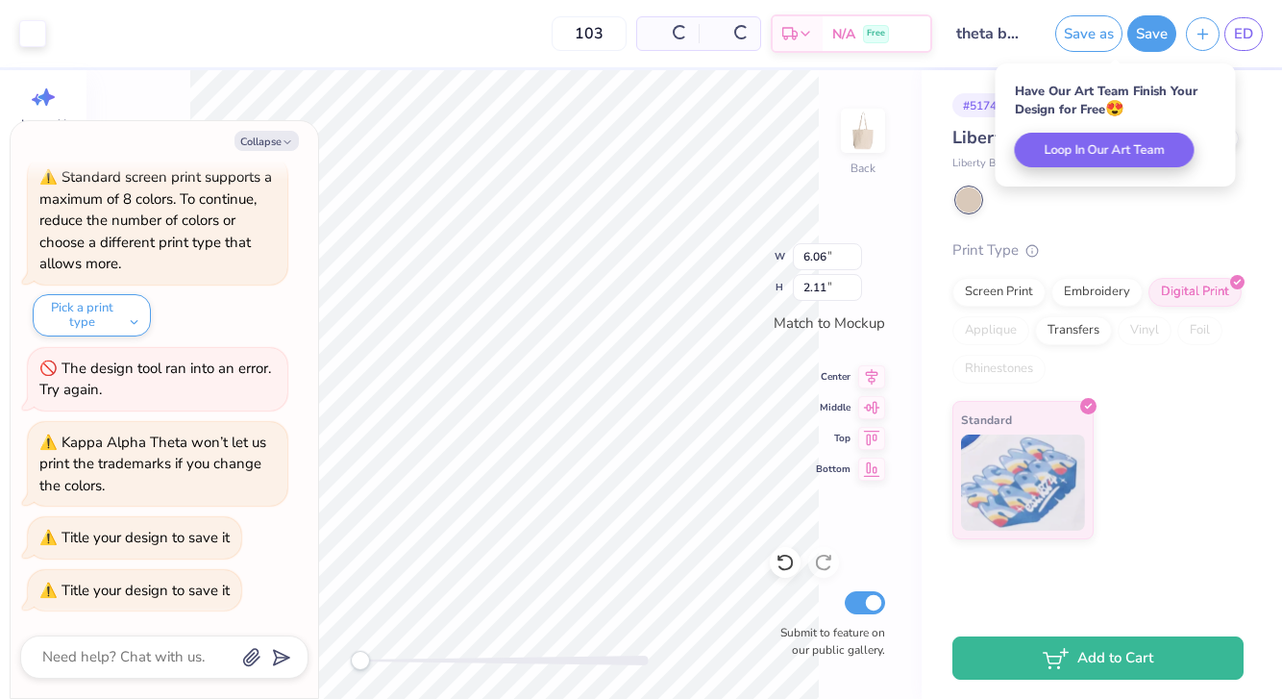
scroll to position [0, 0]
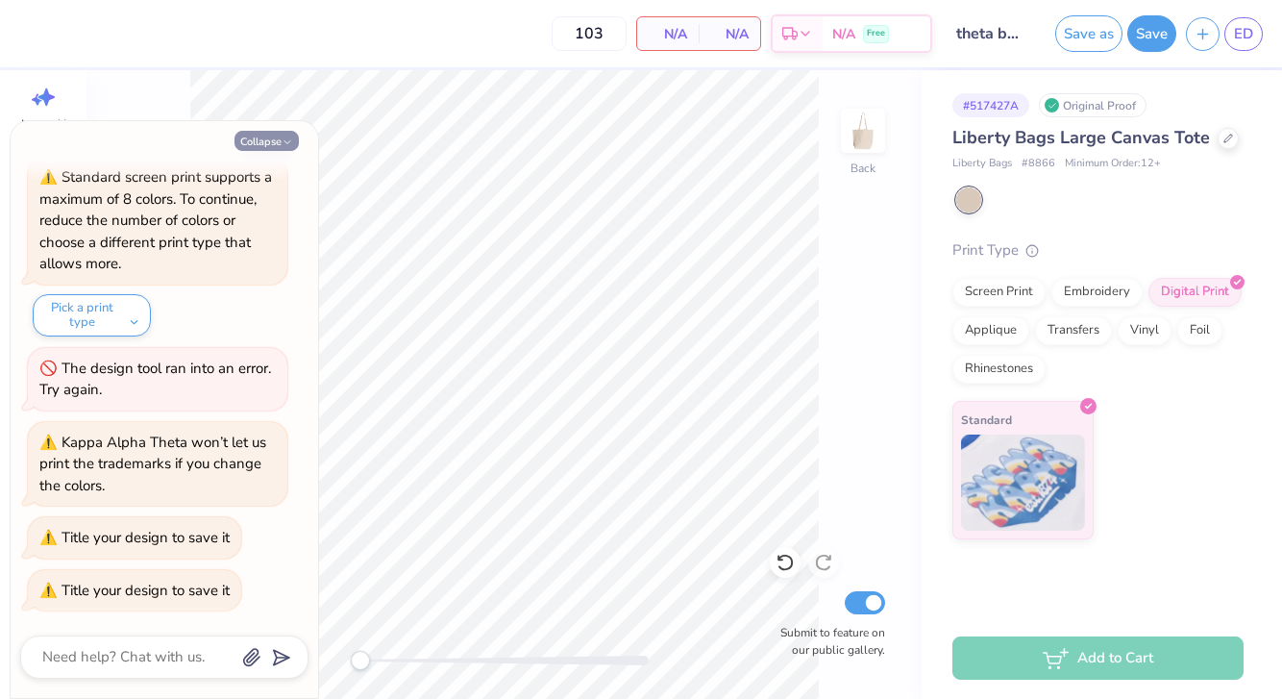
click at [285, 136] on button "Collapse" at bounding box center [266, 141] width 64 height 20
type textarea "x"
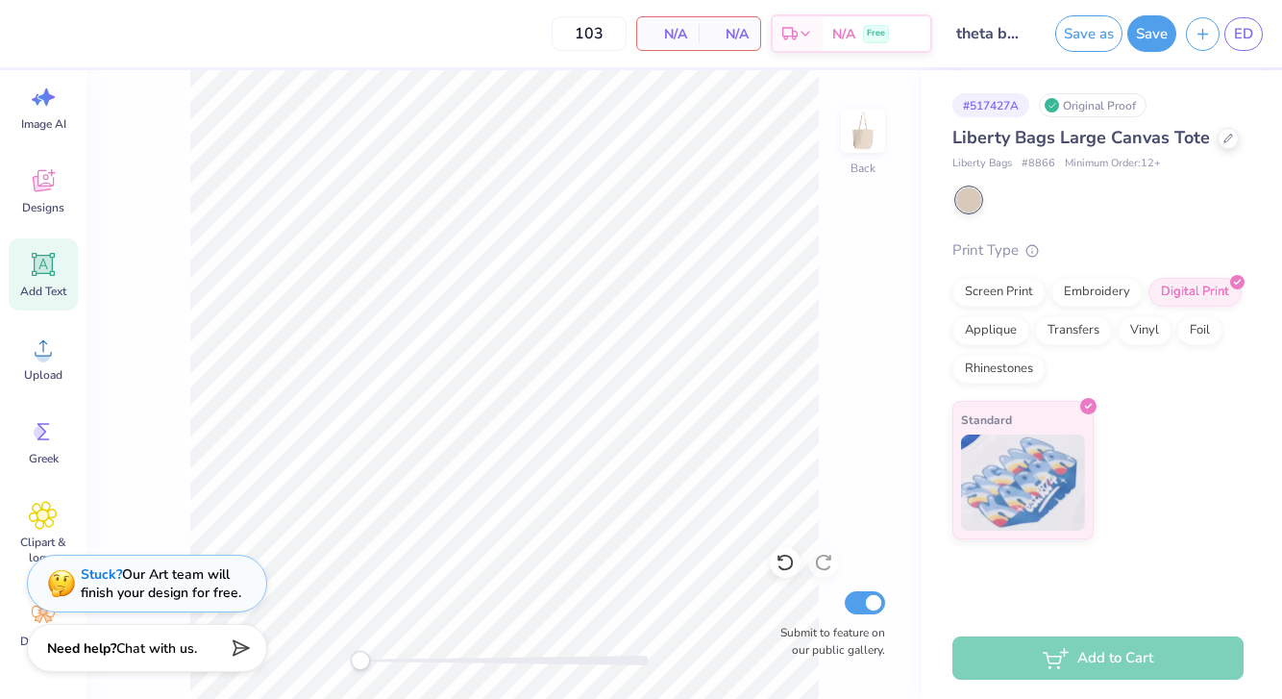
click at [56, 259] on icon at bounding box center [43, 264] width 29 height 29
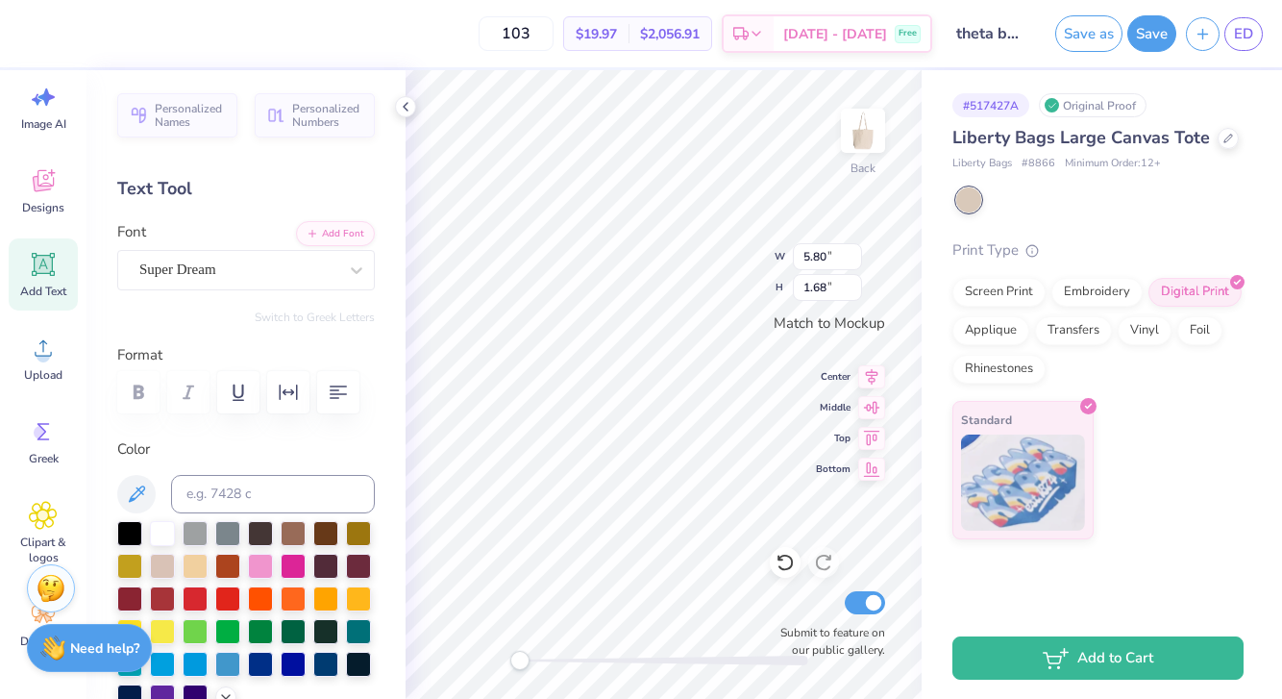
type textarea "THETA"
